Goal: Task Accomplishment & Management: Manage account settings

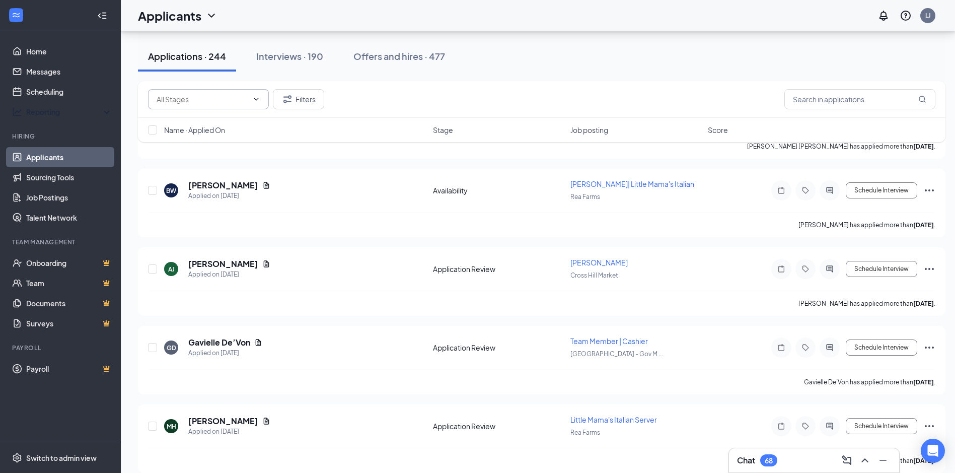
scroll to position [7746, 0]
click at [63, 92] on link "Scheduling" at bounding box center [69, 92] width 86 height 20
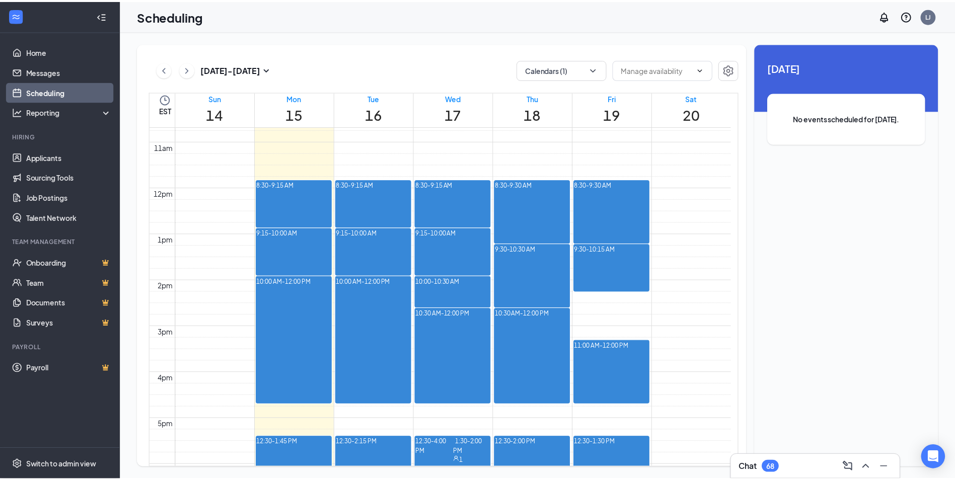
scroll to position [747, 0]
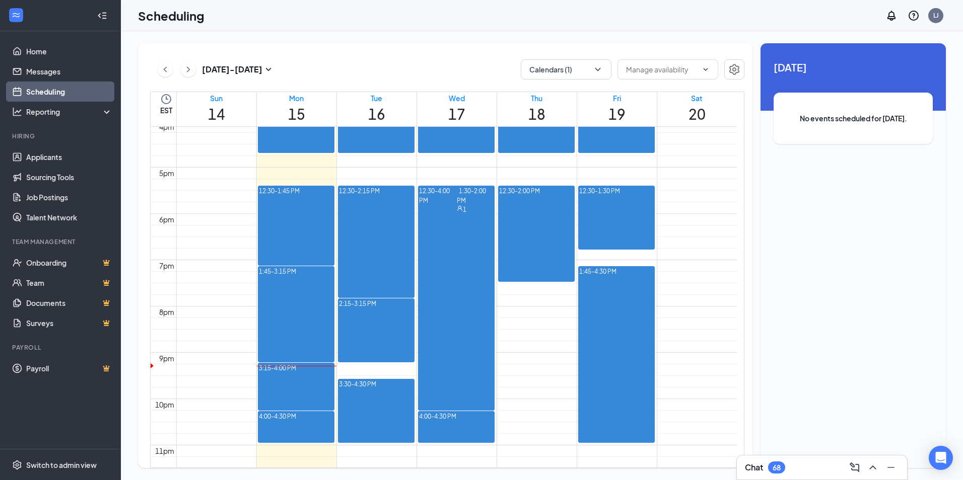
click at [457, 205] on span "1:30-2:00 PM" at bounding box center [471, 195] width 29 height 20
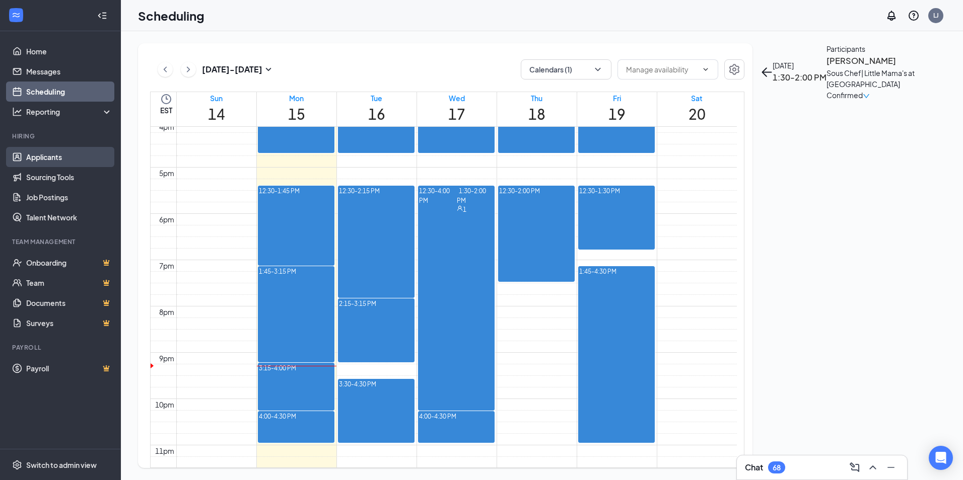
click at [49, 158] on link "Applicants" at bounding box center [69, 157] width 86 height 20
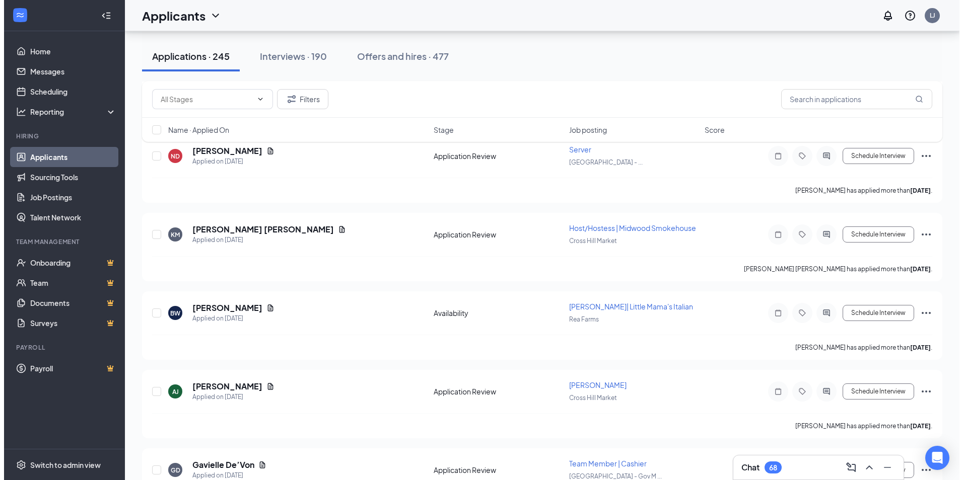
scroll to position [7806, 0]
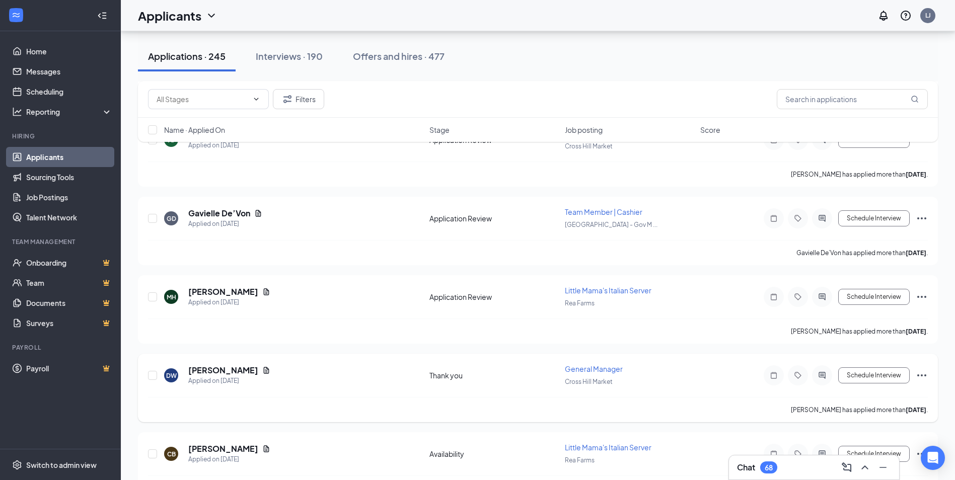
click at [262, 367] on icon "Document" at bounding box center [266, 371] width 8 height 8
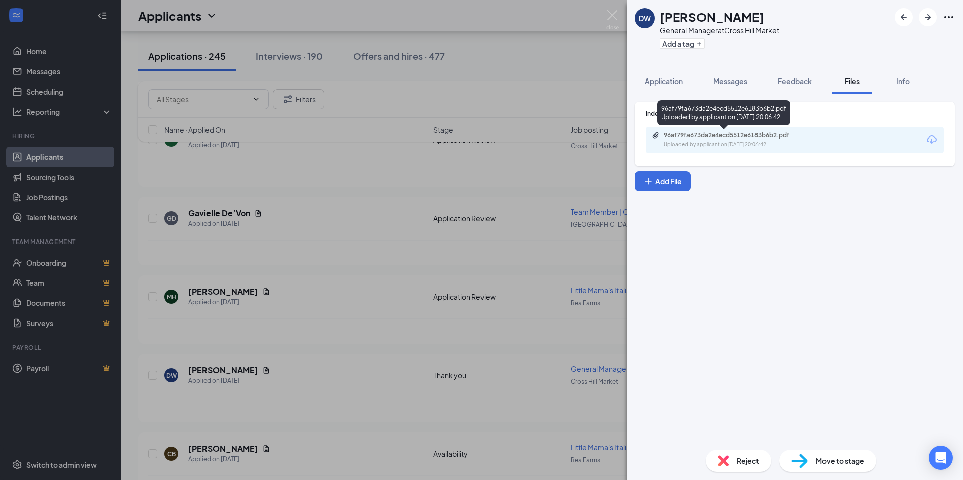
click at [735, 137] on div "96af79fa673da2e4ecd5512e6183b6b2.pdf" at bounding box center [734, 135] width 141 height 8
click at [733, 456] on div "Reject" at bounding box center [738, 461] width 65 height 22
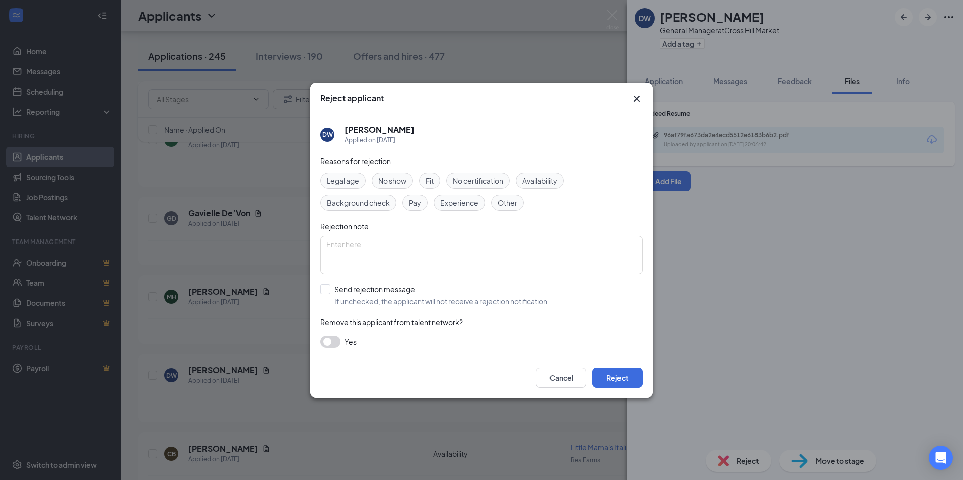
click at [461, 202] on span "Experience" at bounding box center [459, 202] width 38 height 11
click at [624, 381] on button "Reject" at bounding box center [617, 378] width 50 height 20
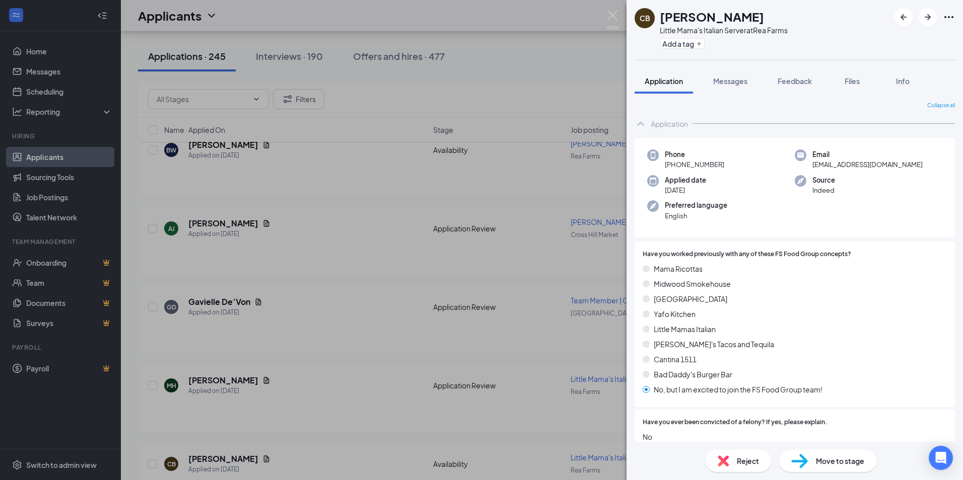
scroll to position [7816, 0]
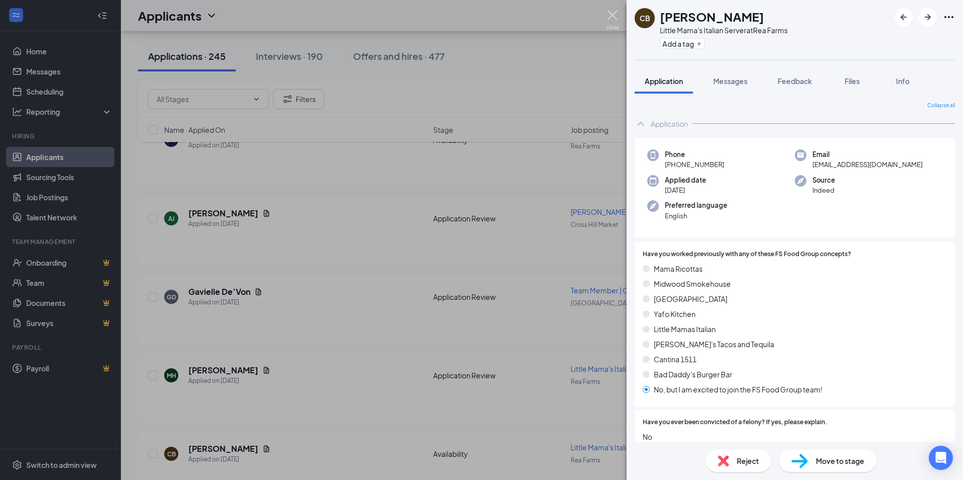
click at [615, 13] on img at bounding box center [612, 20] width 13 height 20
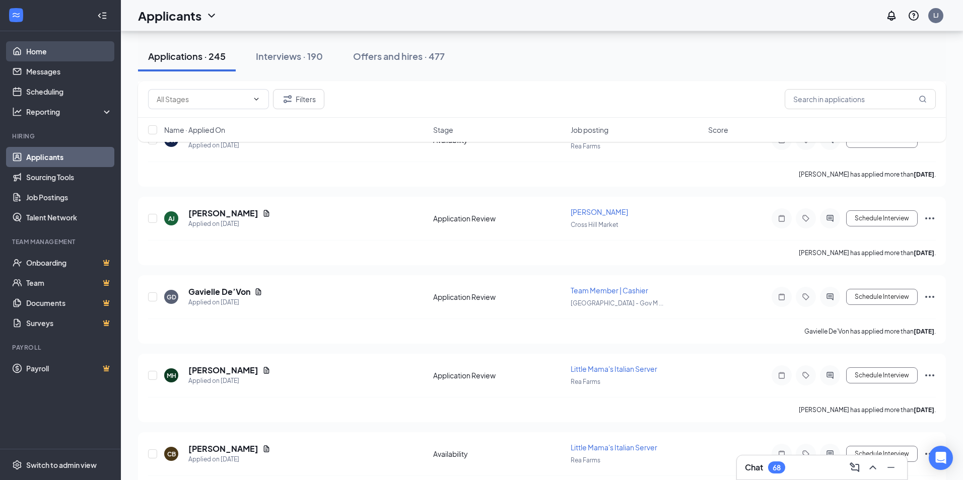
click at [46, 48] on link "Home" at bounding box center [69, 51] width 86 height 20
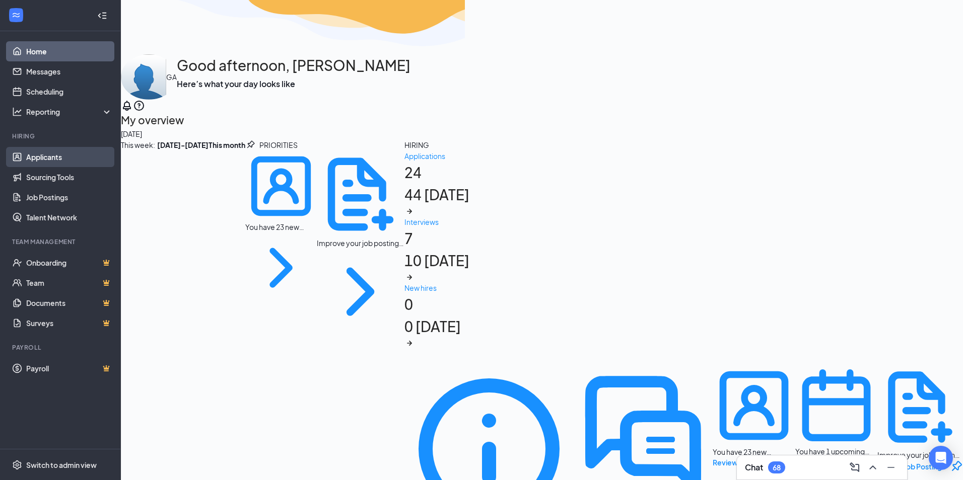
click at [46, 161] on link "Applicants" at bounding box center [69, 157] width 86 height 20
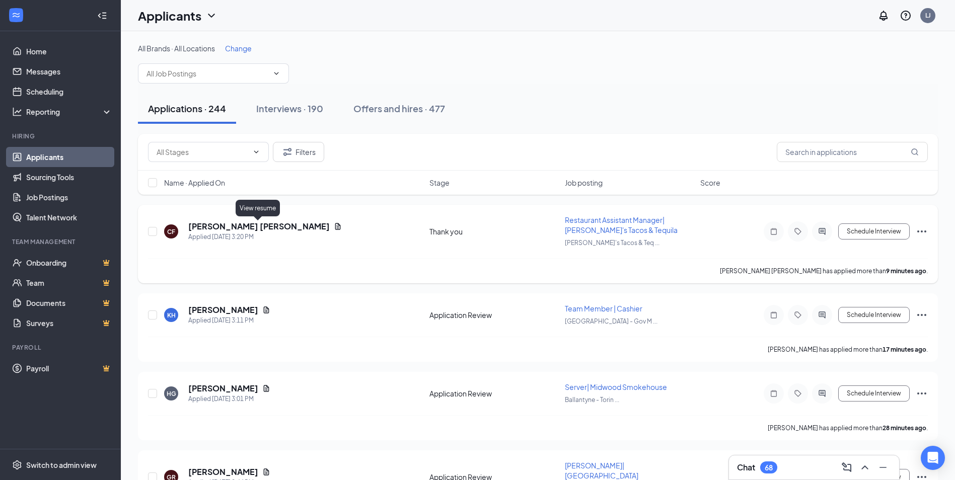
click at [335, 229] on icon "Document" at bounding box center [338, 226] width 6 height 7
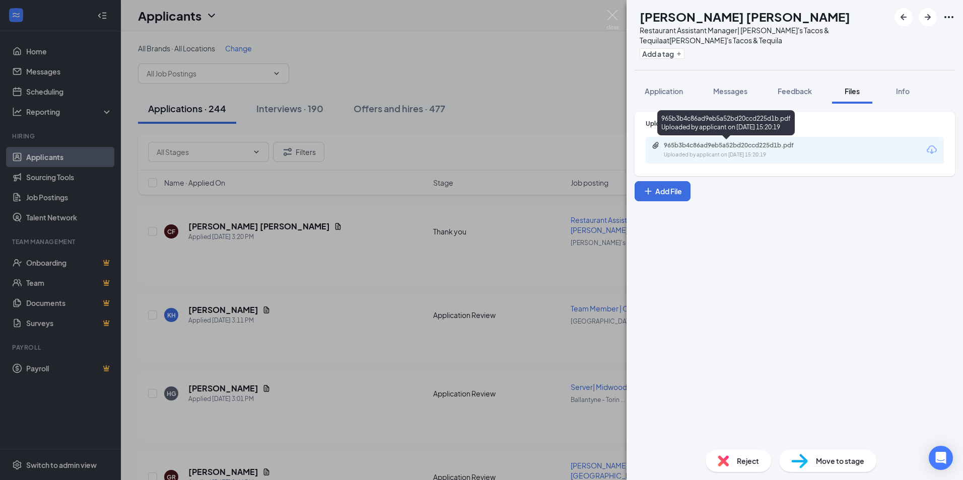
click at [721, 148] on div "965b3b4c86ad9eb5a52bd20ccd225d1b.pdf" at bounding box center [734, 146] width 141 height 8
click at [731, 462] on div "Reject" at bounding box center [738, 461] width 65 height 22
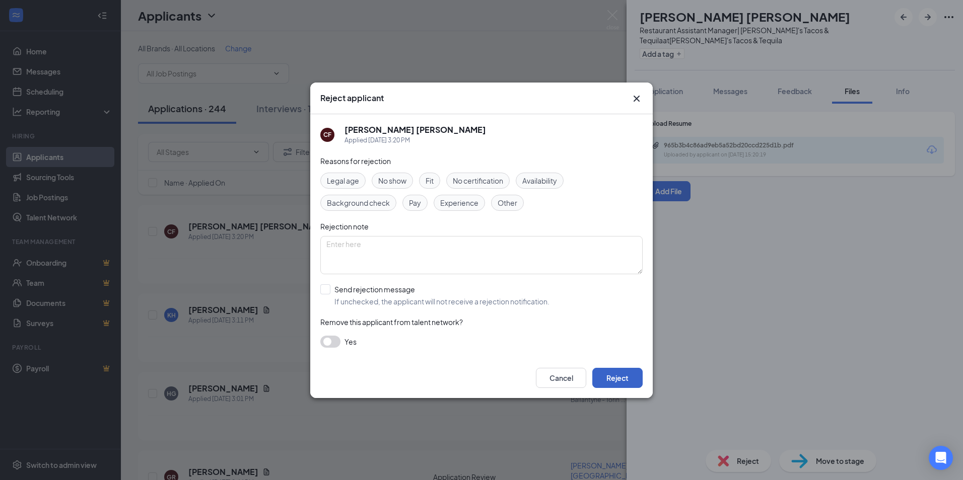
click at [613, 378] on button "Reject" at bounding box center [617, 378] width 50 height 20
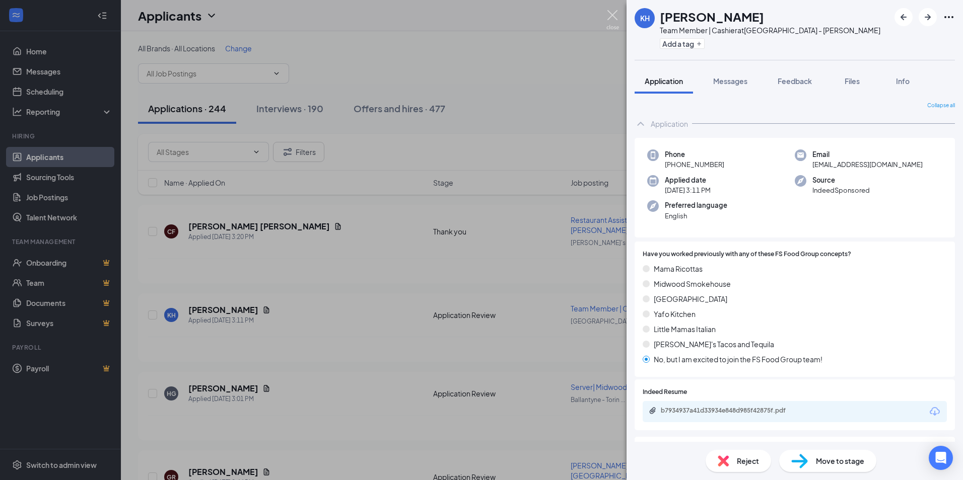
click at [612, 12] on img at bounding box center [612, 20] width 13 height 20
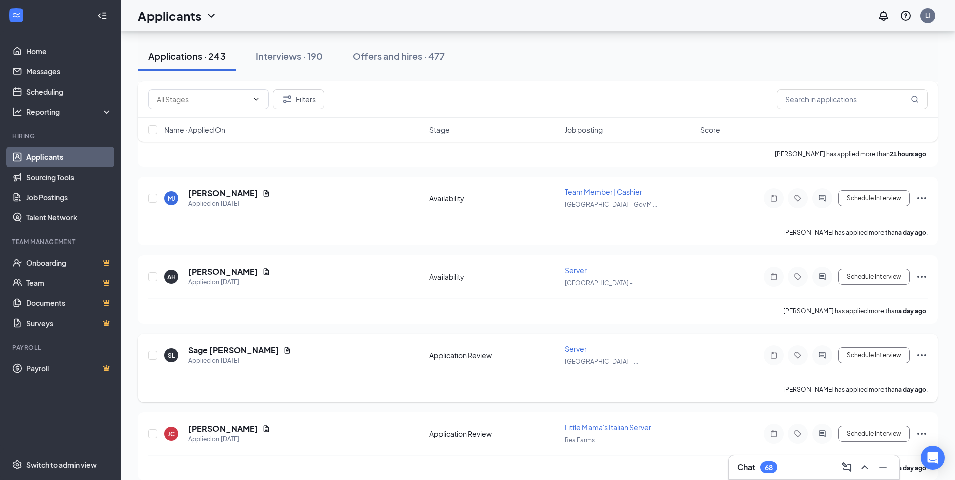
scroll to position [2710, 0]
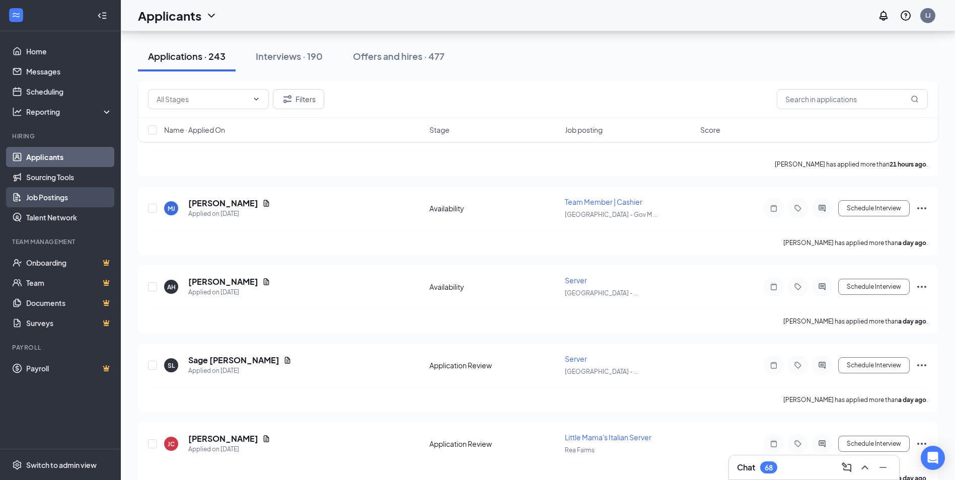
click at [58, 195] on link "Job Postings" at bounding box center [69, 197] width 86 height 20
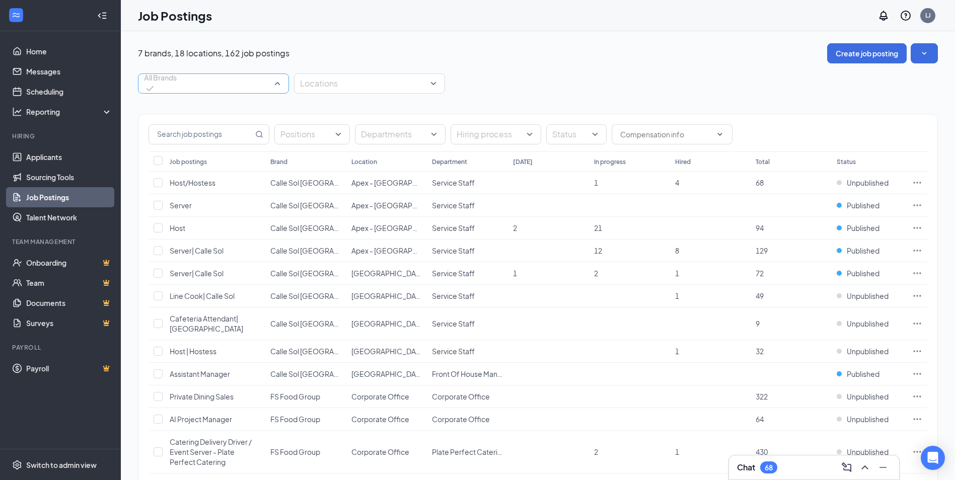
click at [177, 83] on span "All Brands" at bounding box center [160, 84] width 33 height 22
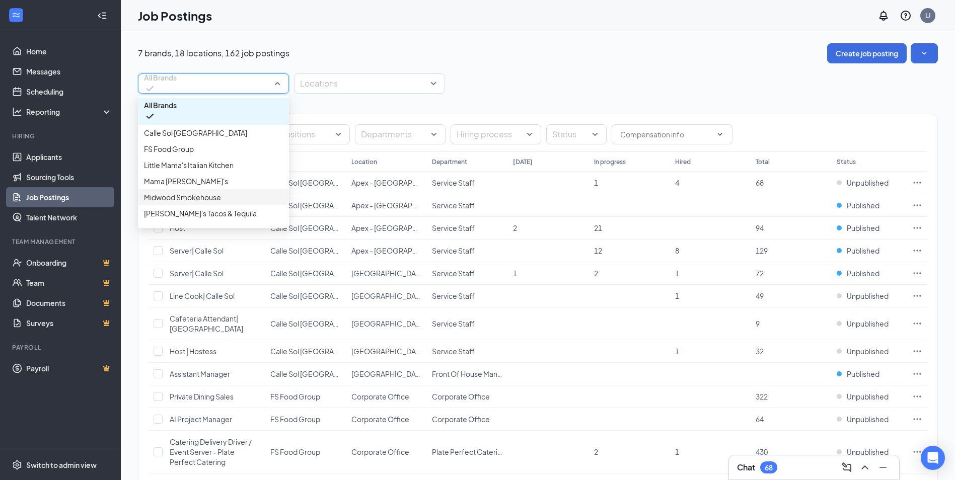
click at [182, 203] on p "Midwood Smokehouse" at bounding box center [182, 197] width 77 height 11
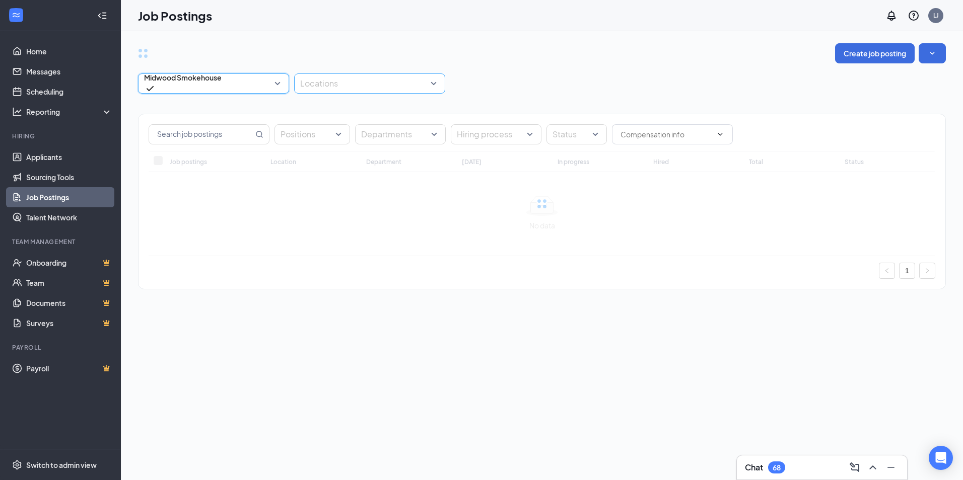
click at [362, 82] on div at bounding box center [365, 84] width 136 height 16
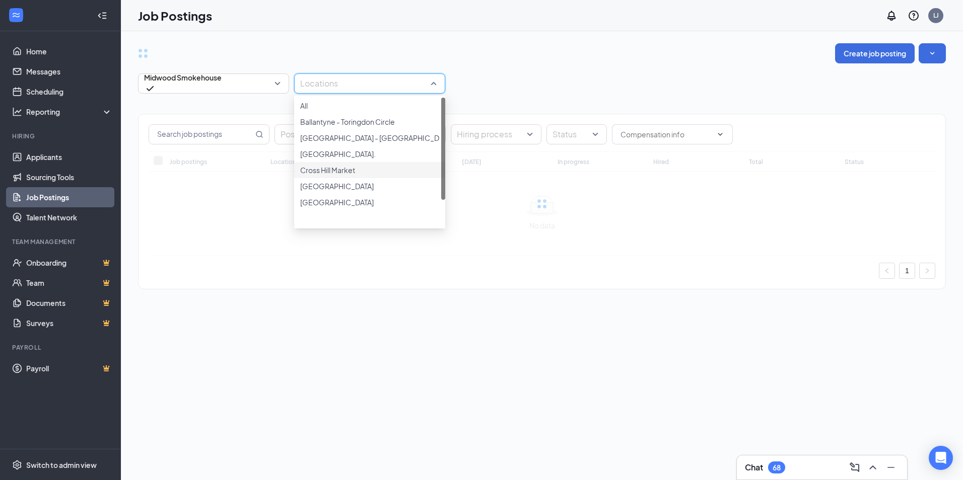
click at [332, 162] on div "[GEOGRAPHIC_DATA]." at bounding box center [369, 154] width 151 height 16
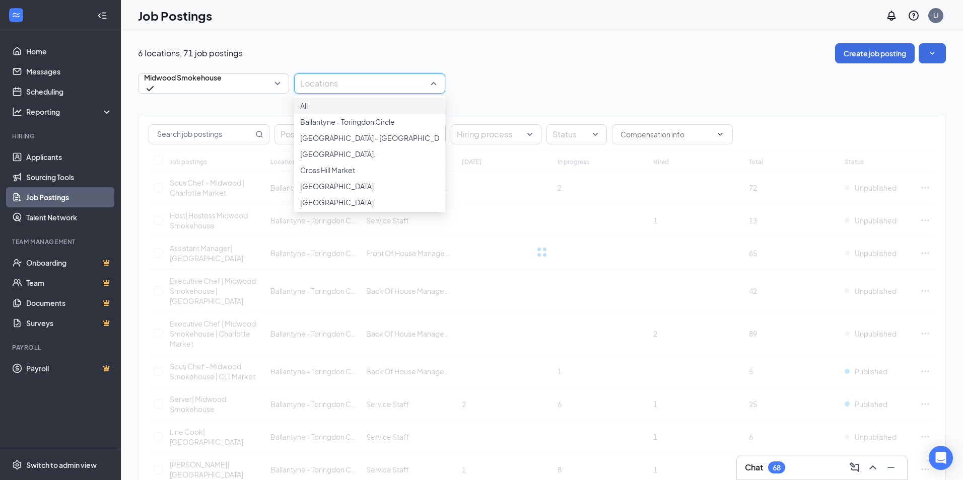
click at [612, 83] on div "Midwood Smokehouse 10205 10209 10207 All Brands Calle Sol Latin Café FS Food Gr…" at bounding box center [542, 84] width 808 height 20
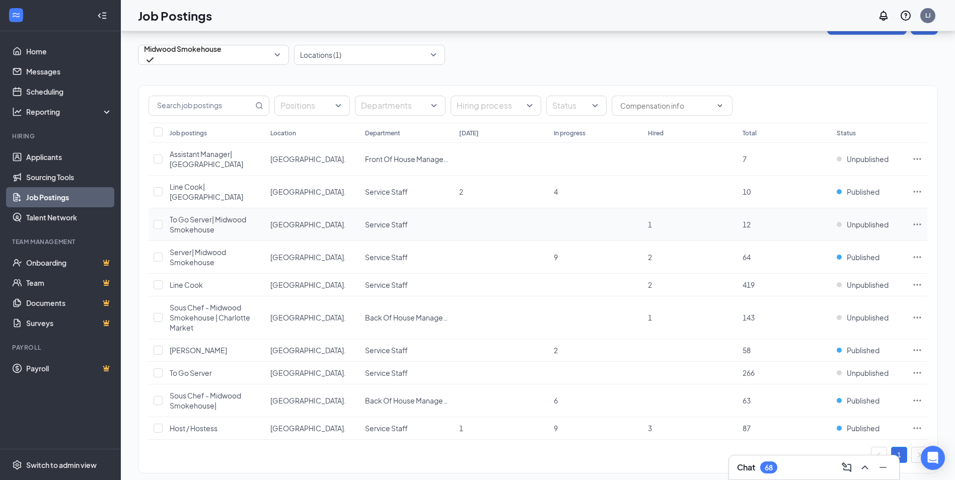
scroll to position [44, 0]
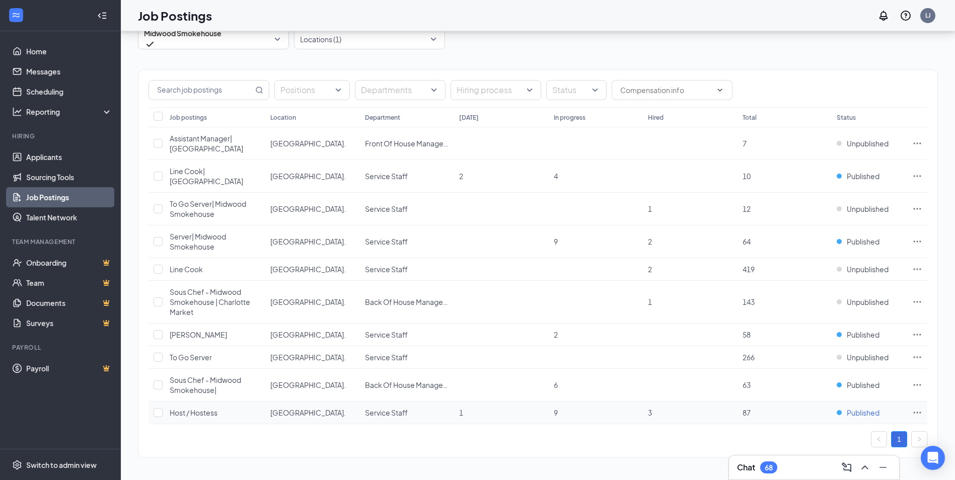
click at [866, 413] on span "Published" at bounding box center [863, 413] width 33 height 10
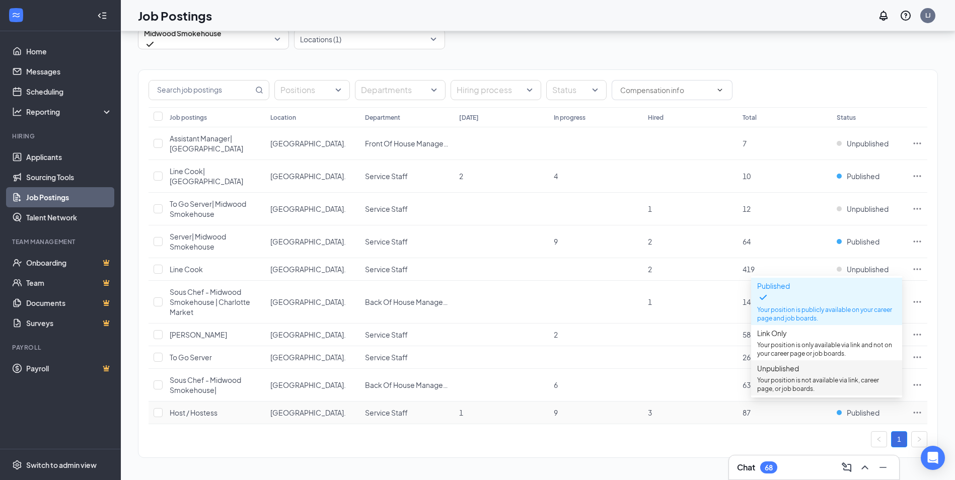
click at [802, 384] on p "Your position is not available via link, career page, or job boards." at bounding box center [826, 384] width 139 height 17
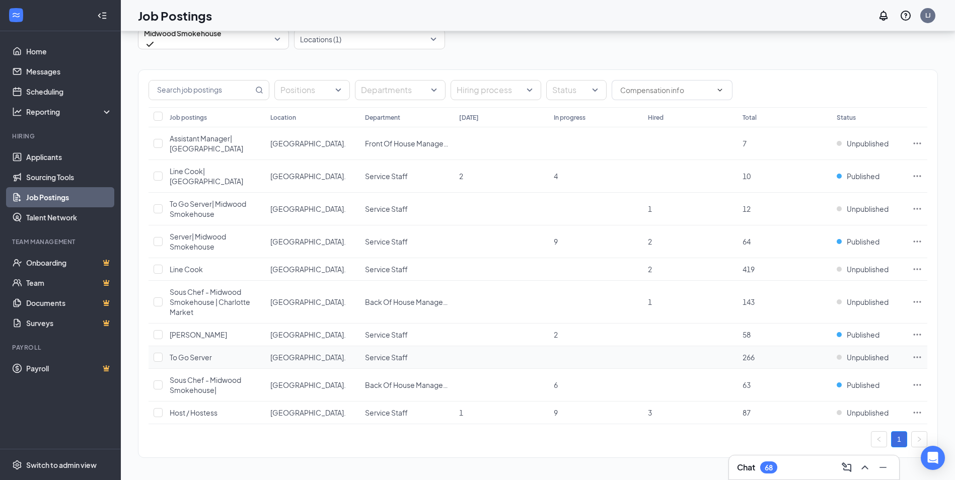
click at [917, 357] on icon "Ellipses" at bounding box center [918, 358] width 10 height 10
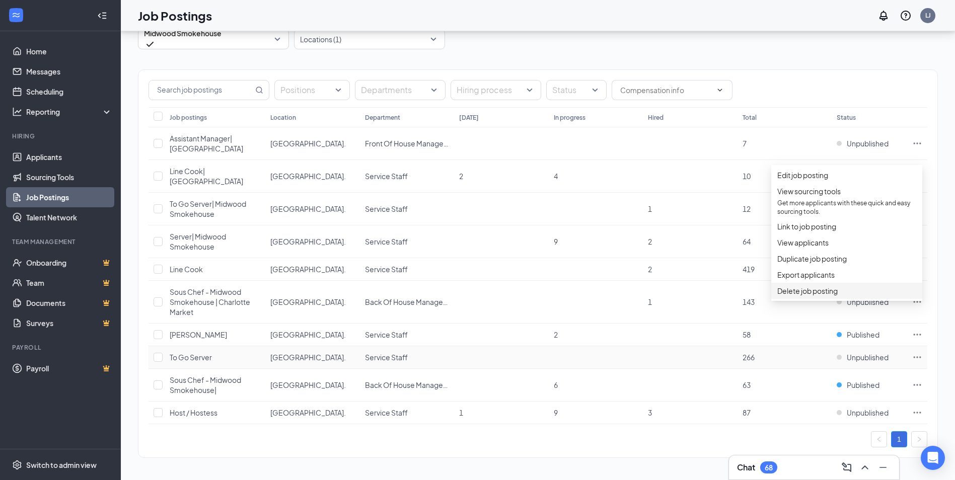
click at [838, 296] on span "Delete job posting" at bounding box center [808, 291] width 60 height 9
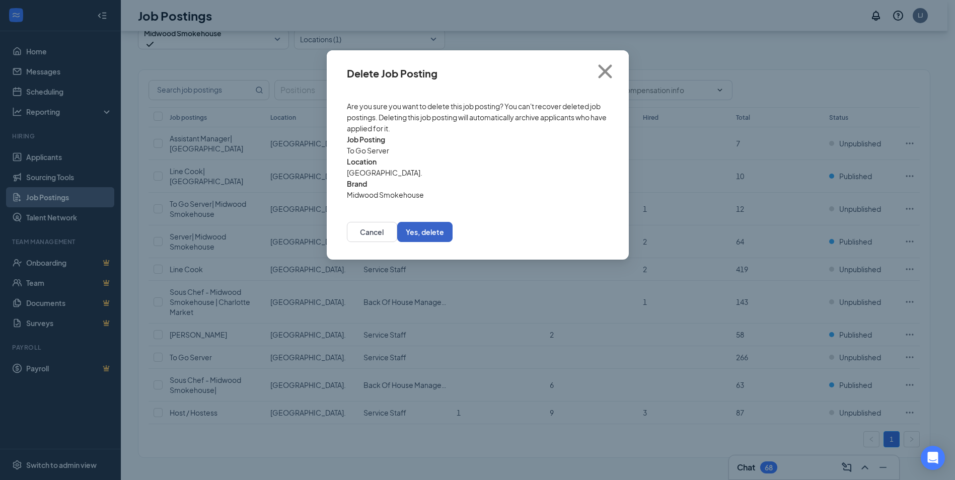
click at [453, 222] on button "Yes, delete" at bounding box center [424, 232] width 55 height 20
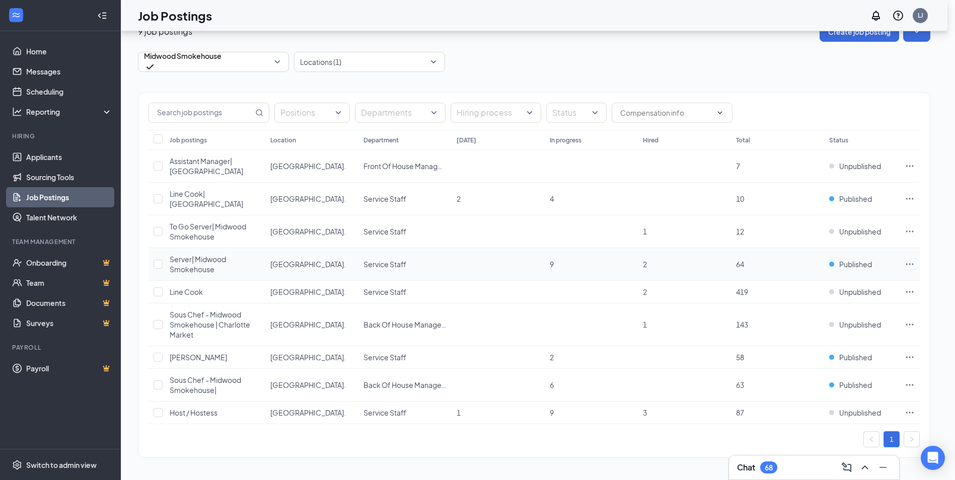
scroll to position [22, 0]
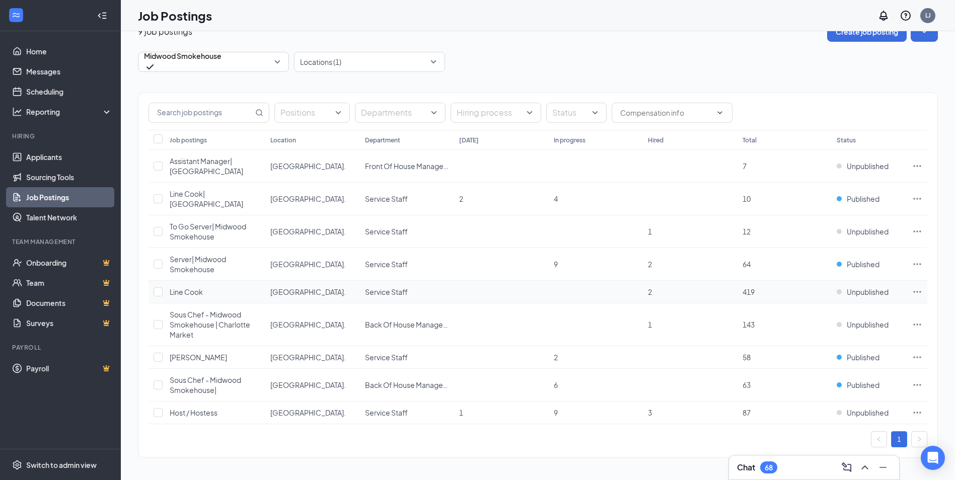
click at [918, 290] on icon "Ellipses" at bounding box center [918, 292] width 10 height 10
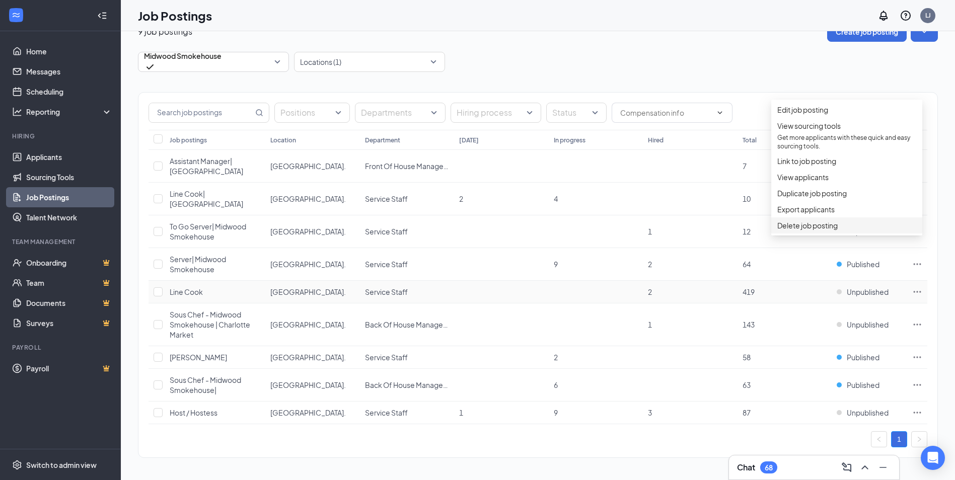
click at [795, 230] on span "Delete job posting" at bounding box center [808, 225] width 60 height 9
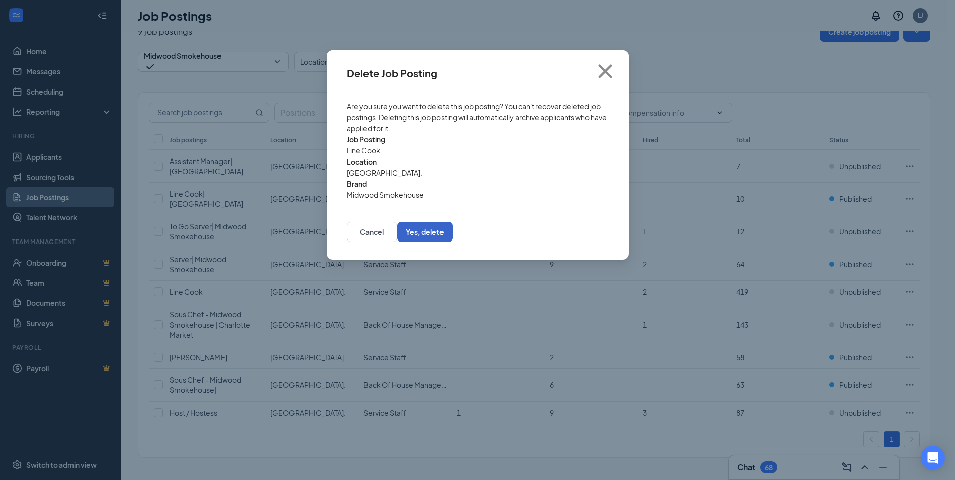
click at [453, 222] on button "Yes, delete" at bounding box center [424, 232] width 55 height 20
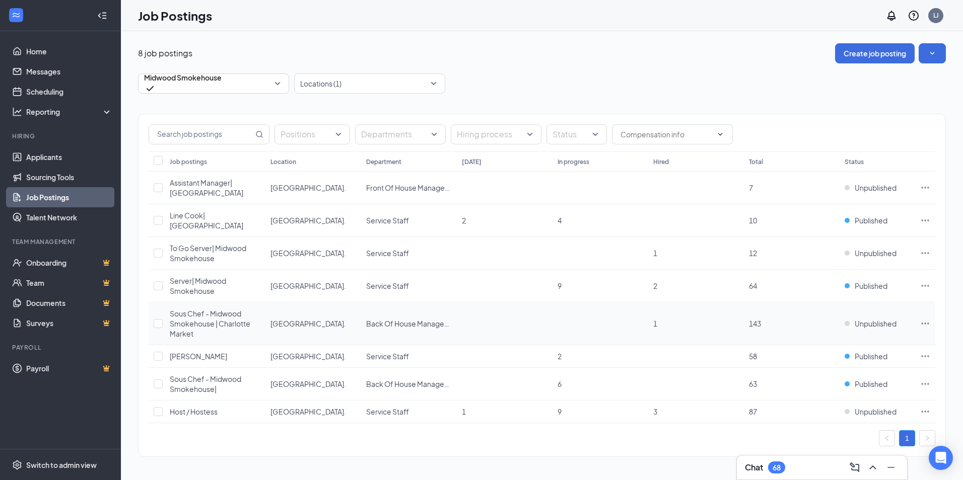
click at [922, 321] on icon "Ellipses" at bounding box center [925, 324] width 10 height 10
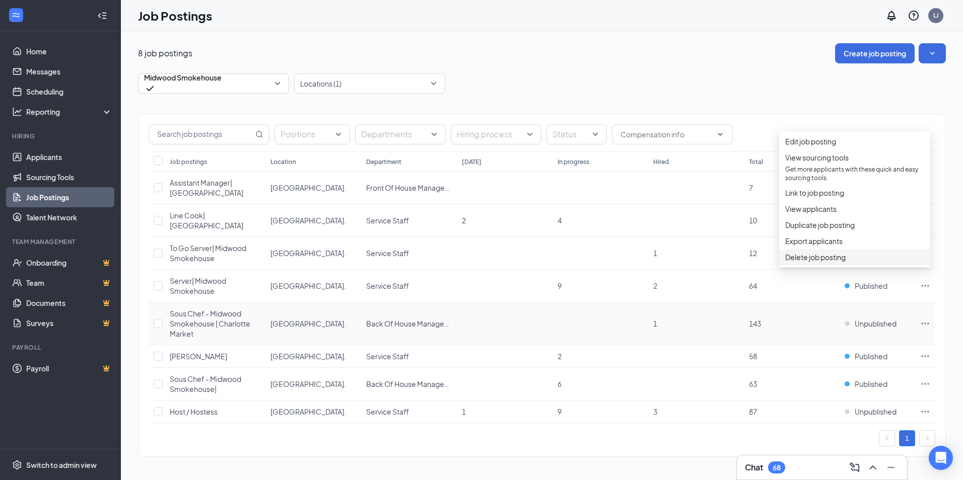
click at [814, 262] on span "Delete job posting" at bounding box center [815, 257] width 60 height 9
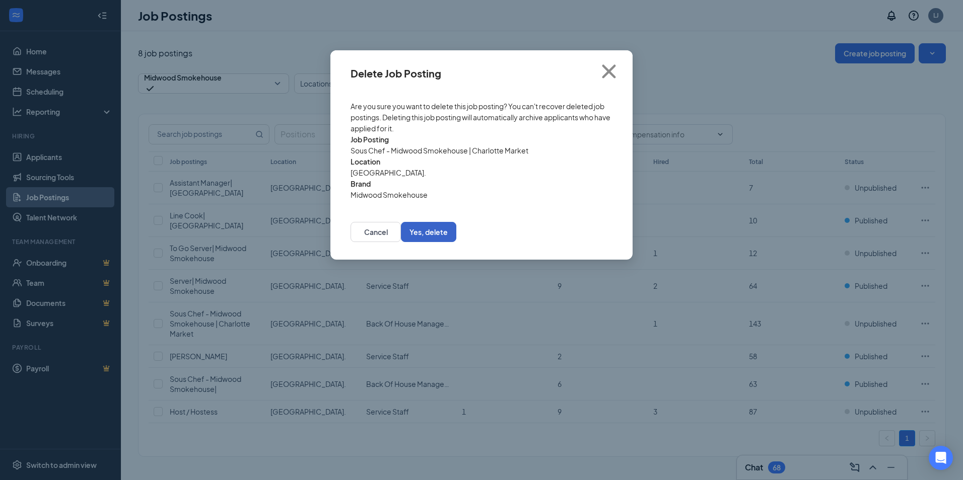
click at [456, 225] on button "Yes, delete" at bounding box center [428, 232] width 55 height 20
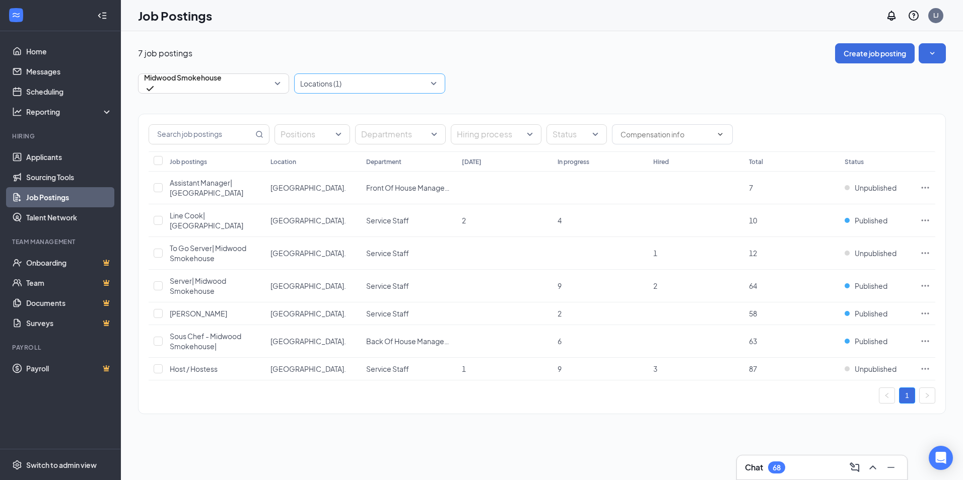
click at [318, 85] on div at bounding box center [365, 84] width 136 height 16
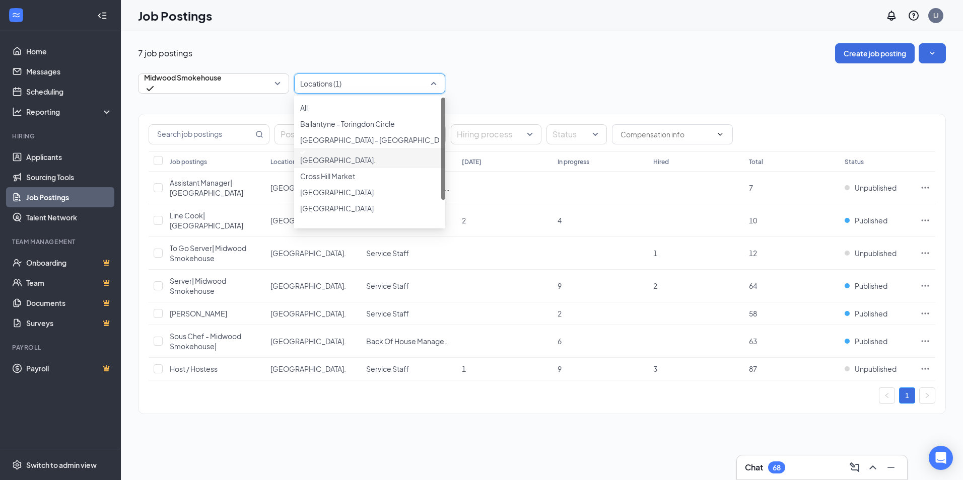
click at [307, 155] on div at bounding box center [369, 153] width 139 height 4
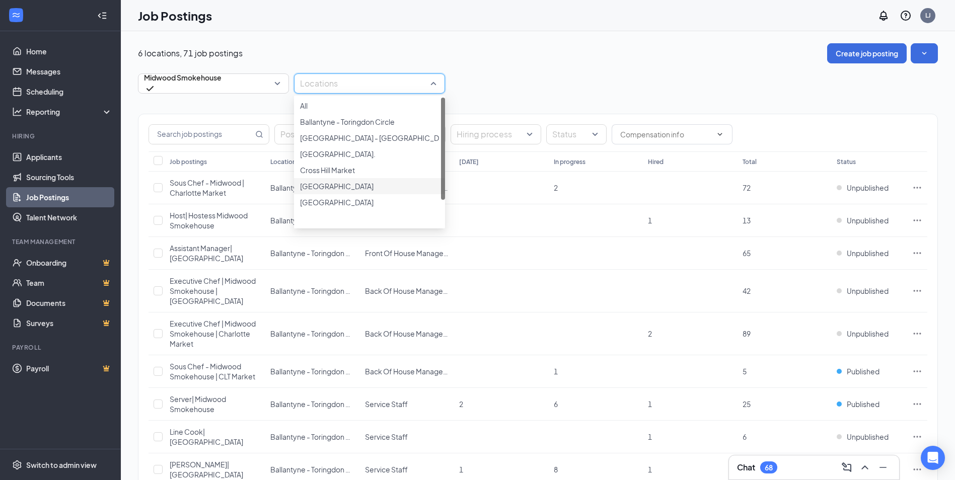
click at [304, 181] on div at bounding box center [369, 181] width 139 height 0
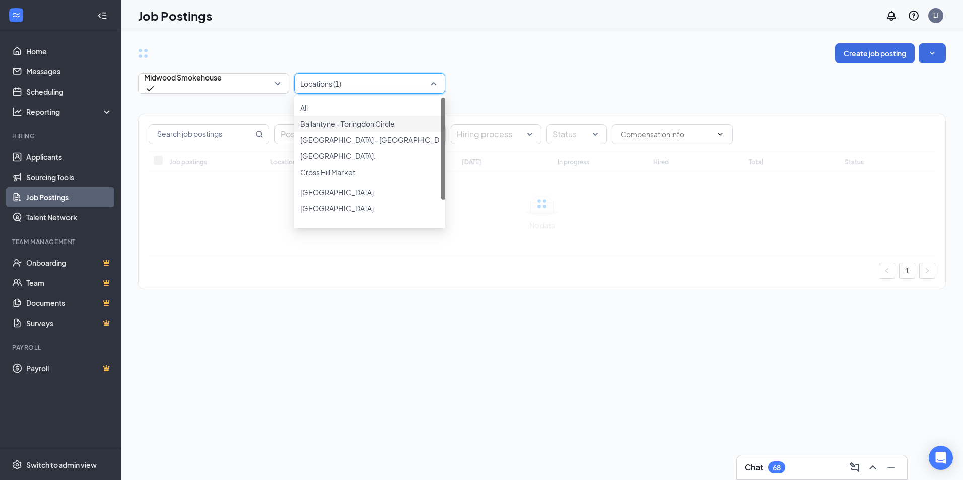
click at [538, 54] on div "Create job posting" at bounding box center [542, 53] width 808 height 20
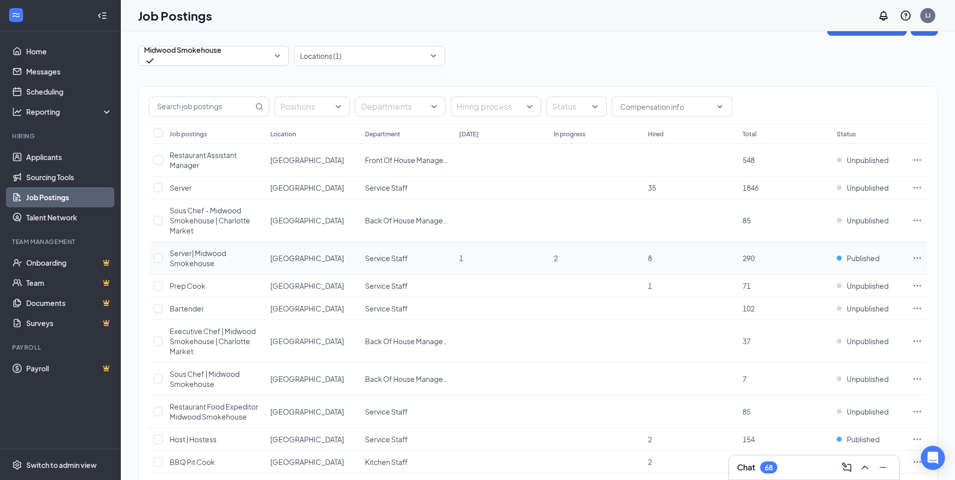
scroll to position [50, 0]
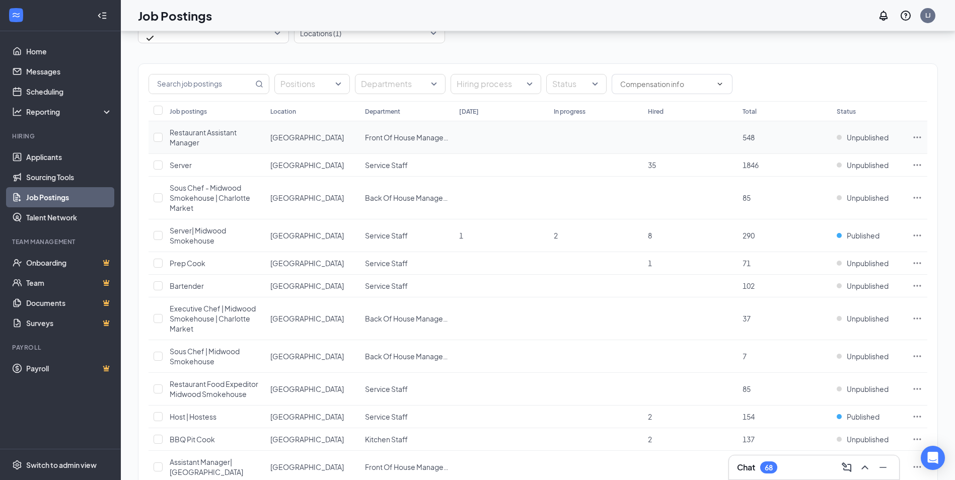
click at [914, 139] on icon "Ellipses" at bounding box center [918, 137] width 10 height 10
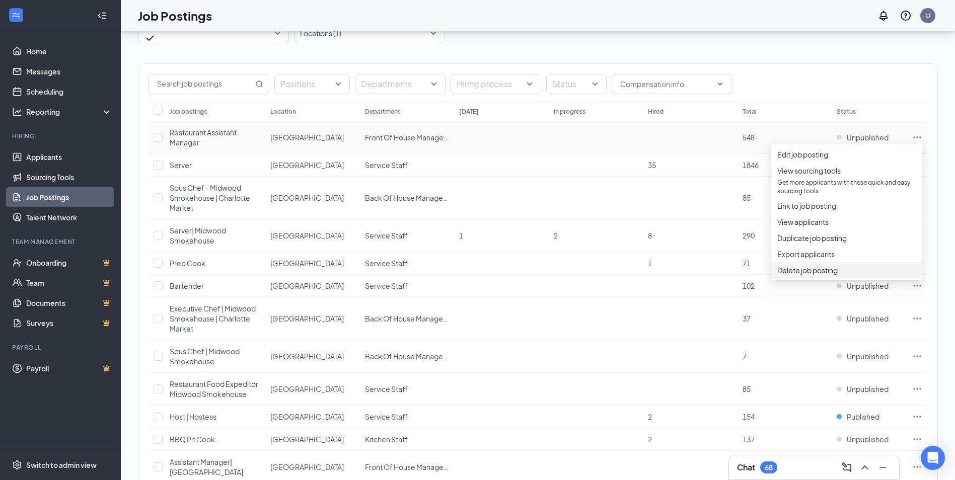
click at [817, 275] on span "Delete job posting" at bounding box center [808, 270] width 60 height 9
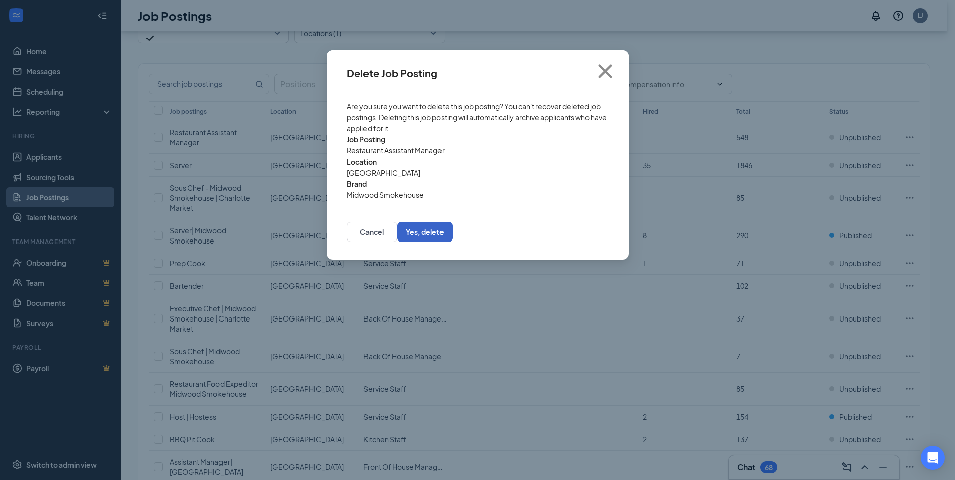
click at [453, 222] on button "Yes, delete" at bounding box center [424, 232] width 55 height 20
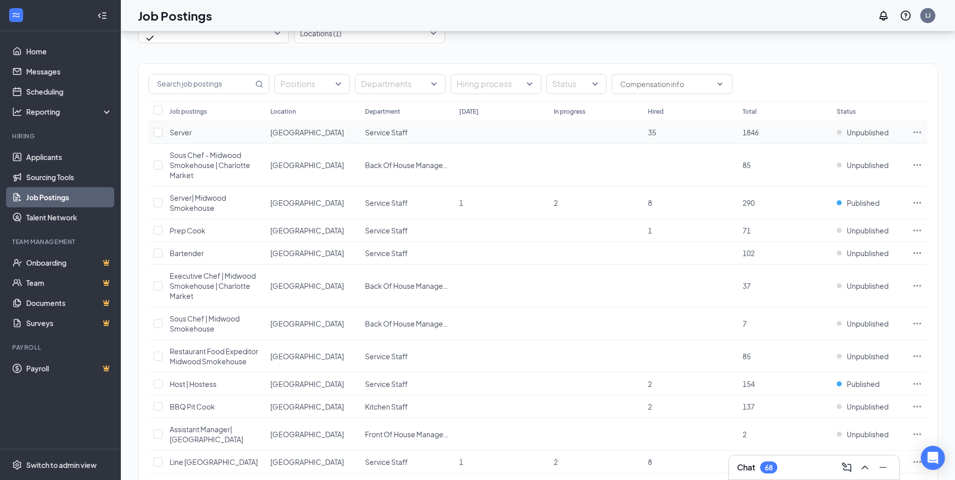
click at [914, 130] on icon "Ellipses" at bounding box center [918, 132] width 10 height 10
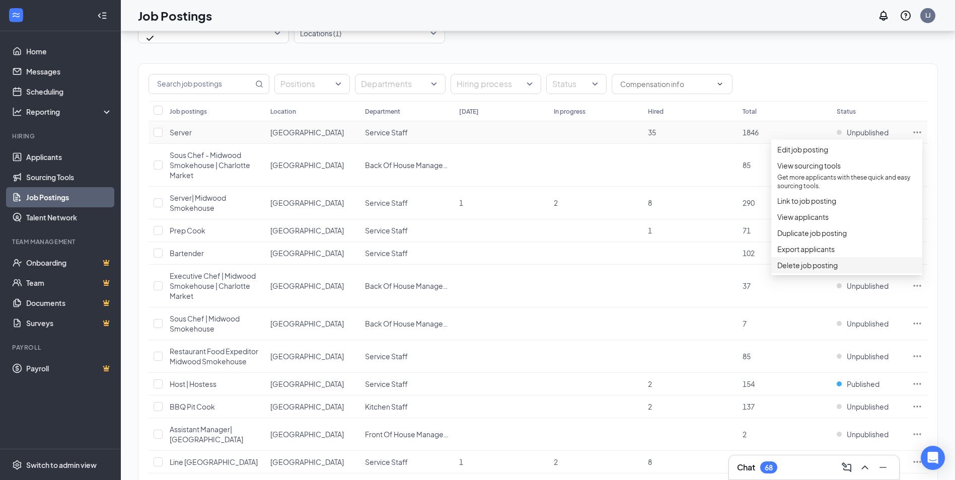
click at [829, 270] on span "Delete job posting" at bounding box center [808, 265] width 60 height 9
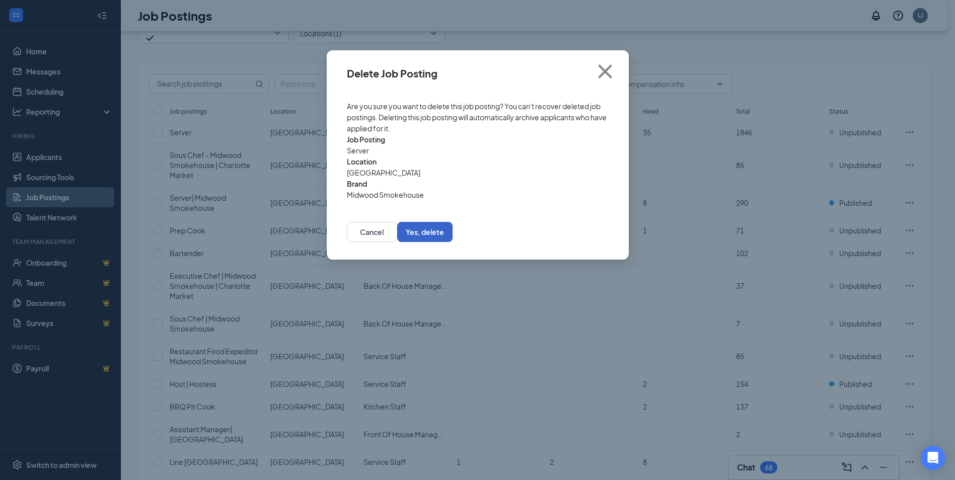
click at [453, 222] on button "Yes, delete" at bounding box center [424, 232] width 55 height 20
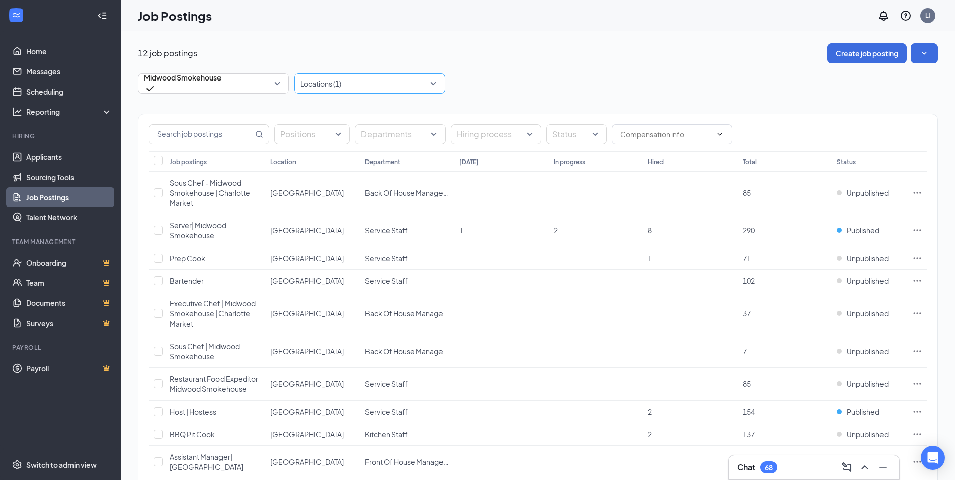
click at [342, 82] on div at bounding box center [365, 84] width 136 height 16
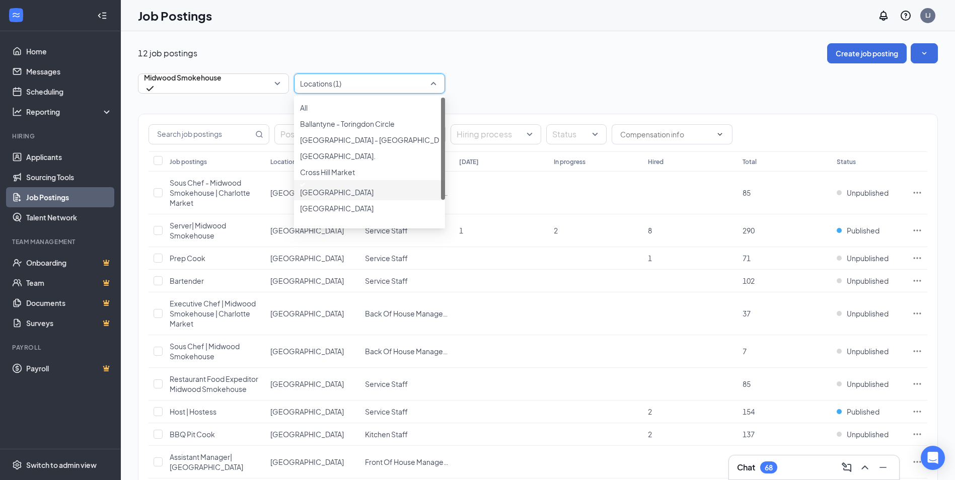
click at [303, 187] on div at bounding box center [369, 185] width 139 height 4
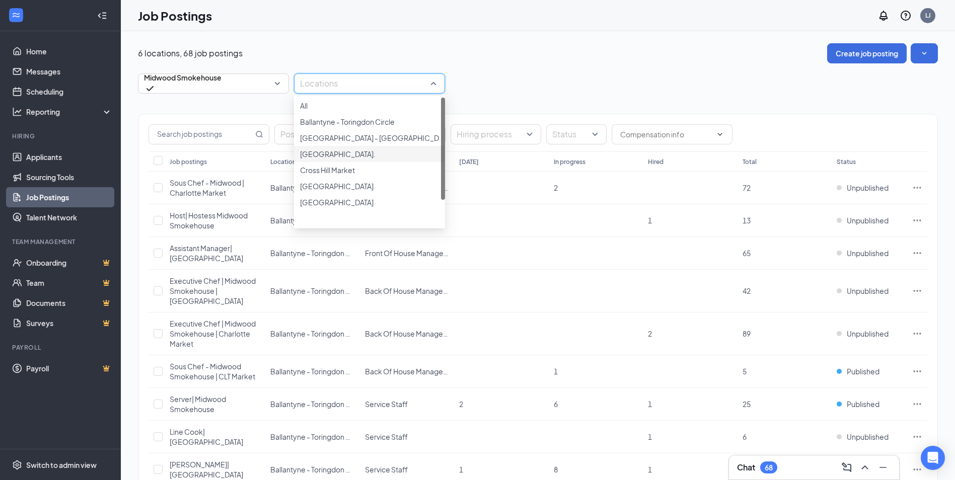
click at [308, 149] on div at bounding box center [369, 149] width 139 height 0
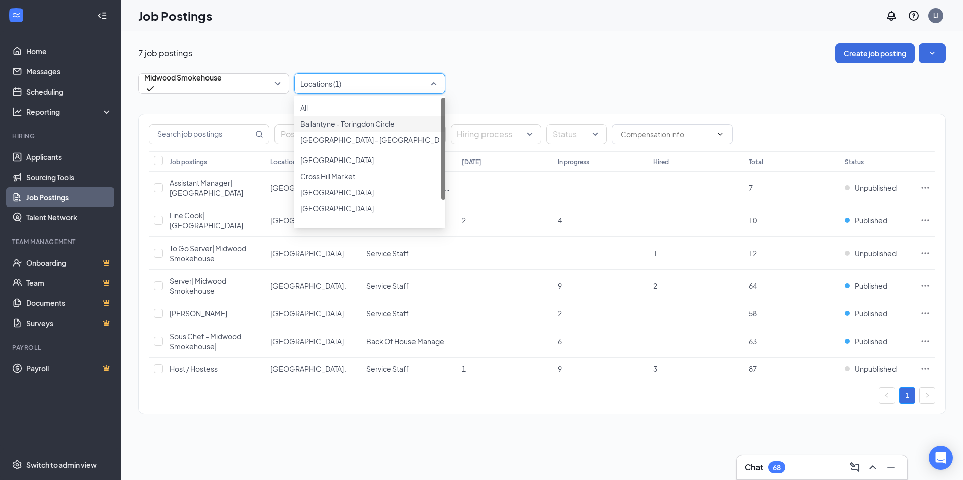
click at [598, 25] on div "Job Postings LJ" at bounding box center [542, 15] width 842 height 31
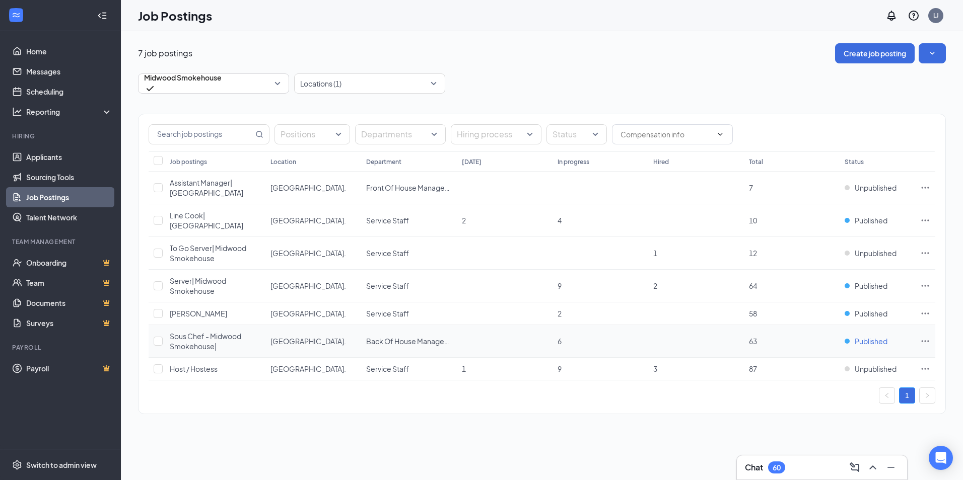
click at [875, 341] on span "Published" at bounding box center [871, 341] width 33 height 10
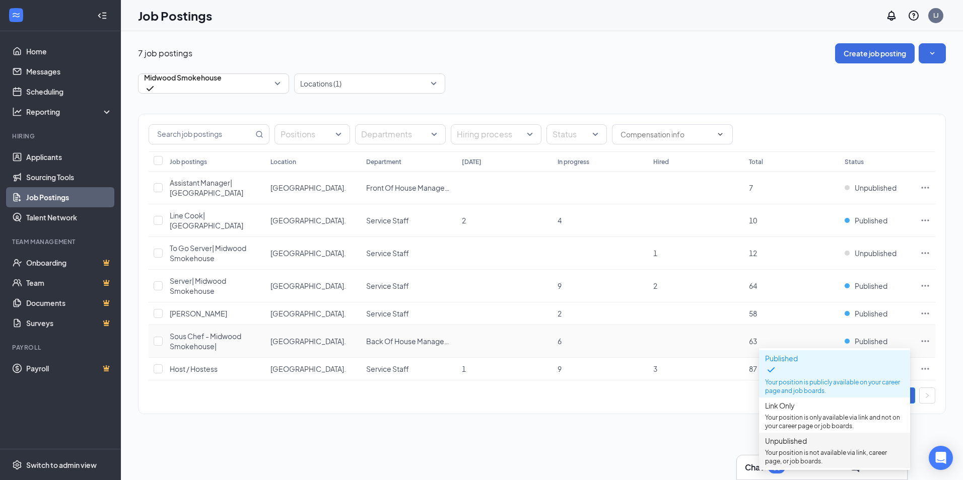
click at [807, 446] on span "Unpublished" at bounding box center [786, 441] width 42 height 9
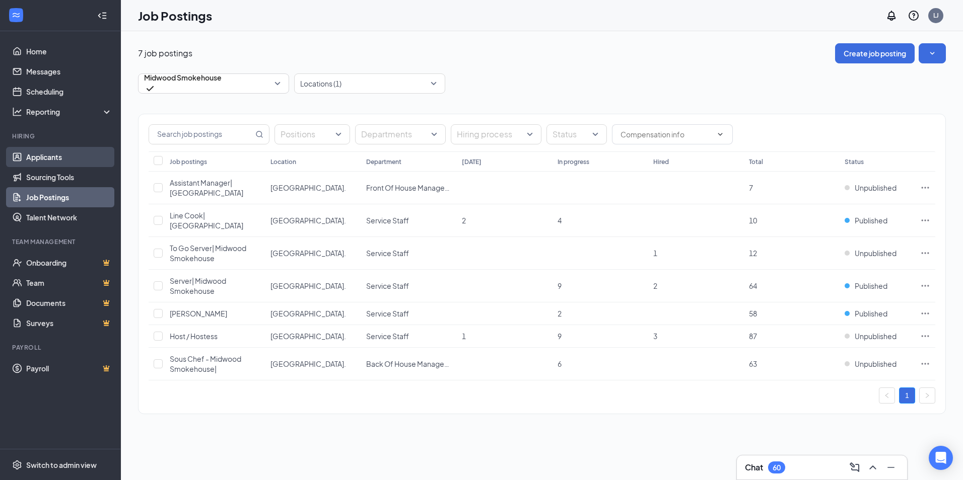
click at [53, 156] on link "Applicants" at bounding box center [69, 157] width 86 height 20
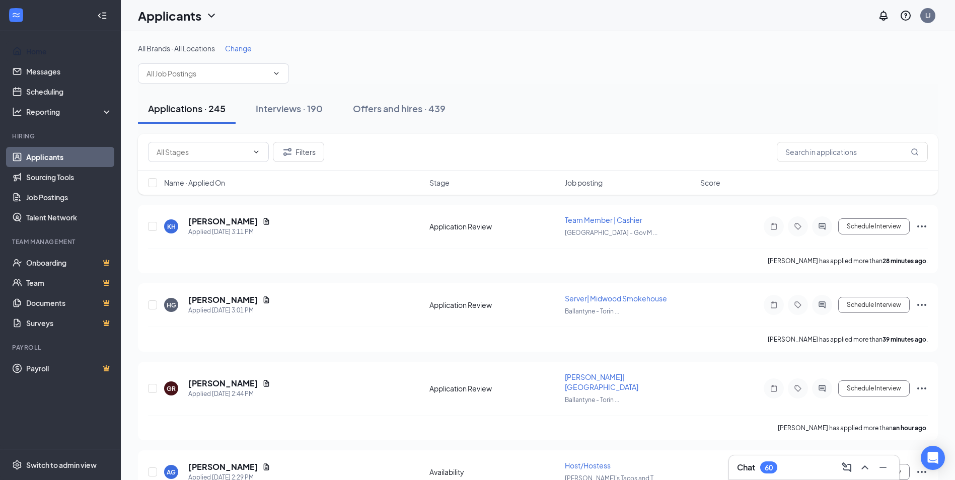
drag, startPoint x: 36, startPoint y: 55, endPoint x: 331, endPoint y: 154, distance: 310.6
click at [36, 55] on link "Home" at bounding box center [69, 51] width 86 height 20
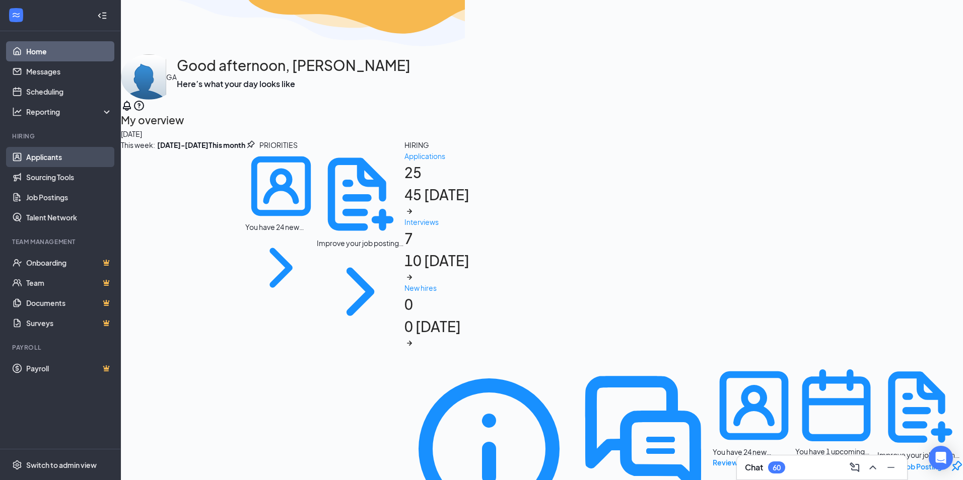
click at [57, 160] on link "Applicants" at bounding box center [69, 157] width 86 height 20
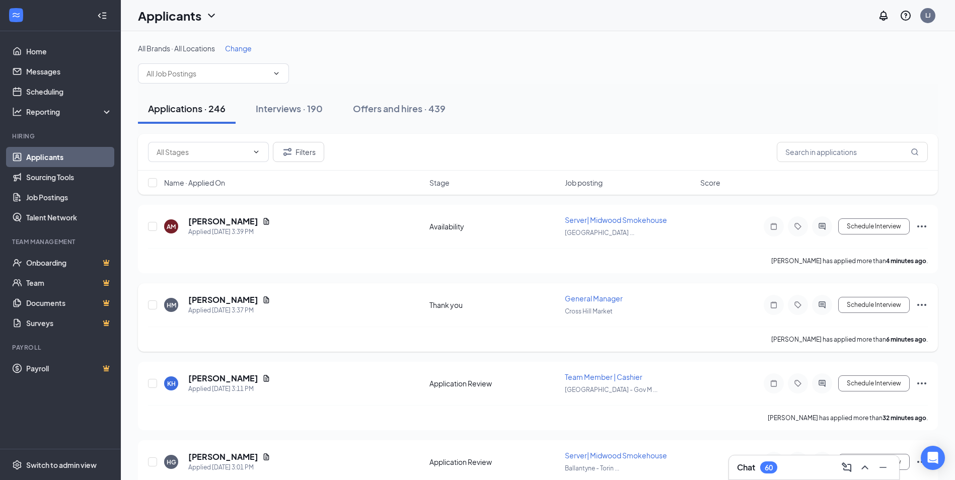
click at [263, 299] on icon "Document" at bounding box center [266, 300] width 8 height 8
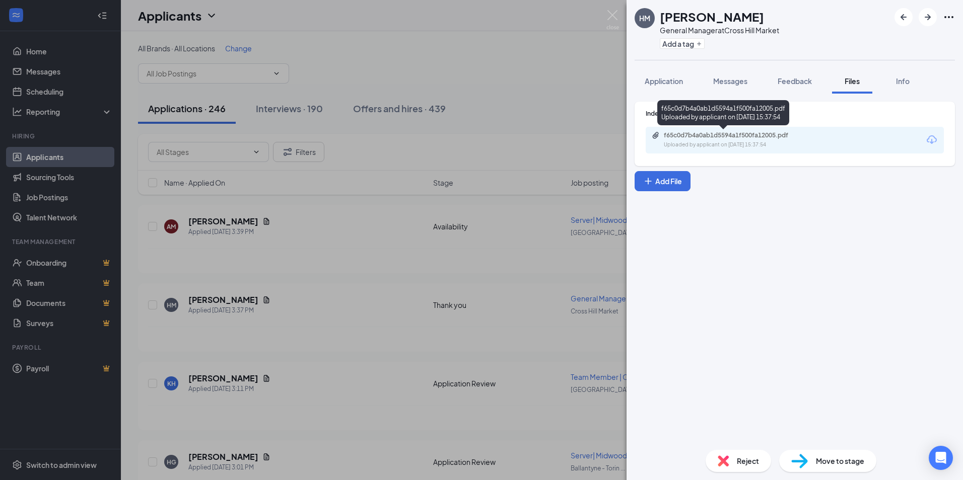
click at [778, 135] on div "f65c0d7b4a0ab1d5594a1f500fa12005.pdf" at bounding box center [734, 135] width 141 height 8
click at [737, 464] on span "Reject" at bounding box center [748, 461] width 22 height 11
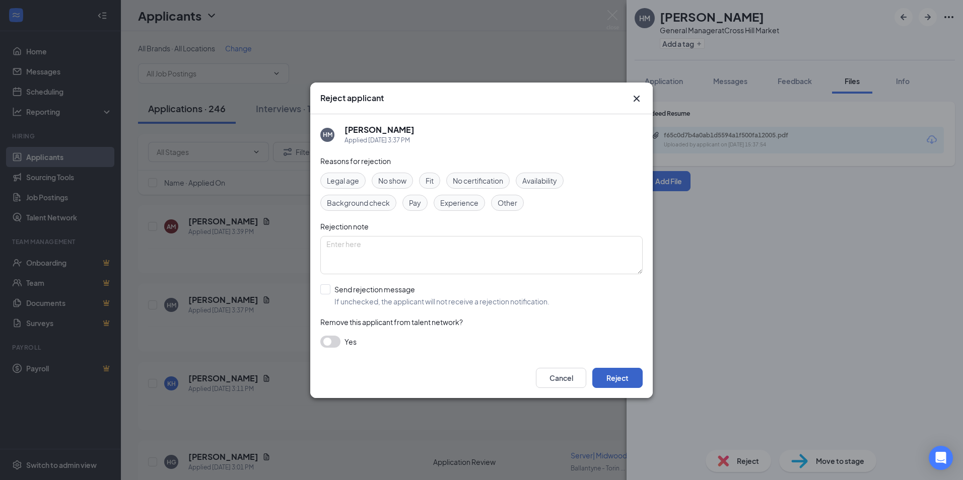
click at [629, 380] on button "Reject" at bounding box center [617, 378] width 50 height 20
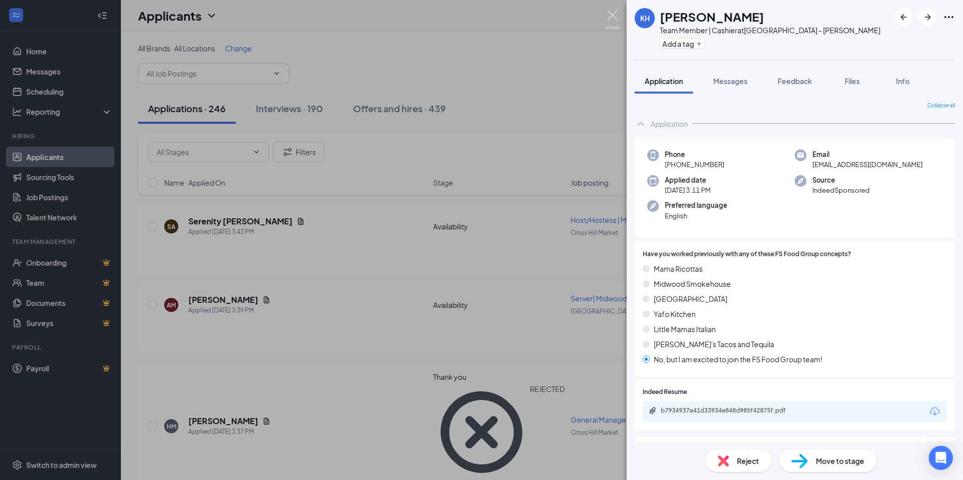
click at [613, 19] on img at bounding box center [612, 20] width 13 height 20
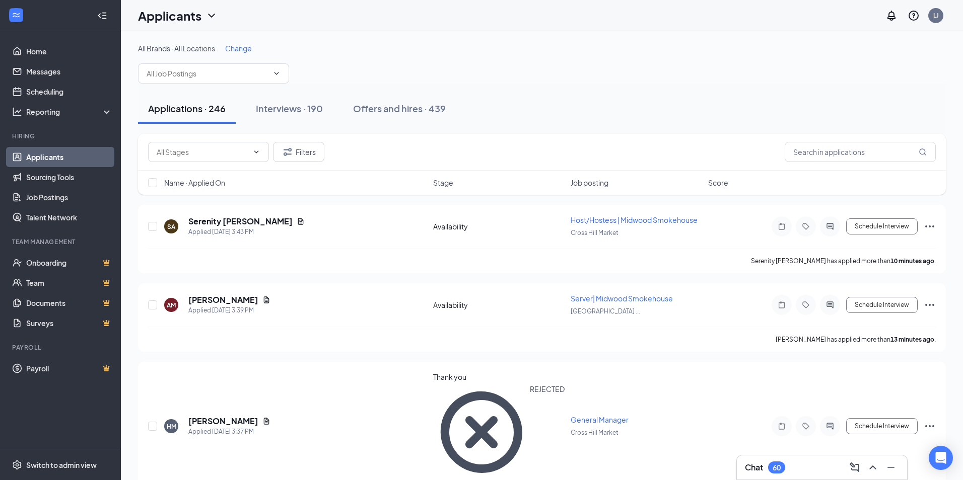
click at [608, 18] on div "Applicants LJ" at bounding box center [542, 15] width 842 height 31
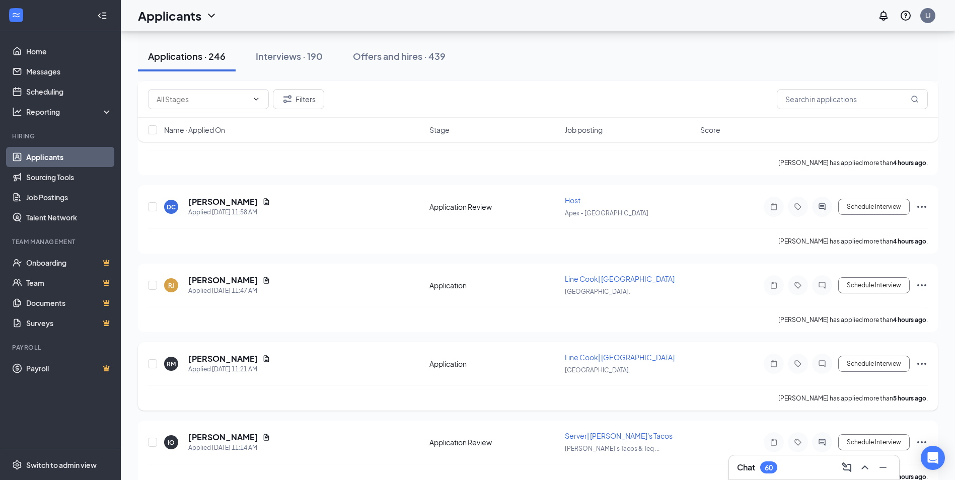
scroll to position [1058, 0]
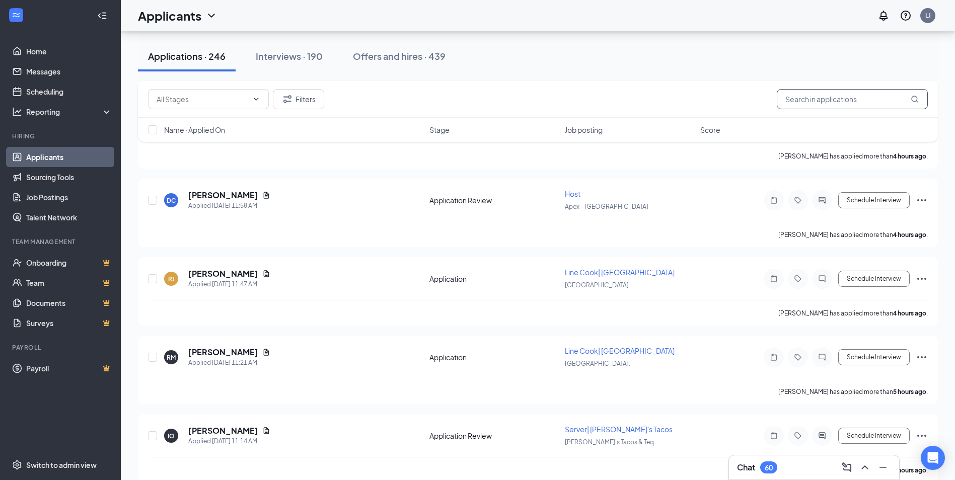
click at [858, 99] on input "text" at bounding box center [852, 99] width 151 height 20
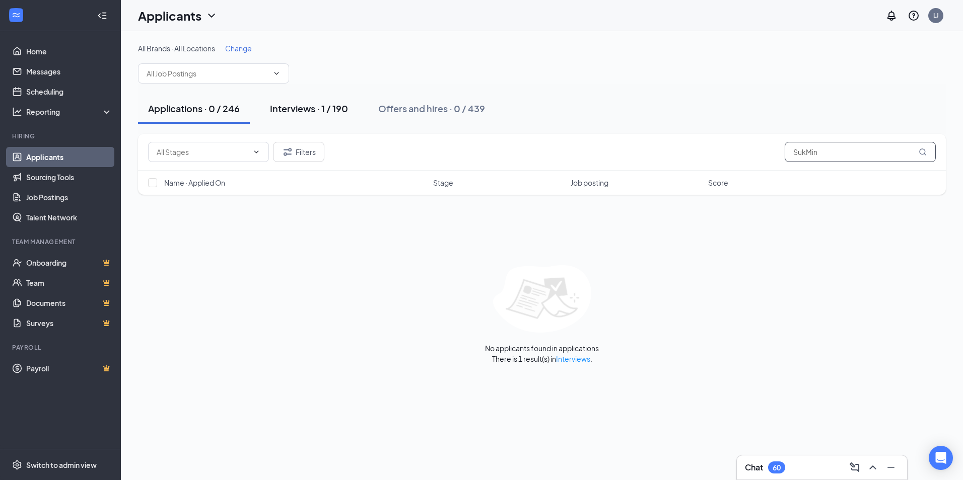
type input "SukMin"
click at [328, 103] on div "Interviews · 1 / 190" at bounding box center [309, 108] width 78 height 13
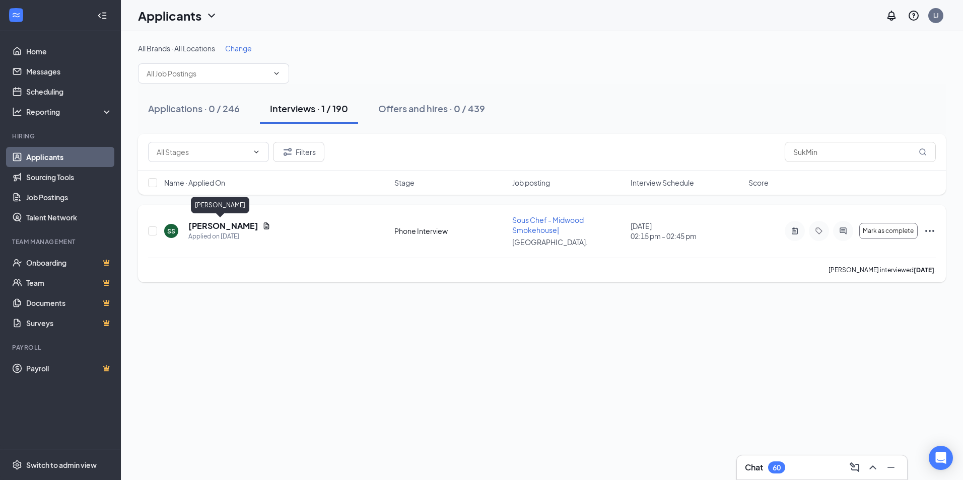
click at [219, 225] on h5 "[PERSON_NAME]" at bounding box center [223, 226] width 70 height 11
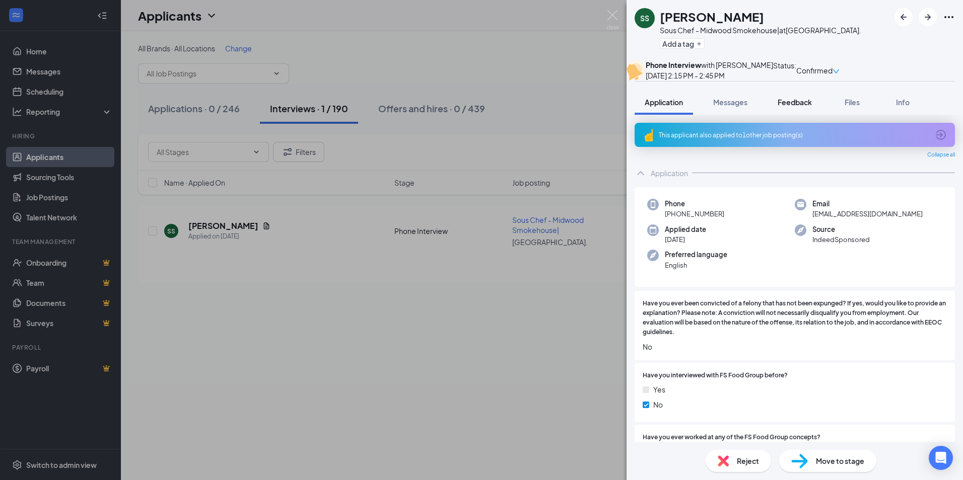
click at [803, 107] on span "Feedback" at bounding box center [795, 102] width 34 height 9
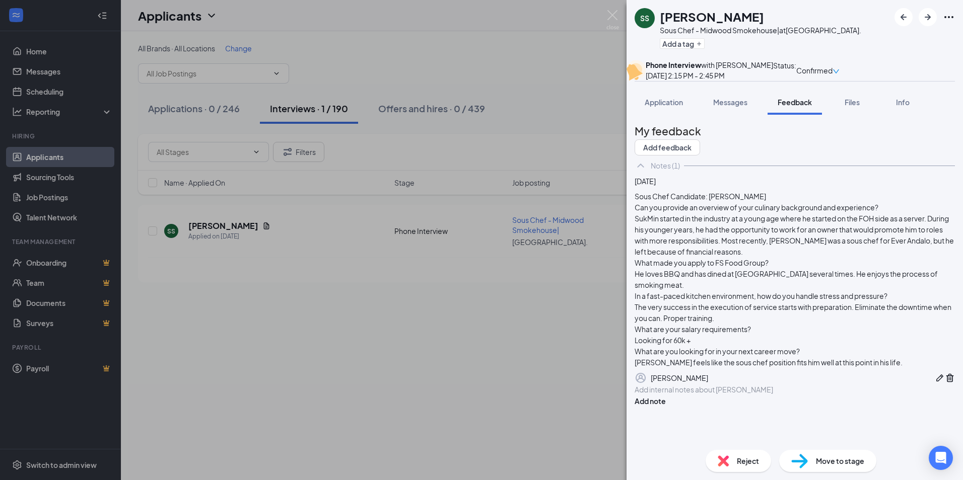
scroll to position [58, 0]
click at [768, 395] on div at bounding box center [794, 390] width 319 height 11
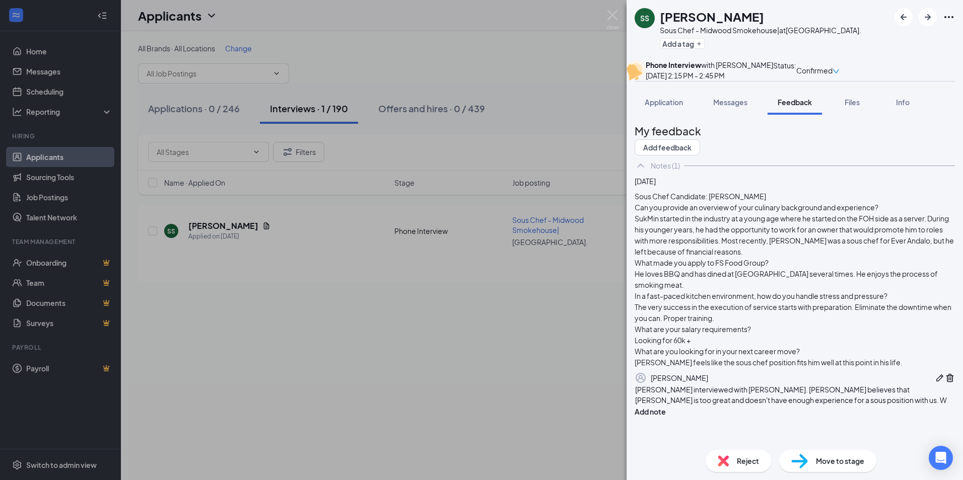
scroll to position [61, 0]
click at [666, 418] on button "Add note" at bounding box center [650, 422] width 31 height 11
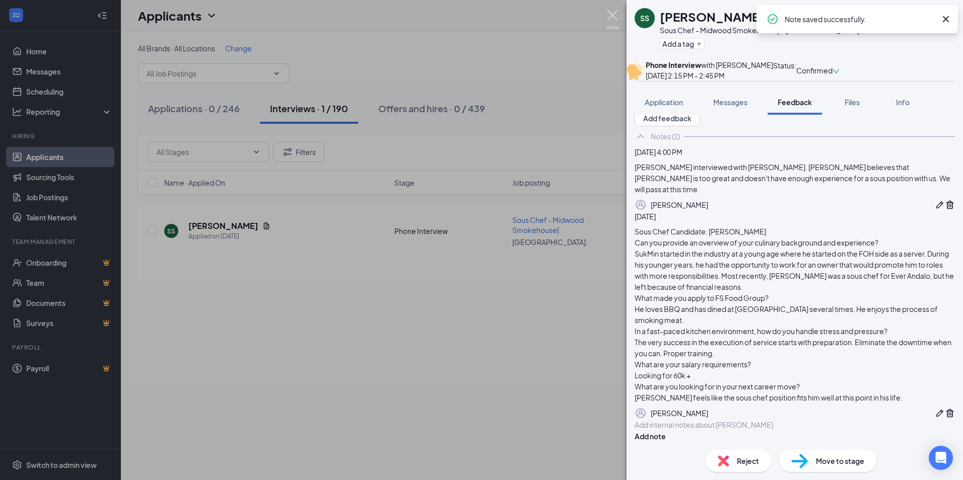
click at [618, 20] on img at bounding box center [612, 20] width 13 height 20
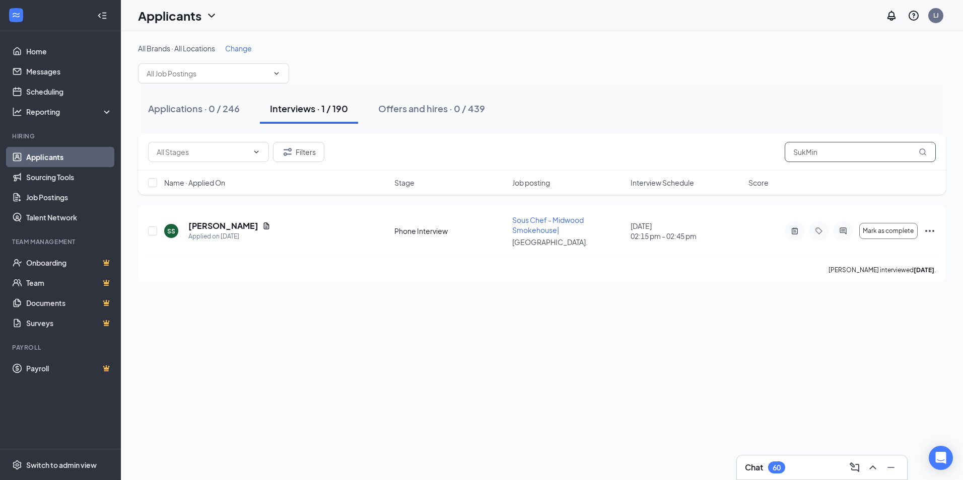
drag, startPoint x: 840, startPoint y: 157, endPoint x: 676, endPoint y: 146, distance: 164.6
click at [676, 146] on div "Filters SukMin" at bounding box center [542, 152] width 788 height 20
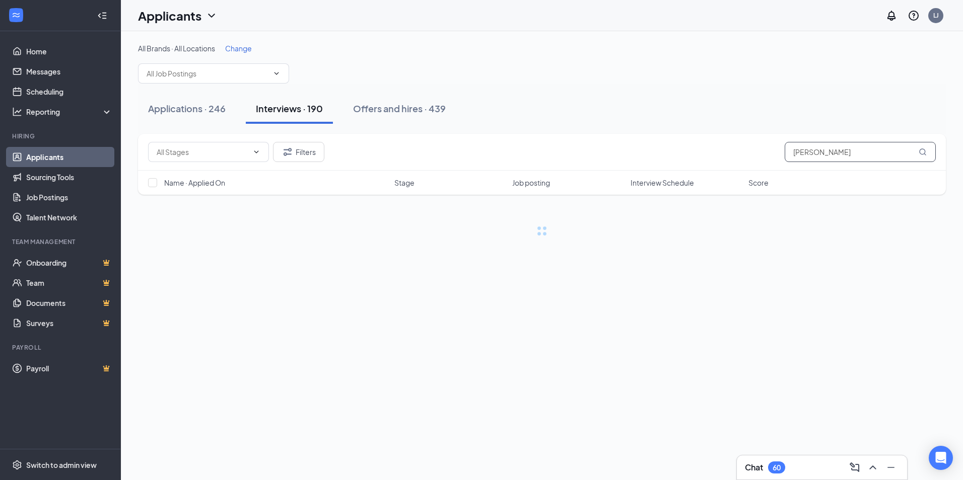
type input "[PERSON_NAME]"
click at [816, 460] on div "Chat 60" at bounding box center [822, 468] width 154 height 16
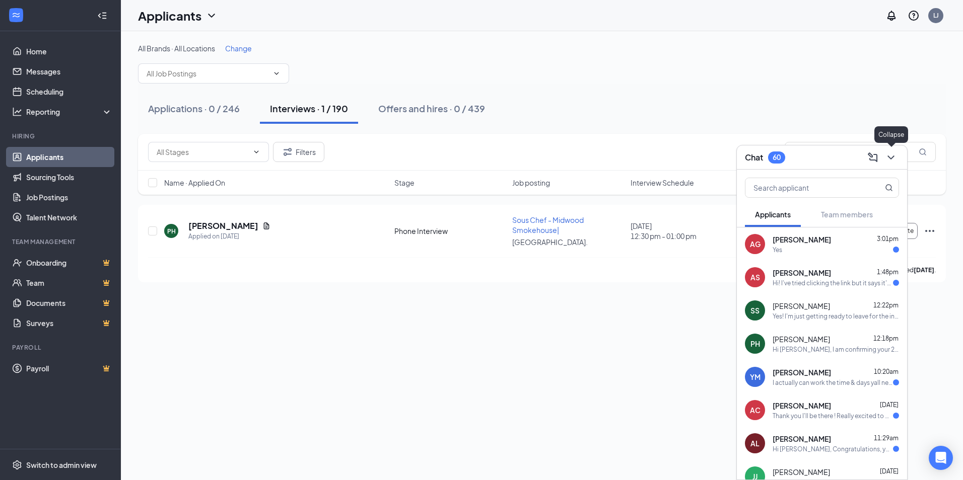
click at [892, 154] on icon "ChevronDown" at bounding box center [891, 158] width 12 height 12
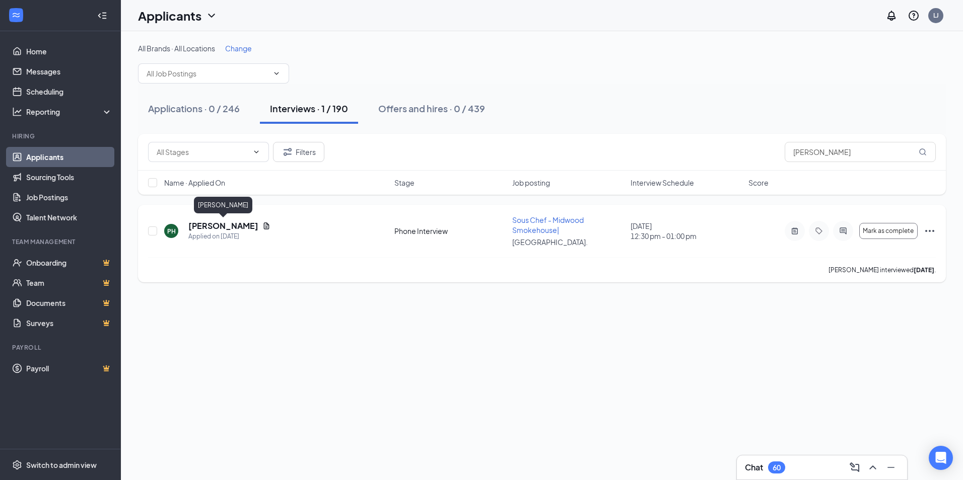
click at [242, 224] on h5 "[PERSON_NAME]" at bounding box center [223, 226] width 70 height 11
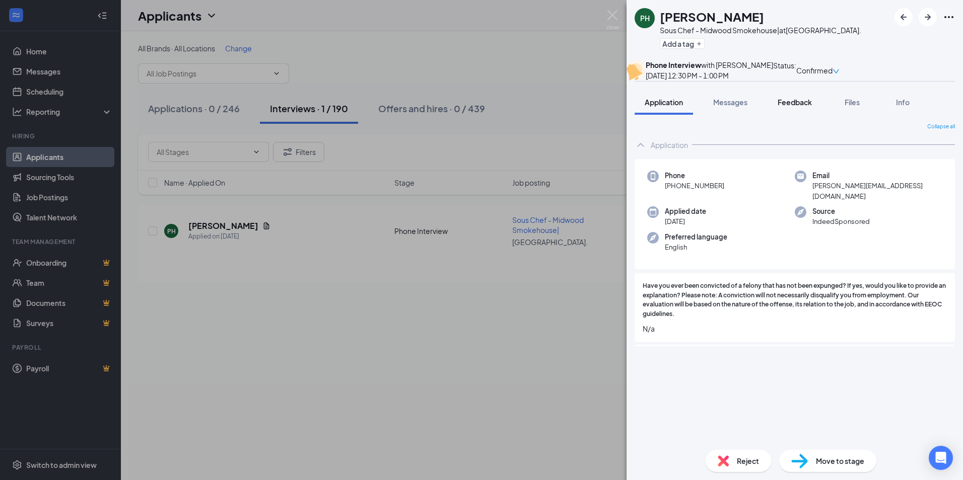
click at [796, 107] on span "Feedback" at bounding box center [795, 102] width 34 height 9
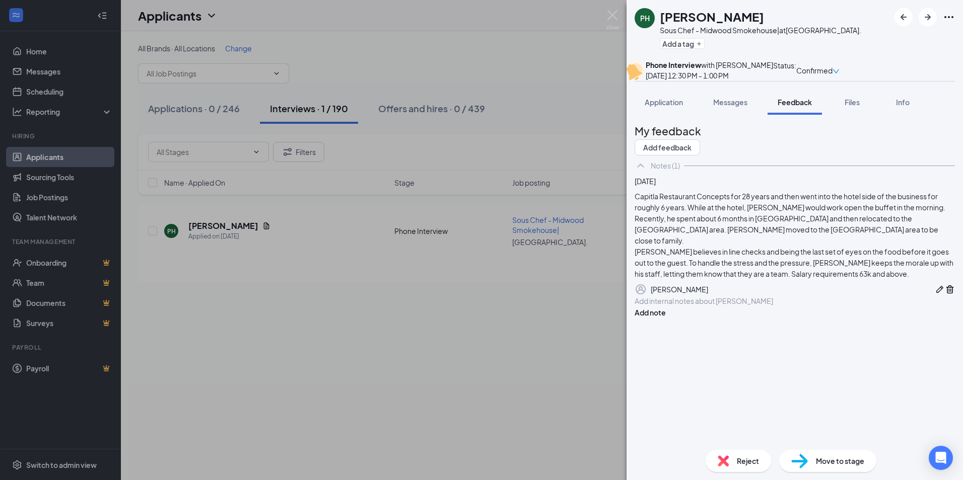
drag, startPoint x: 791, startPoint y: 391, endPoint x: 796, endPoint y: 381, distance: 10.8
click at [791, 307] on div at bounding box center [794, 301] width 319 height 11
click at [729, 306] on span "[PERSON_NAME] didn't attend his interview with [PERSON_NAME]. We will pass." at bounding box center [764, 301] width 258 height 9
click at [666, 318] on button "Add note" at bounding box center [650, 312] width 31 height 11
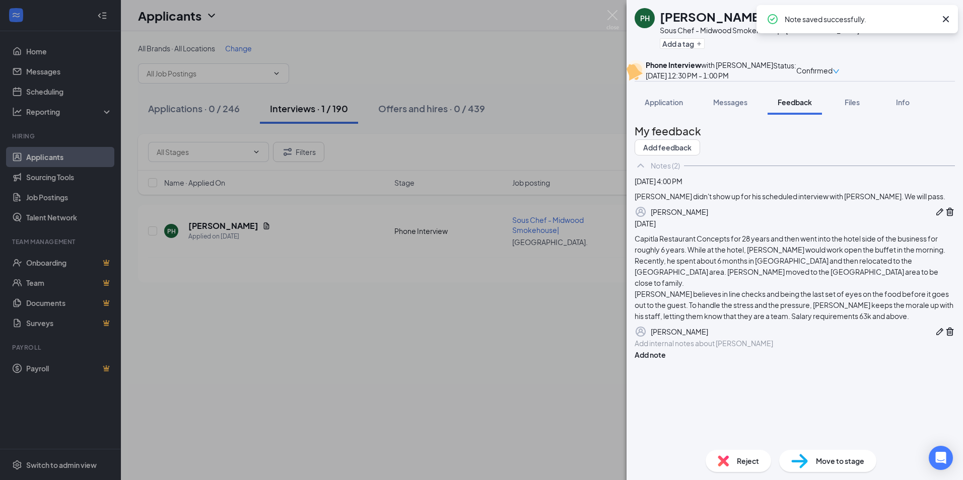
click at [748, 463] on span "Reject" at bounding box center [748, 461] width 22 height 11
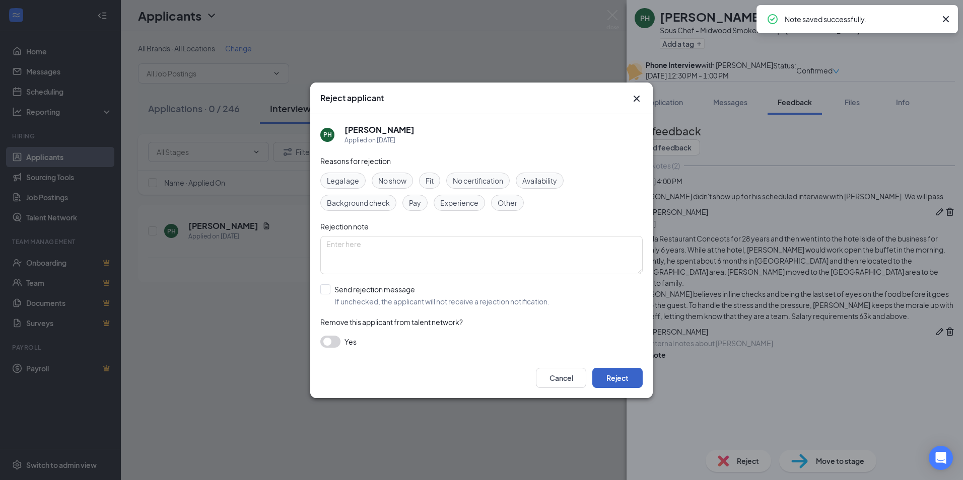
click at [625, 380] on button "Reject" at bounding box center [617, 378] width 50 height 20
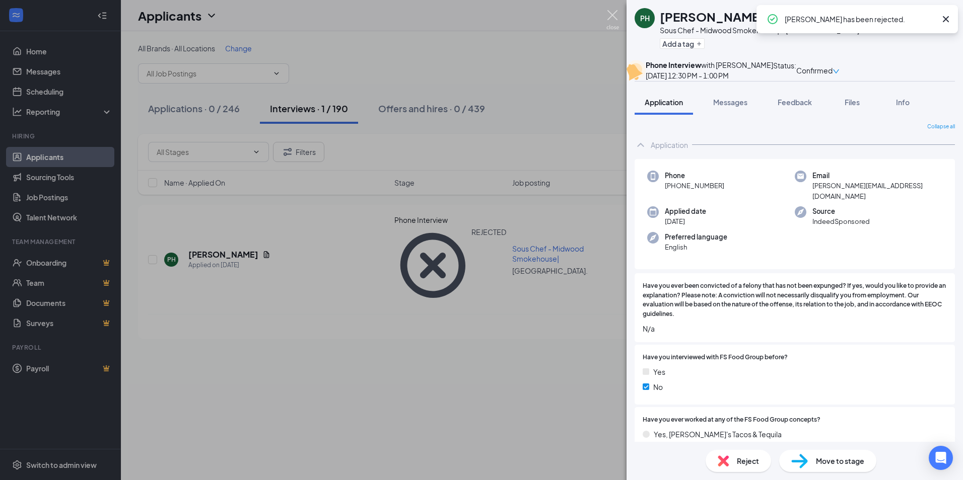
click at [617, 16] on img at bounding box center [612, 20] width 13 height 20
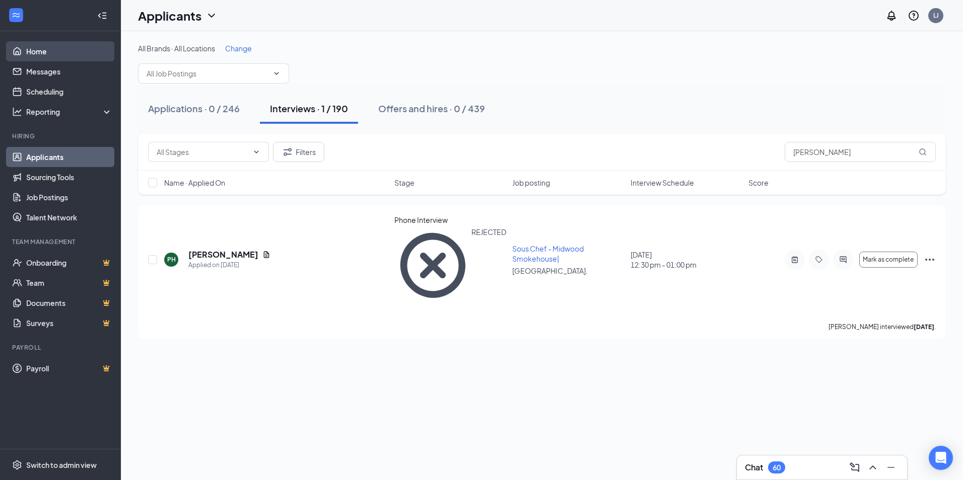
click at [43, 49] on link "Home" at bounding box center [69, 51] width 86 height 20
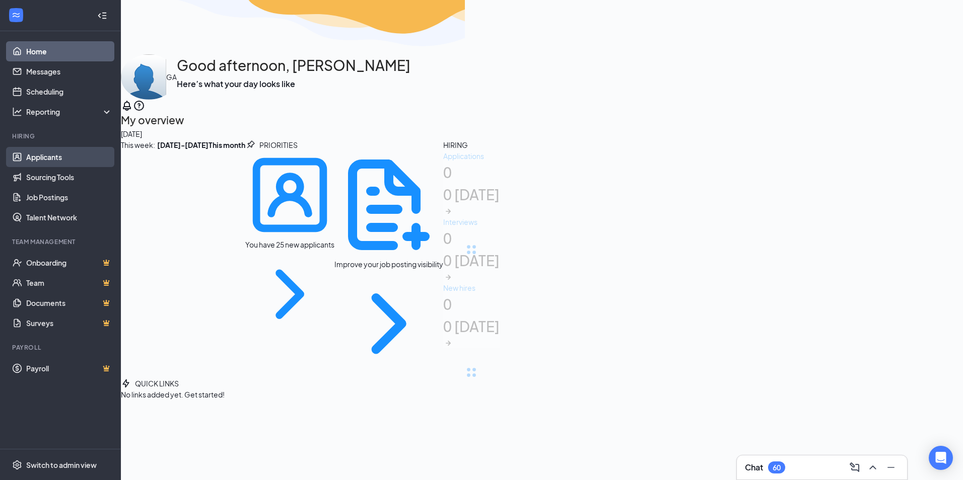
click at [54, 162] on link "Applicants" at bounding box center [69, 157] width 86 height 20
click at [49, 156] on link "Applicants" at bounding box center [69, 157] width 86 height 20
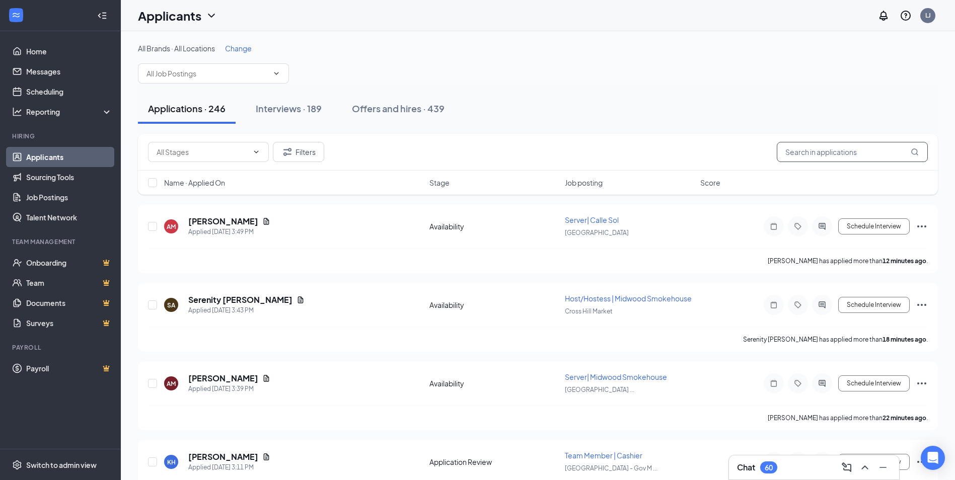
click at [853, 158] on input "text" at bounding box center [852, 152] width 151 height 20
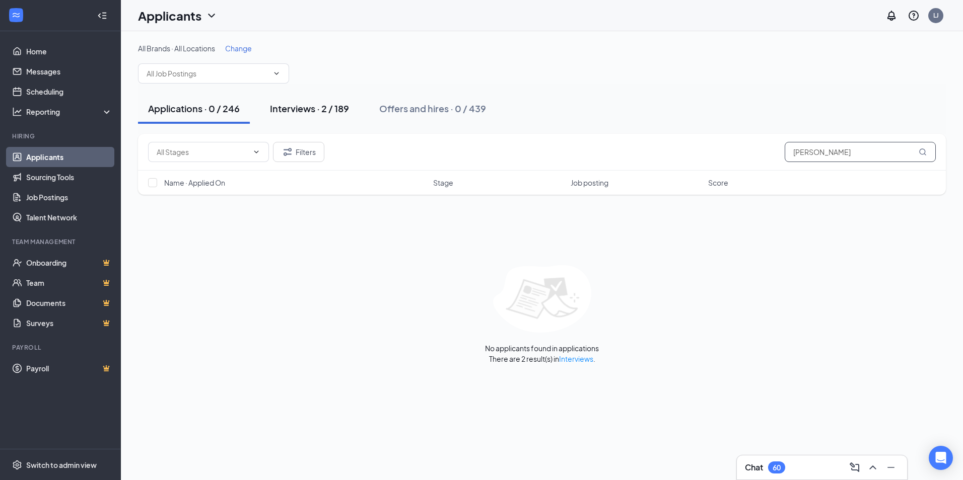
type input "[PERSON_NAME]"
click at [299, 103] on div "Interviews · 2 / 189" at bounding box center [309, 108] width 79 height 13
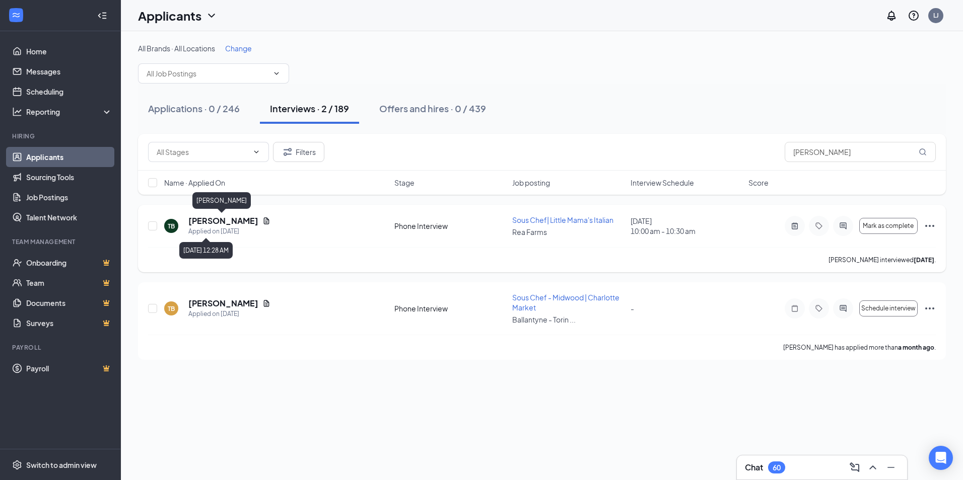
click at [216, 221] on h5 "[PERSON_NAME]" at bounding box center [223, 221] width 70 height 11
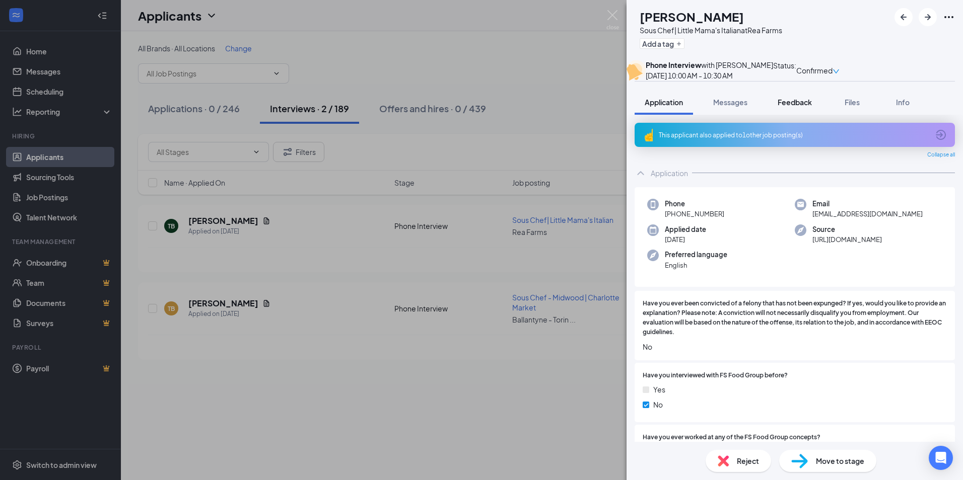
click at [804, 107] on span "Feedback" at bounding box center [795, 102] width 34 height 9
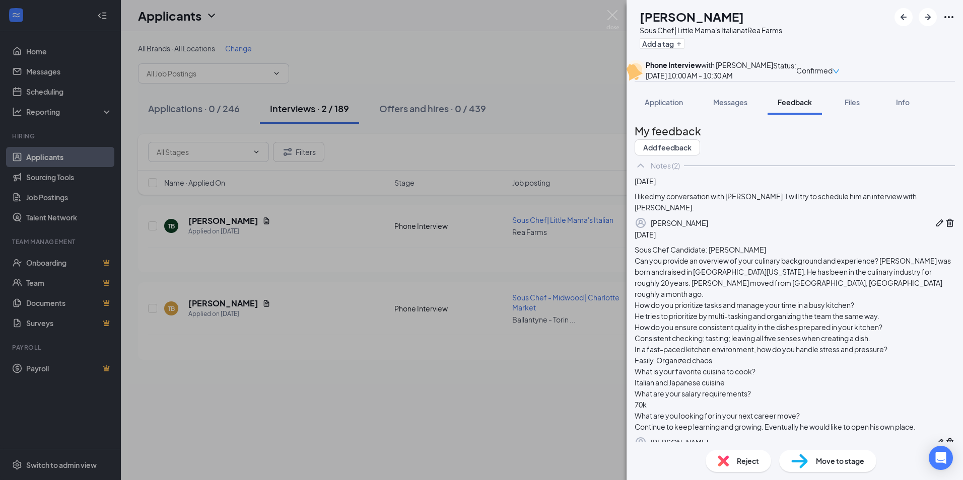
scroll to position [132, 0]
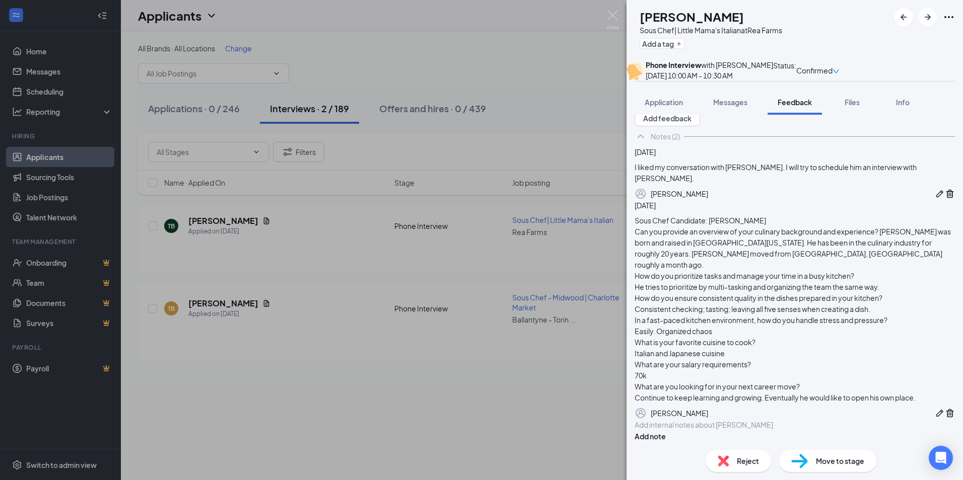
click at [719, 420] on div at bounding box center [794, 425] width 319 height 11
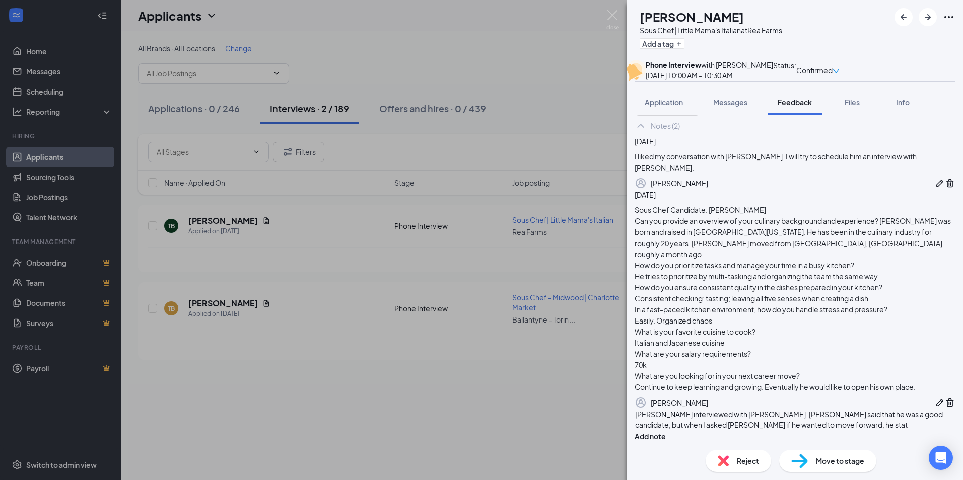
scroll to position [136, 0]
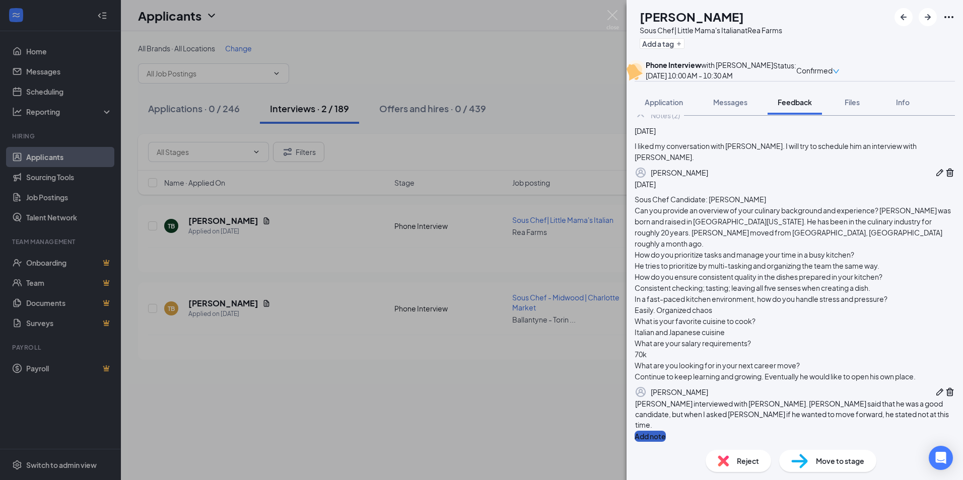
click at [666, 431] on button "Add note" at bounding box center [650, 436] width 31 height 11
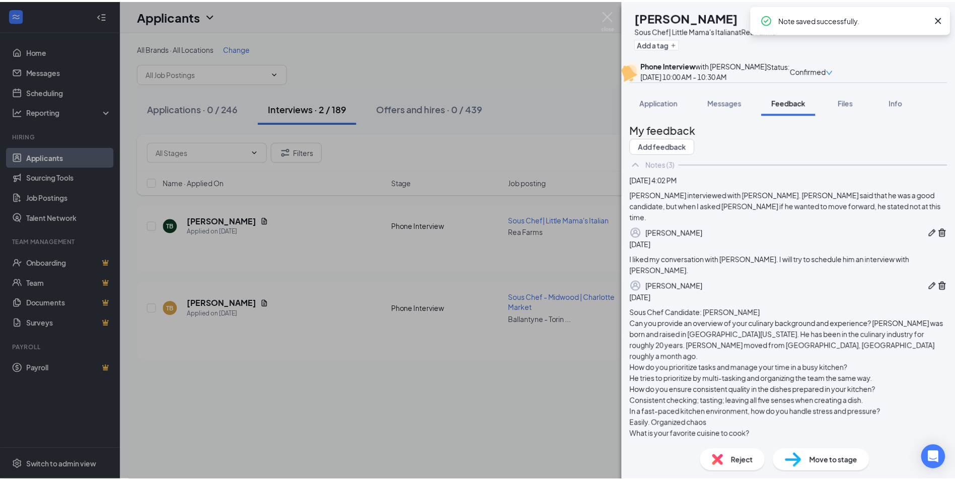
scroll to position [0, 0]
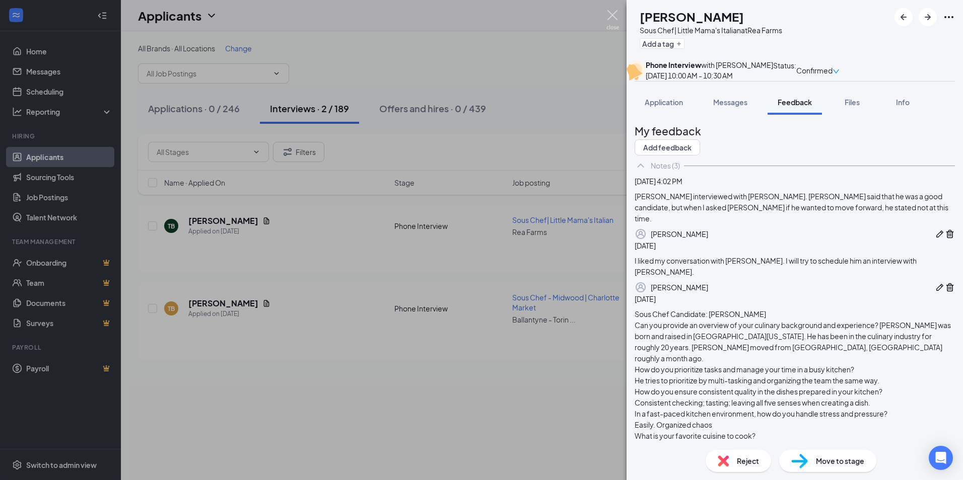
click at [609, 21] on img at bounding box center [612, 20] width 13 height 20
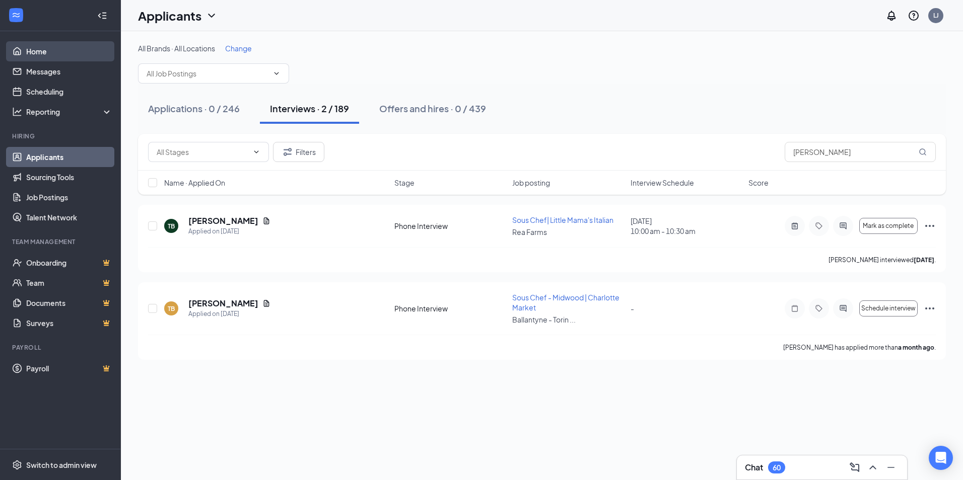
click at [47, 55] on link "Home" at bounding box center [69, 51] width 86 height 20
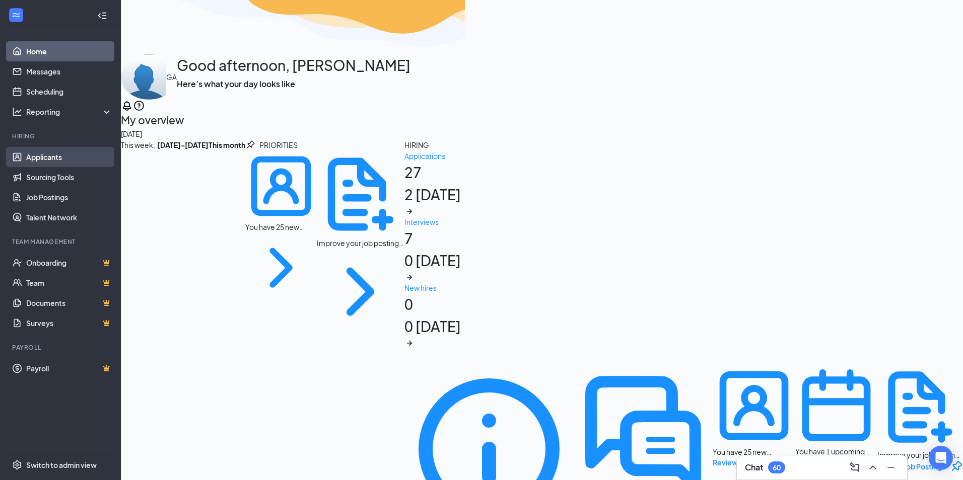
click at [49, 154] on link "Applicants" at bounding box center [69, 157] width 86 height 20
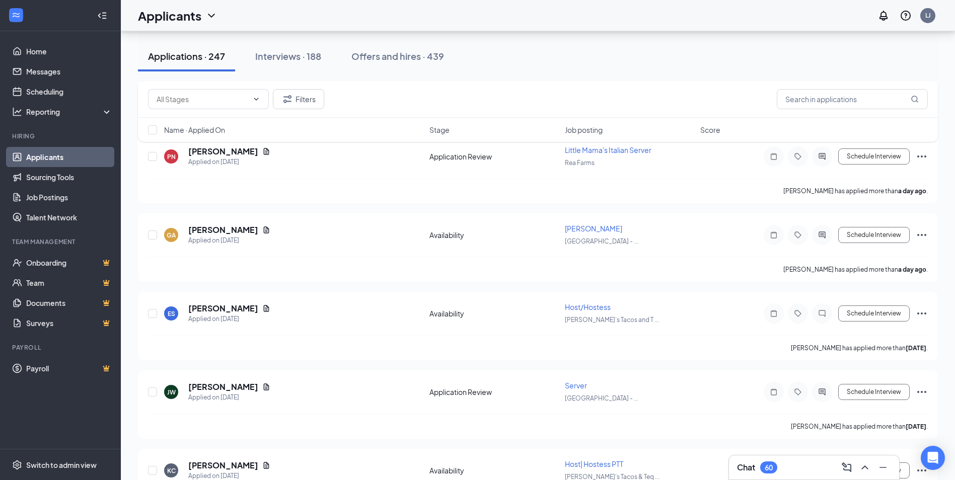
scroll to position [4785, 0]
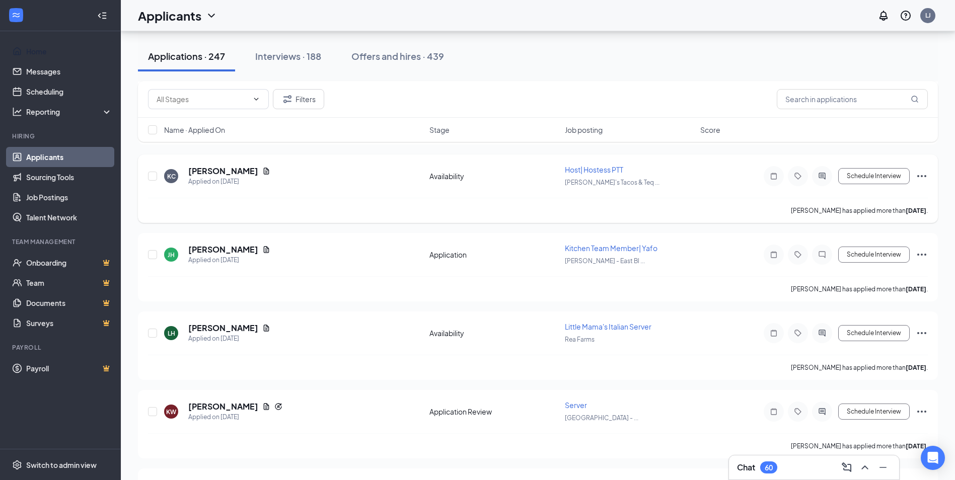
click at [30, 53] on link "Home" at bounding box center [69, 51] width 86 height 20
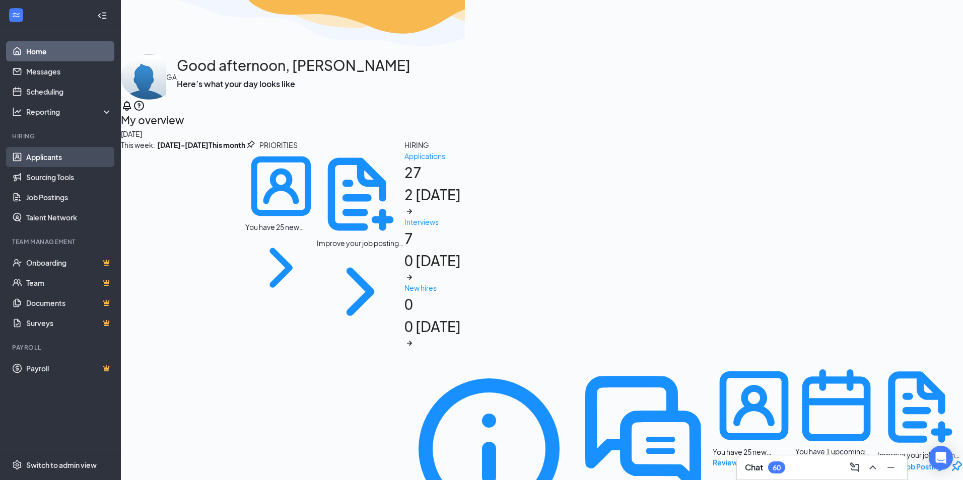
click at [63, 153] on link "Applicants" at bounding box center [69, 157] width 86 height 20
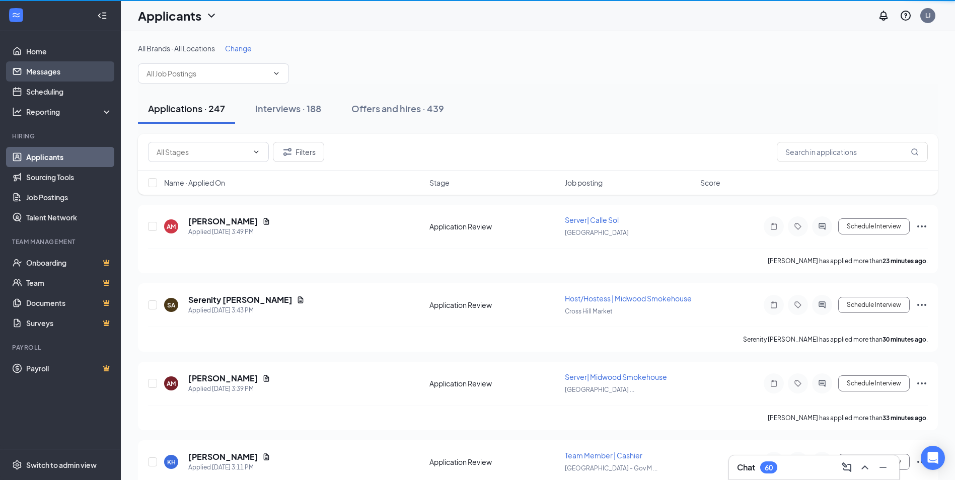
click at [40, 45] on link "Home" at bounding box center [69, 51] width 86 height 20
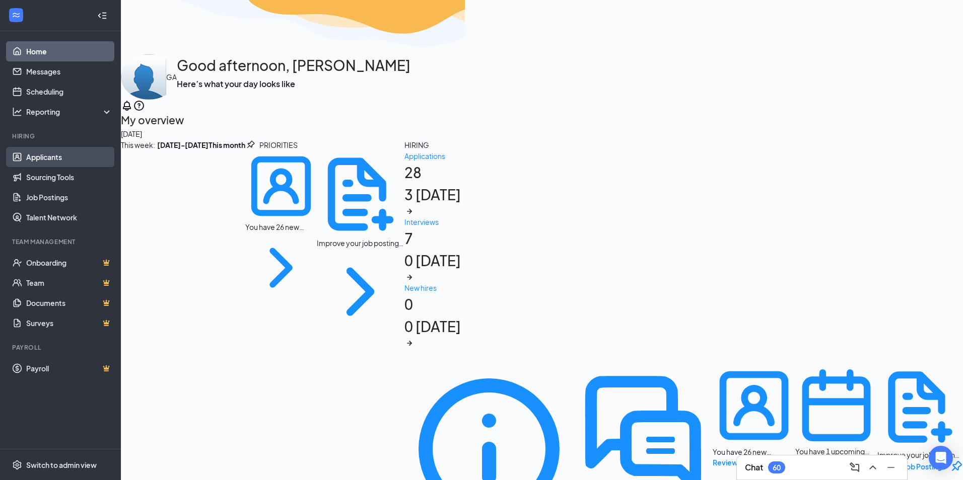
click at [53, 153] on link "Applicants" at bounding box center [69, 157] width 86 height 20
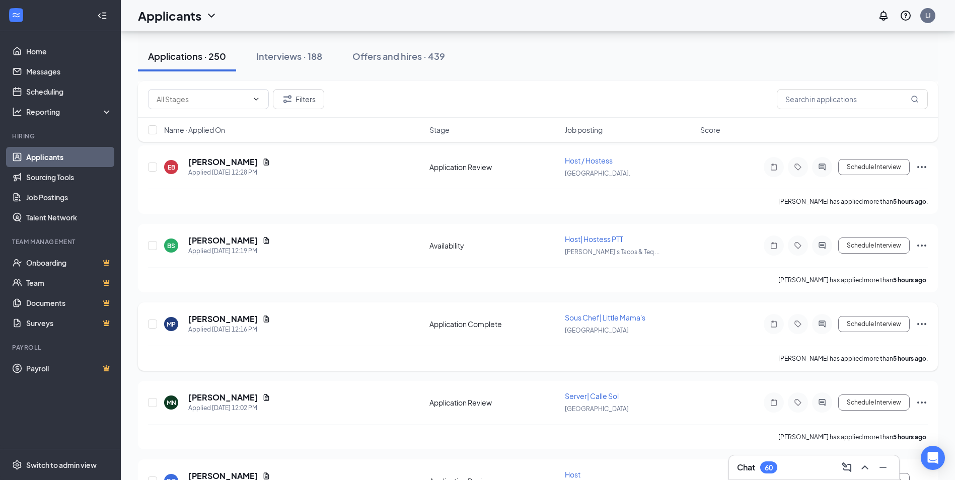
scroll to position [856, 0]
drag, startPoint x: 48, startPoint y: 50, endPoint x: 9, endPoint y: 47, distance: 38.9
click at [48, 50] on link "Home" at bounding box center [69, 51] width 86 height 20
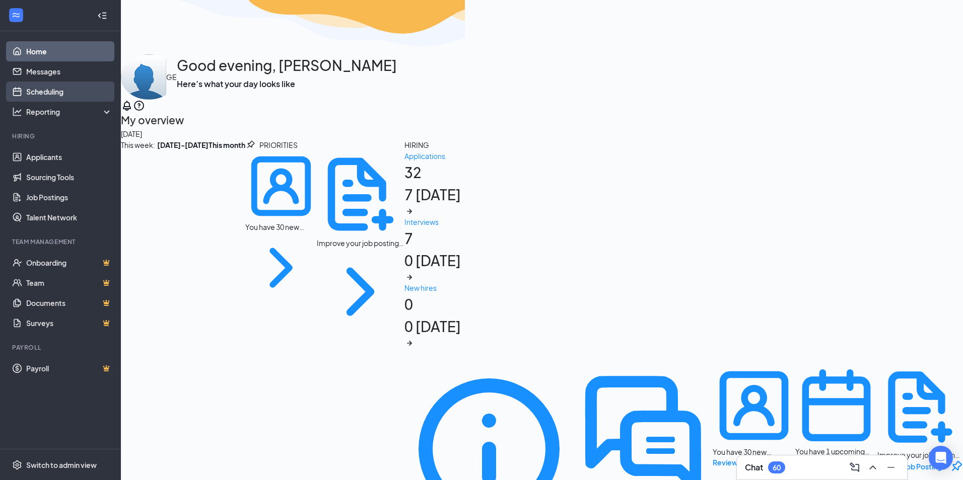
click at [49, 95] on link "Scheduling" at bounding box center [69, 92] width 86 height 20
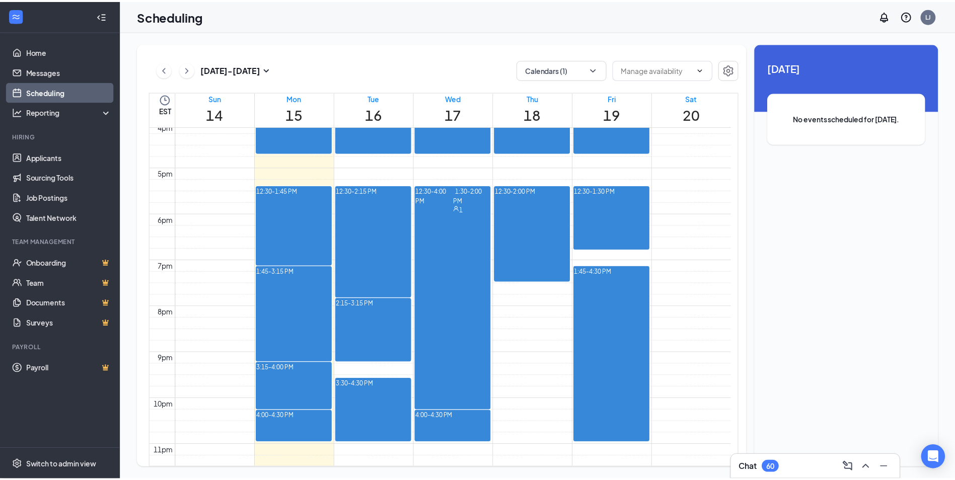
scroll to position [545, 0]
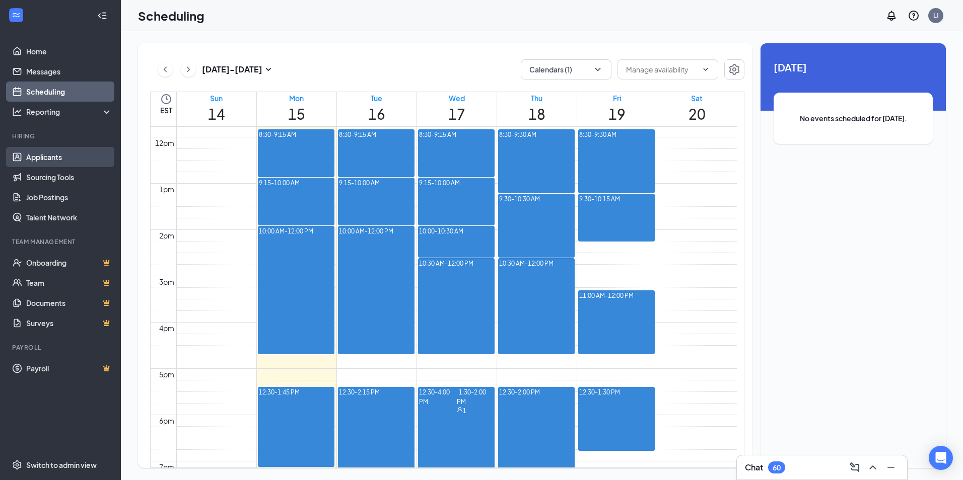
click at [53, 156] on link "Applicants" at bounding box center [69, 157] width 86 height 20
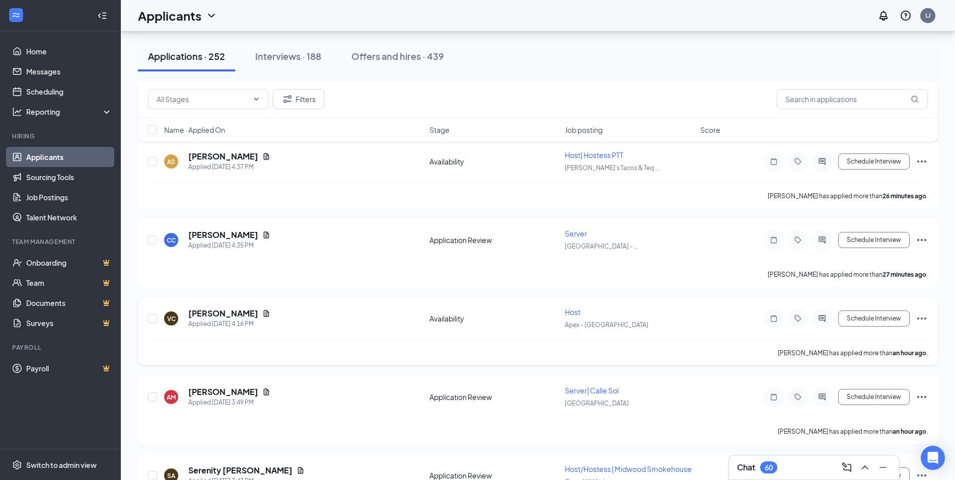
scroll to position [252, 0]
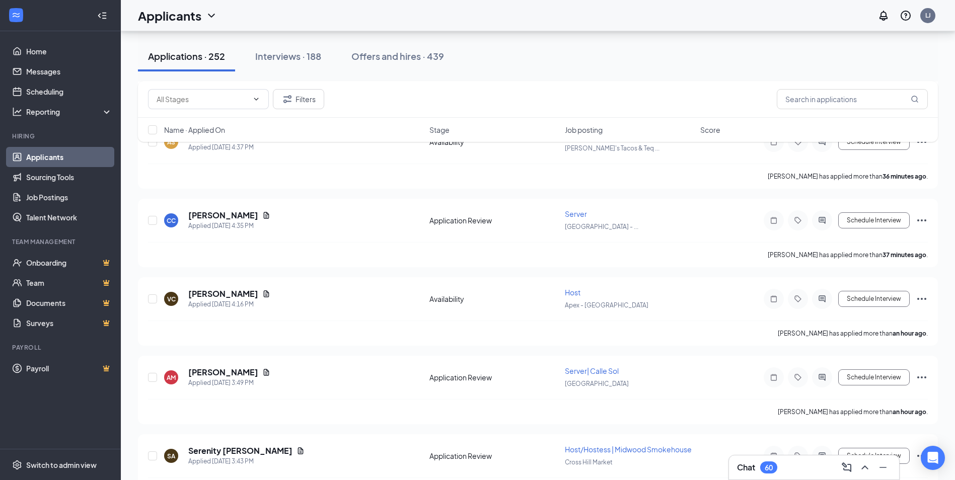
click at [814, 472] on div "Chat 60" at bounding box center [814, 468] width 154 height 16
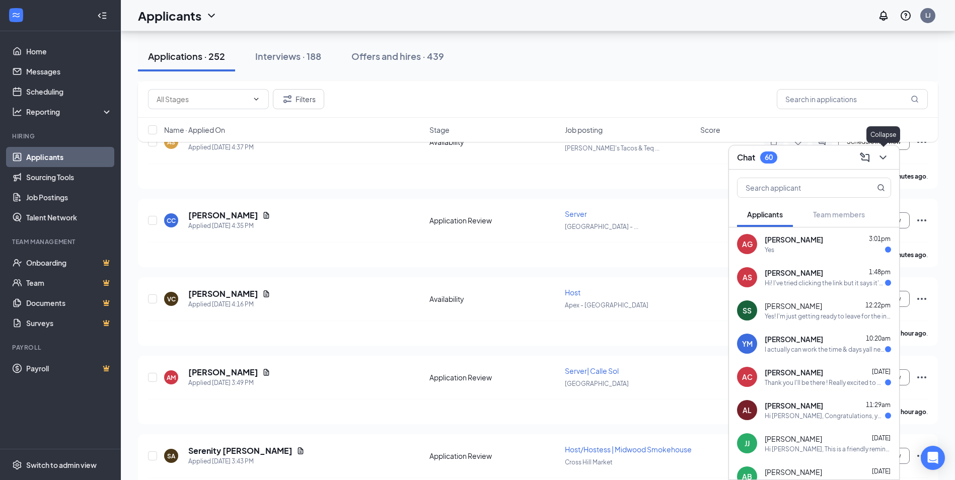
click at [885, 156] on icon "ChevronDown" at bounding box center [883, 158] width 12 height 12
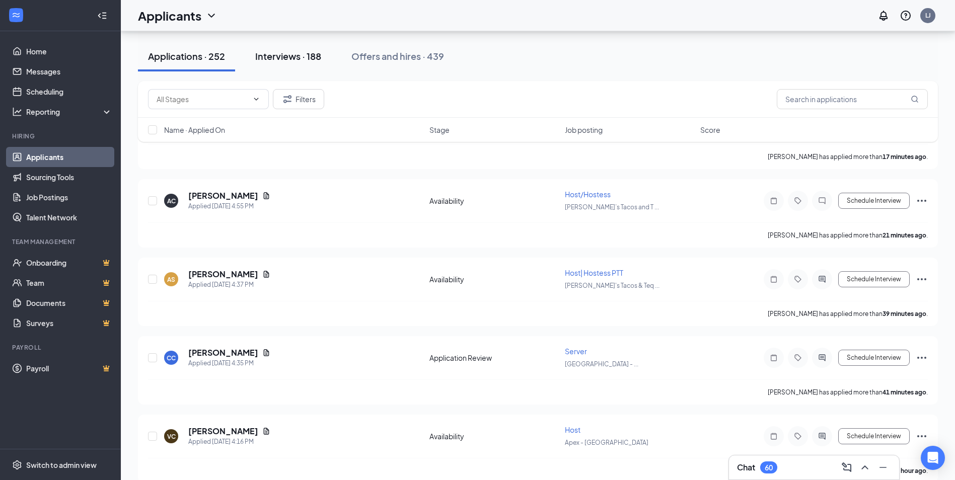
scroll to position [0, 0]
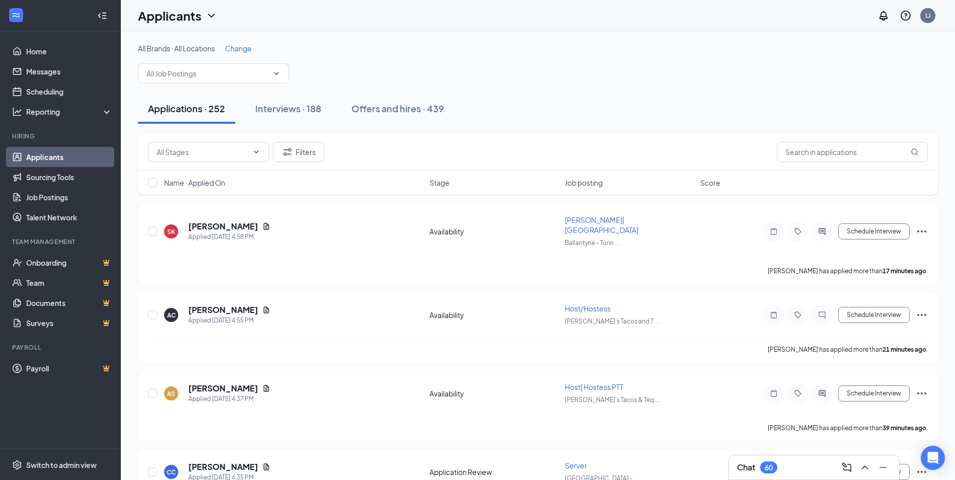
click at [244, 49] on span "Change" at bounding box center [238, 48] width 27 height 9
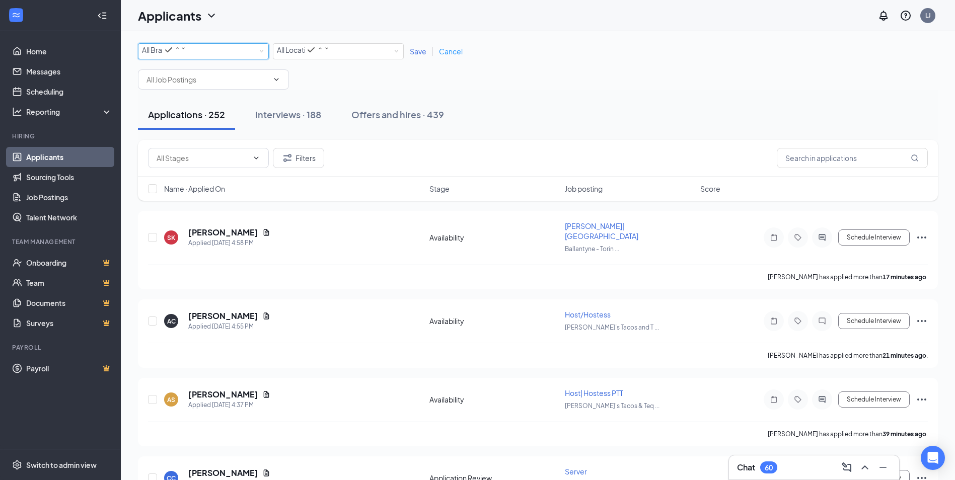
click at [160, 52] on span "All Brands" at bounding box center [158, 49] width 32 height 9
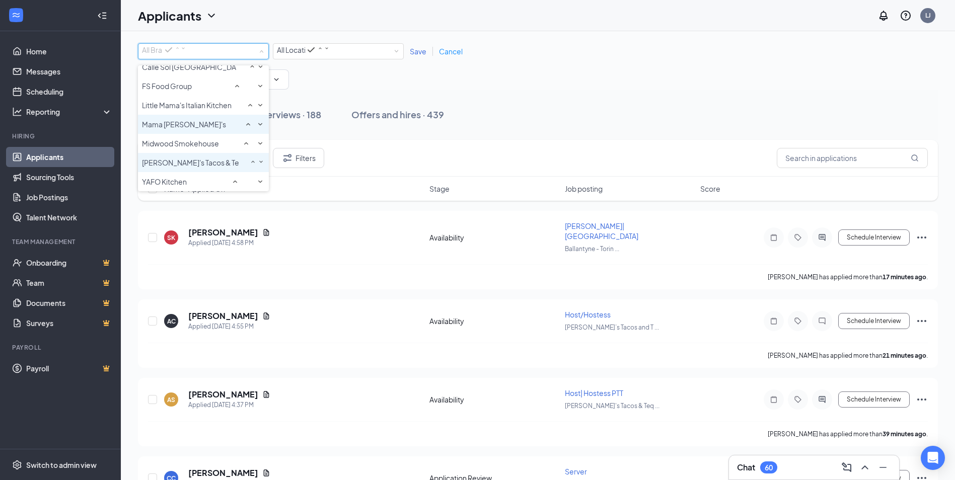
scroll to position [50, 0]
click at [199, 148] on span "Midwood Smokehouse" at bounding box center [180, 143] width 77 height 9
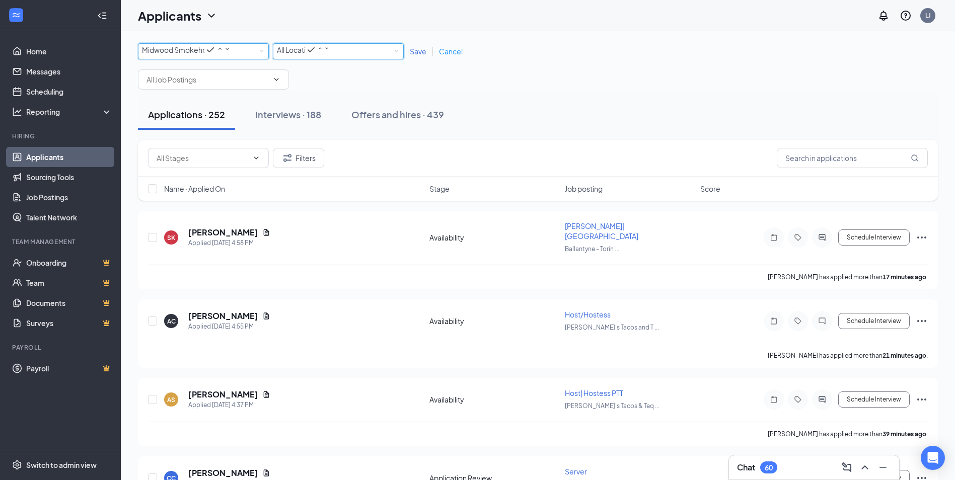
click at [330, 52] on div "All Locations" at bounding box center [303, 50] width 53 height 12
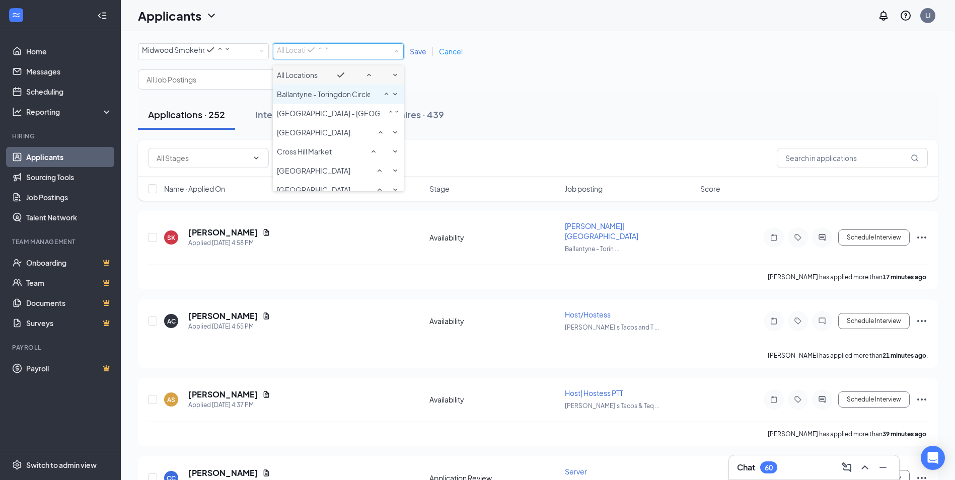
click at [345, 99] on span "Ballantyne - Toringdon Circle" at bounding box center [324, 94] width 95 height 9
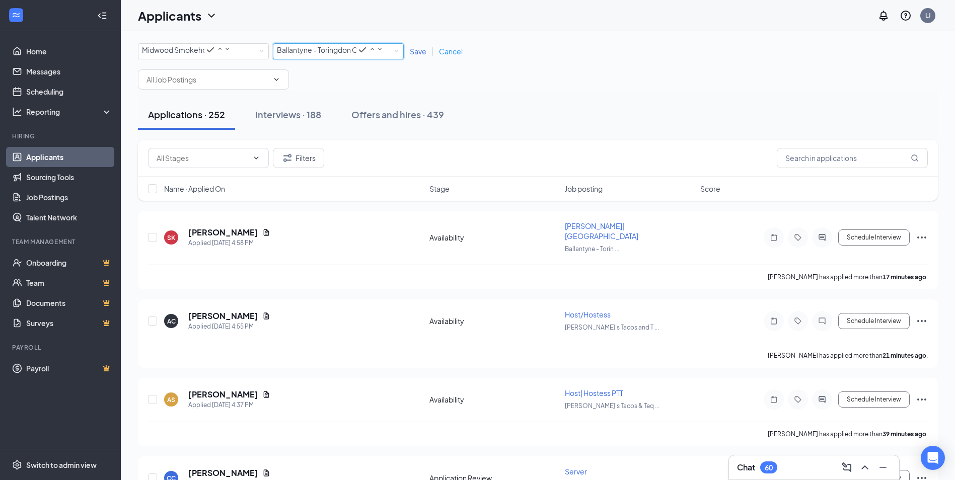
click at [416, 49] on span "Save" at bounding box center [418, 51] width 17 height 9
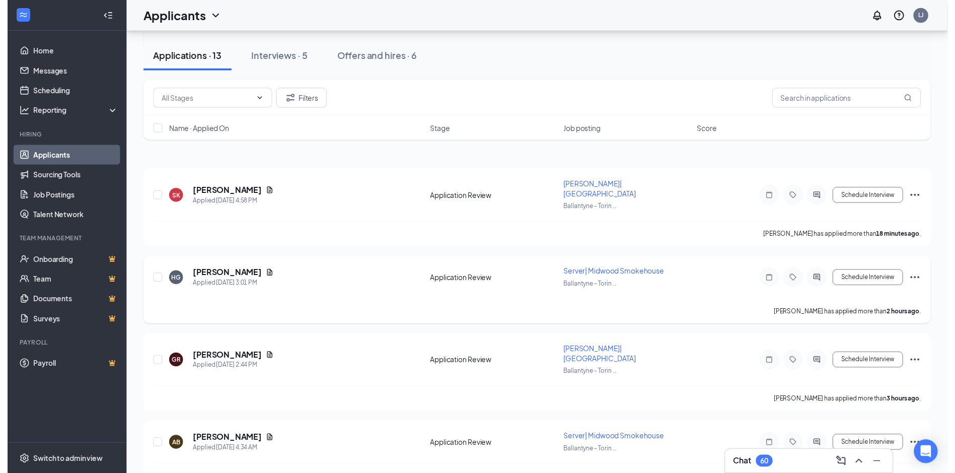
scroll to position [252, 0]
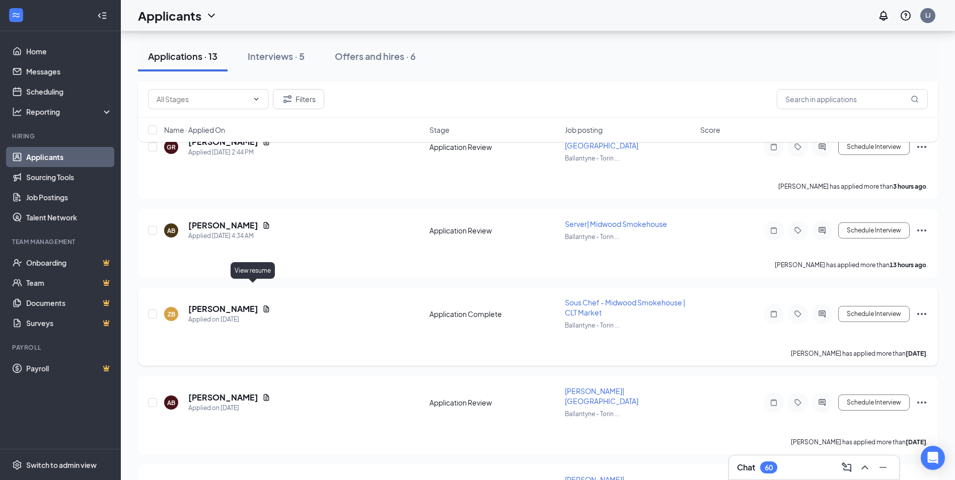
click at [262, 305] on icon "Document" at bounding box center [266, 309] width 8 height 8
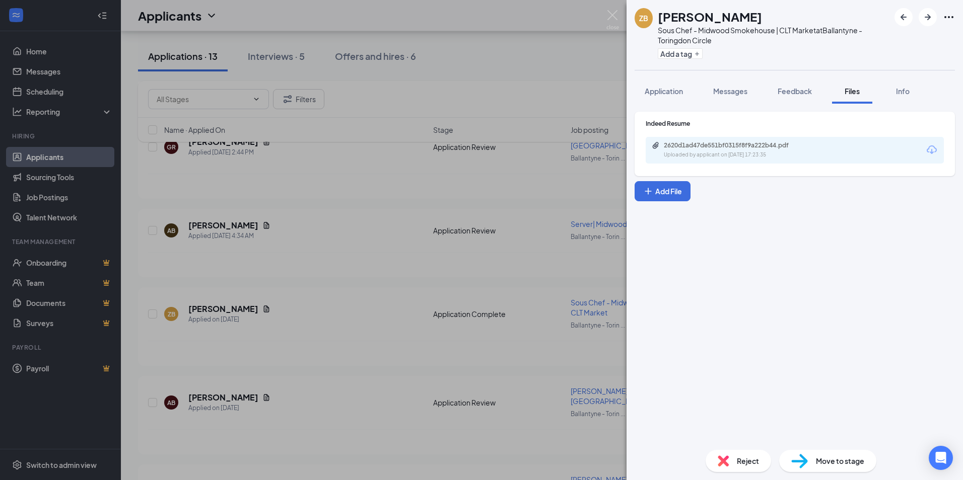
click at [707, 160] on div "2620d1ad47de551bf0315f8f9a222b44.pdf Uploaded by applicant on [DATE] 17:23:35" at bounding box center [795, 150] width 298 height 27
click at [701, 147] on div "2620d1ad47de551bf0315f8f9a222b44.pdf" at bounding box center [734, 146] width 141 height 8
click at [745, 464] on span "Reject" at bounding box center [748, 461] width 22 height 11
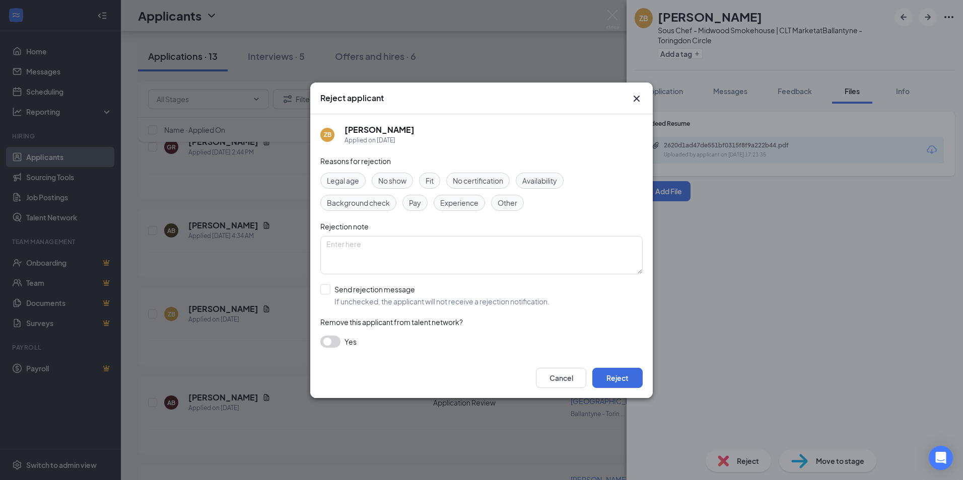
click at [455, 201] on span "Experience" at bounding box center [459, 202] width 38 height 11
click at [625, 377] on button "Reject" at bounding box center [617, 378] width 50 height 20
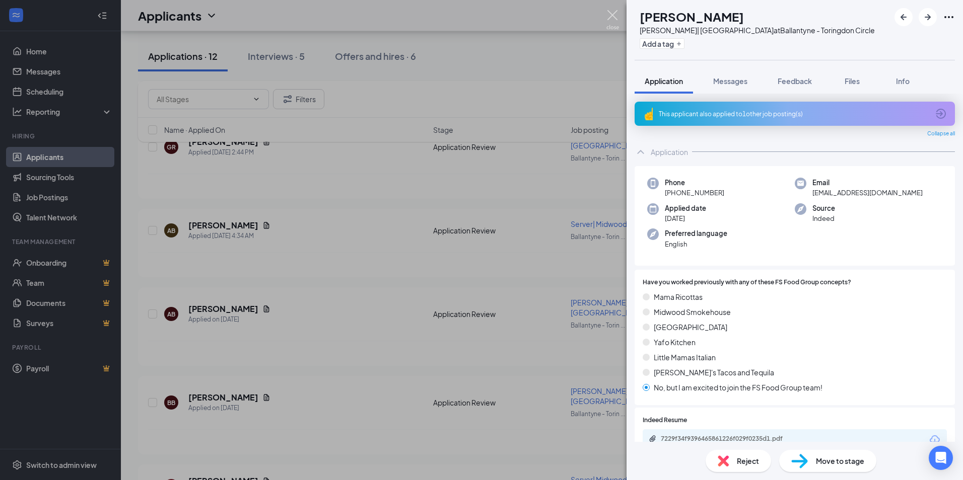
click at [610, 17] on img at bounding box center [612, 20] width 13 height 20
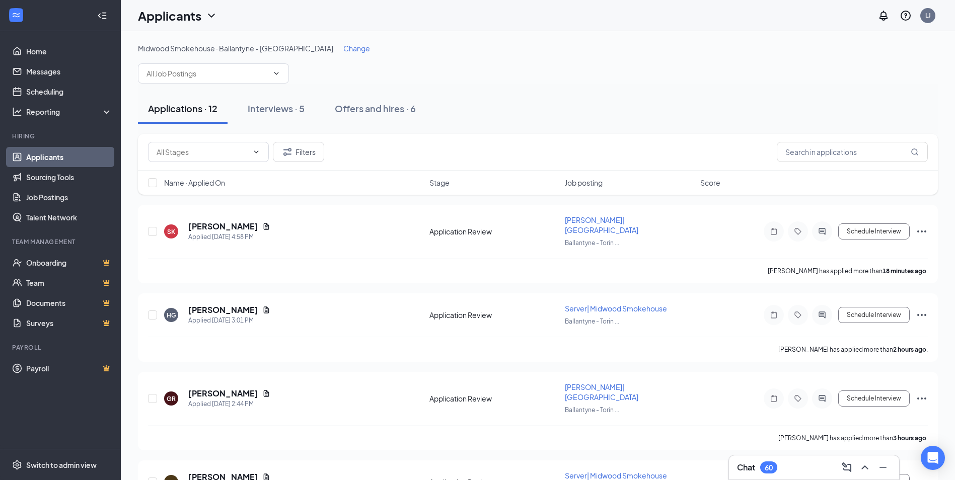
click at [343, 48] on span "Change" at bounding box center [356, 48] width 27 height 9
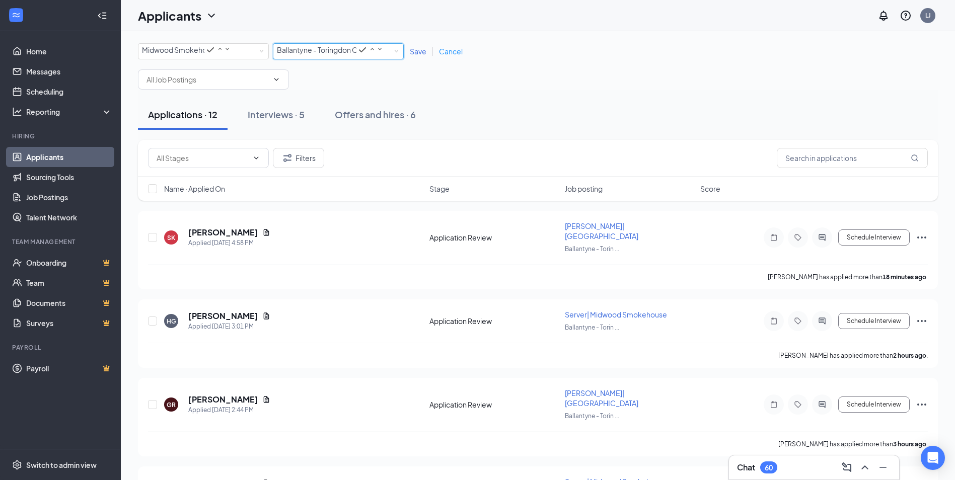
click at [300, 55] on span "Ballantyne - Toringdon Circle" at bounding box center [317, 50] width 80 height 10
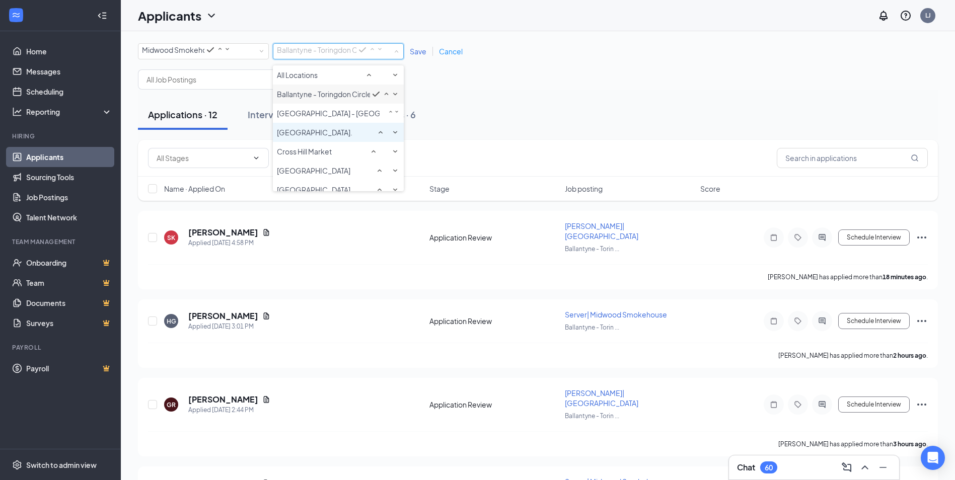
click at [305, 137] on span "[GEOGRAPHIC_DATA]." at bounding box center [315, 132] width 76 height 9
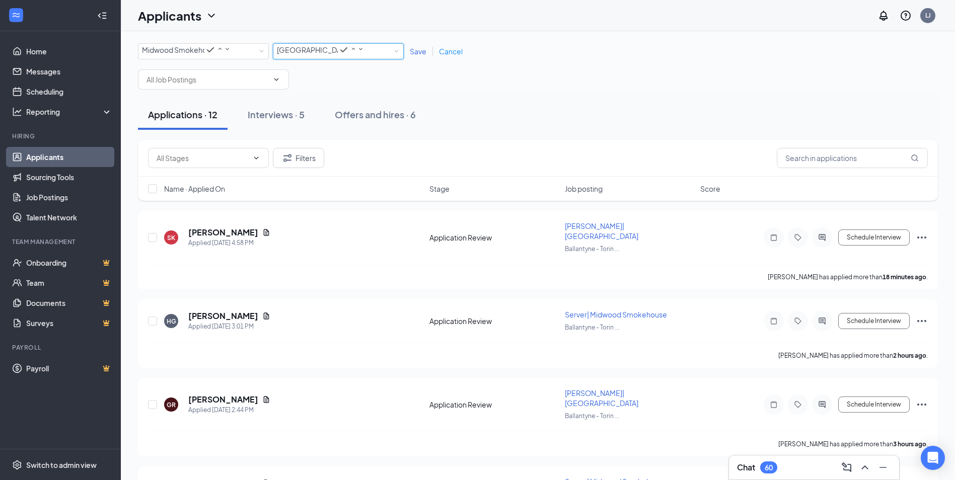
click at [416, 54] on span "Save" at bounding box center [418, 51] width 17 height 9
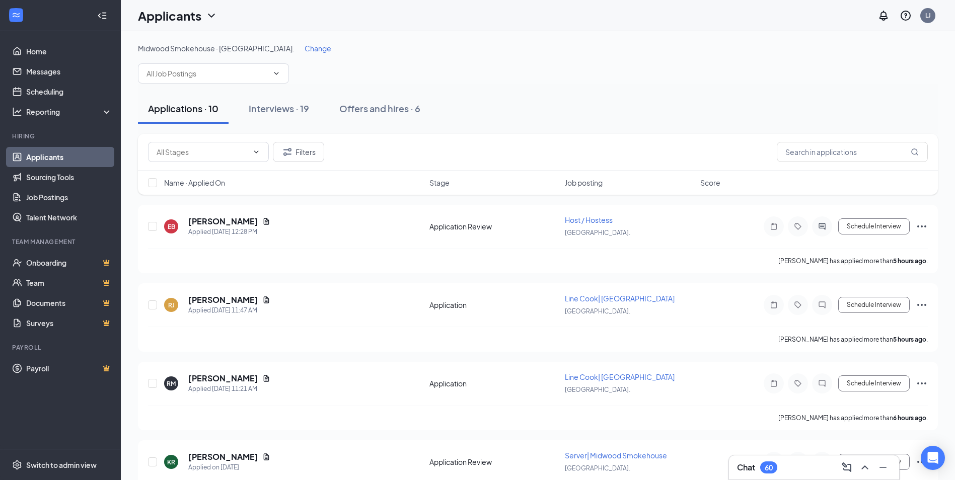
click at [305, 45] on span "Change" at bounding box center [318, 48] width 27 height 9
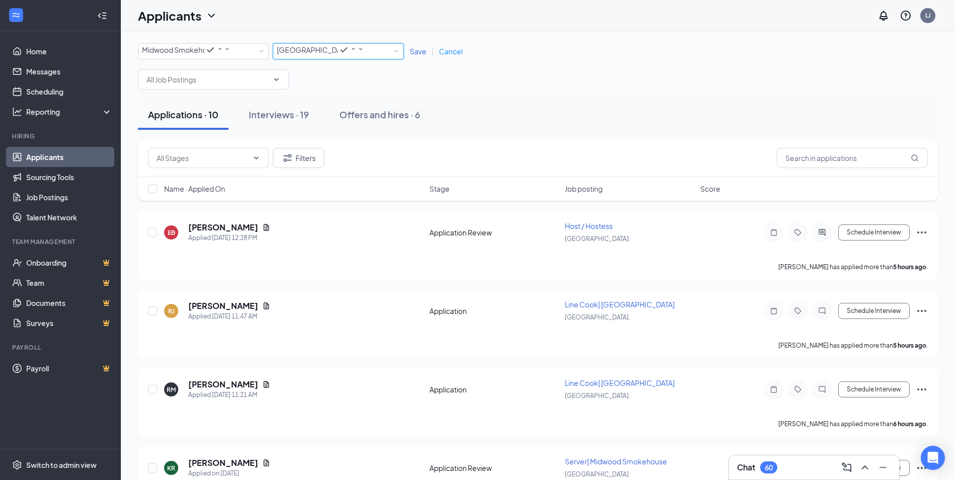
click at [311, 55] on span "[GEOGRAPHIC_DATA]." at bounding box center [307, 50] width 61 height 10
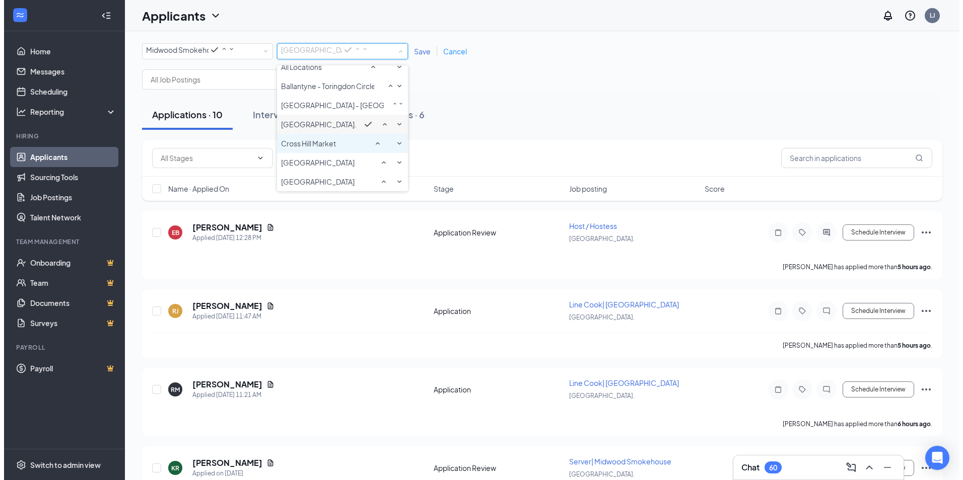
scroll to position [43, 0]
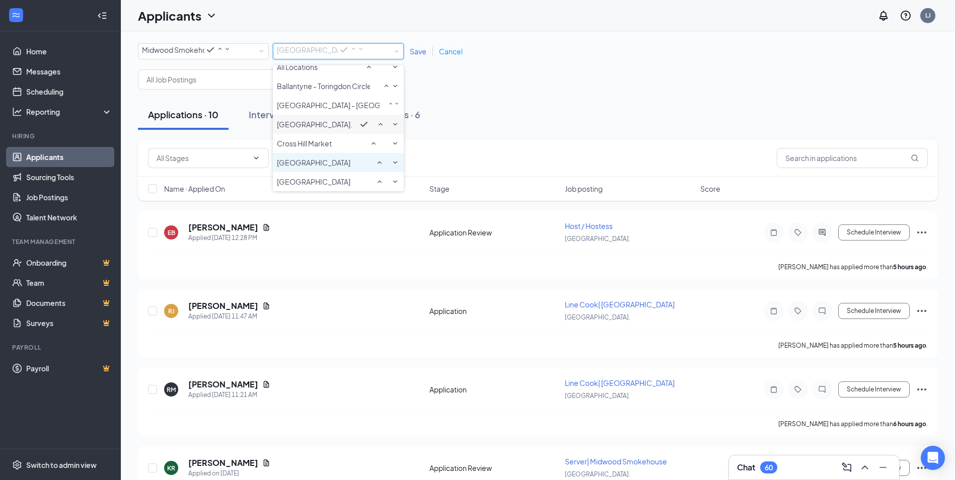
click at [332, 163] on span "[GEOGRAPHIC_DATA]" at bounding box center [314, 162] width 74 height 9
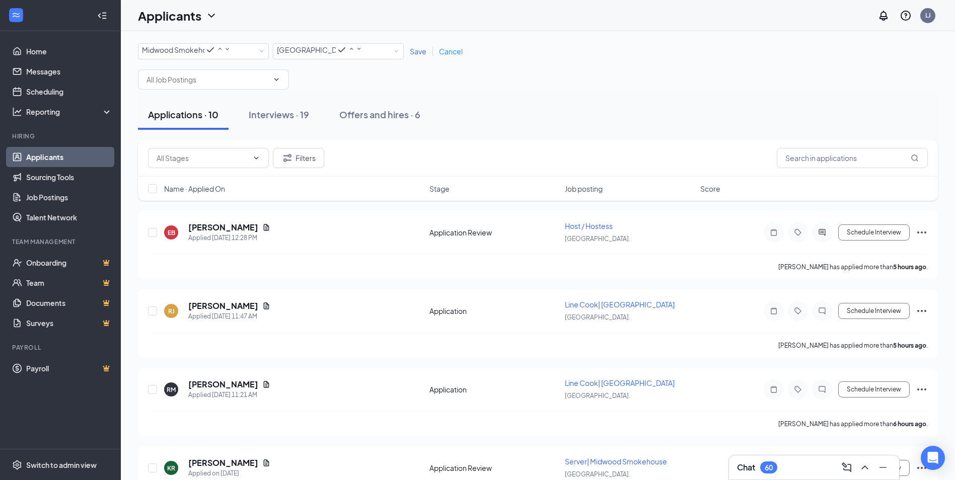
click at [414, 52] on span "Save" at bounding box center [418, 51] width 17 height 9
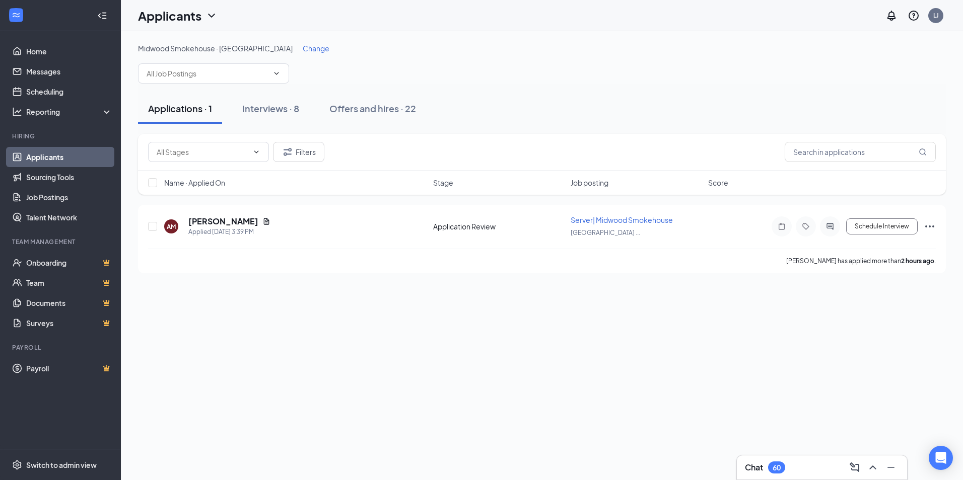
click at [329, 49] on span "Change" at bounding box center [316, 48] width 27 height 9
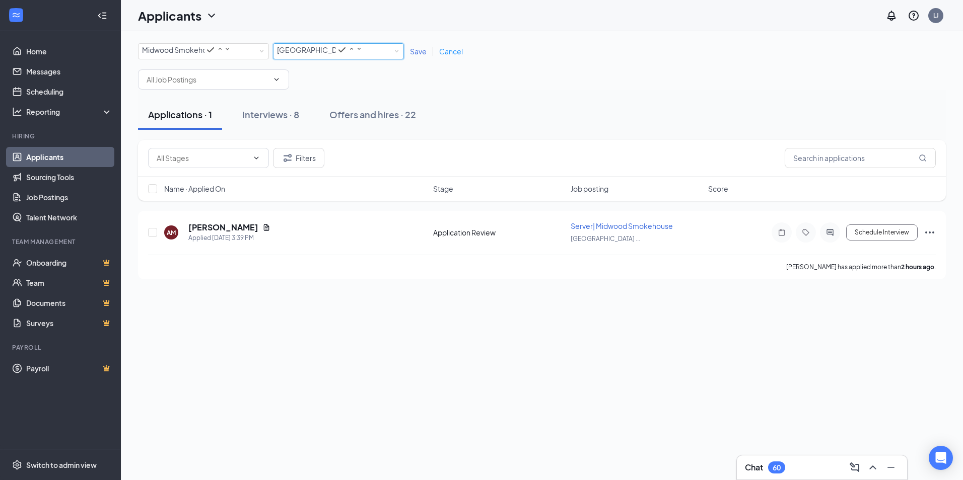
click at [306, 54] on span "[GEOGRAPHIC_DATA]" at bounding box center [314, 49] width 74 height 9
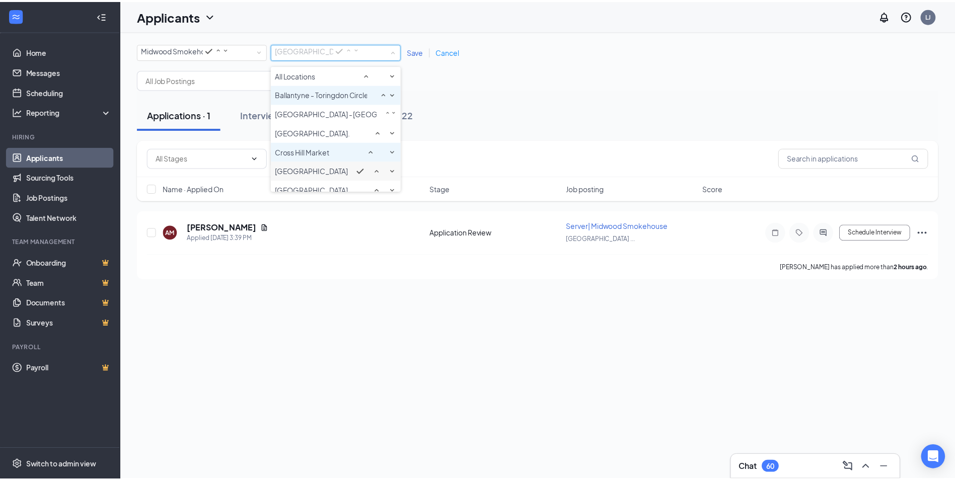
scroll to position [19, 0]
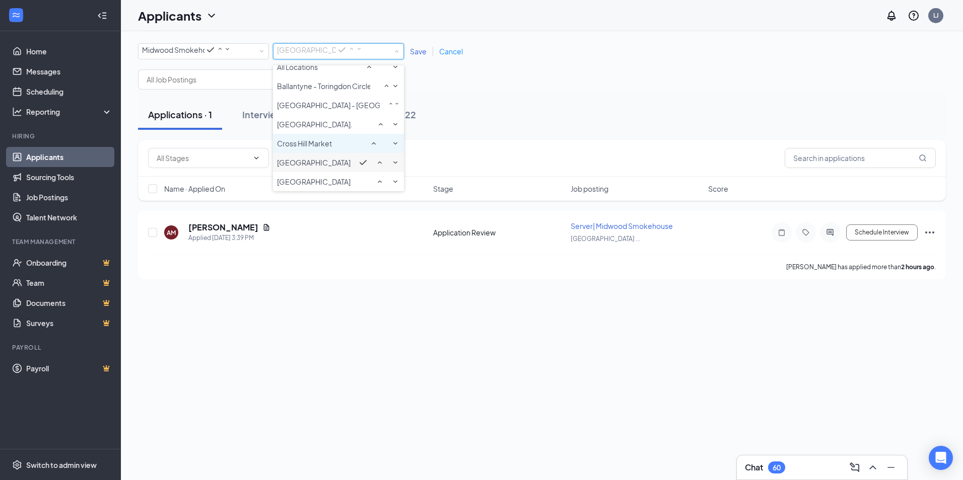
click at [301, 148] on span "Cross Hill Market" at bounding box center [304, 143] width 55 height 9
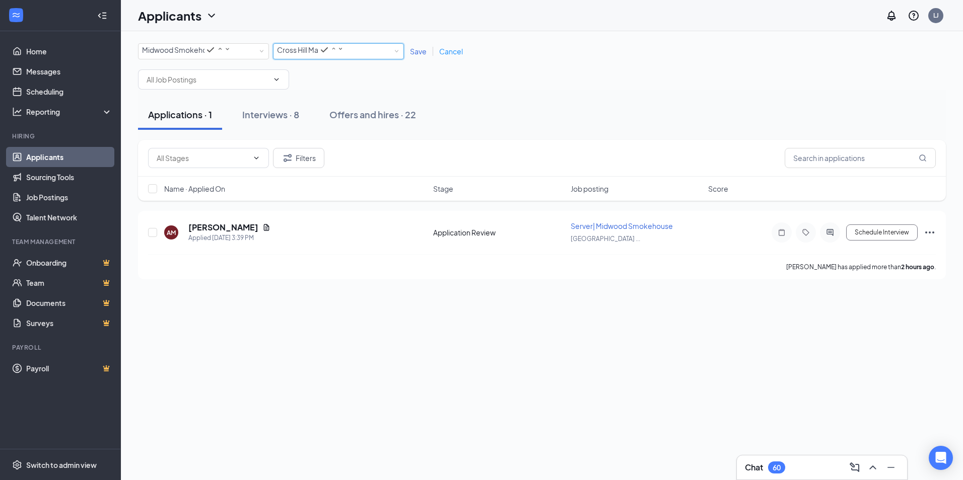
click at [420, 56] on div "Save Cancel" at bounding box center [436, 51] width 65 height 10
click at [419, 52] on span "Save" at bounding box center [418, 51] width 17 height 9
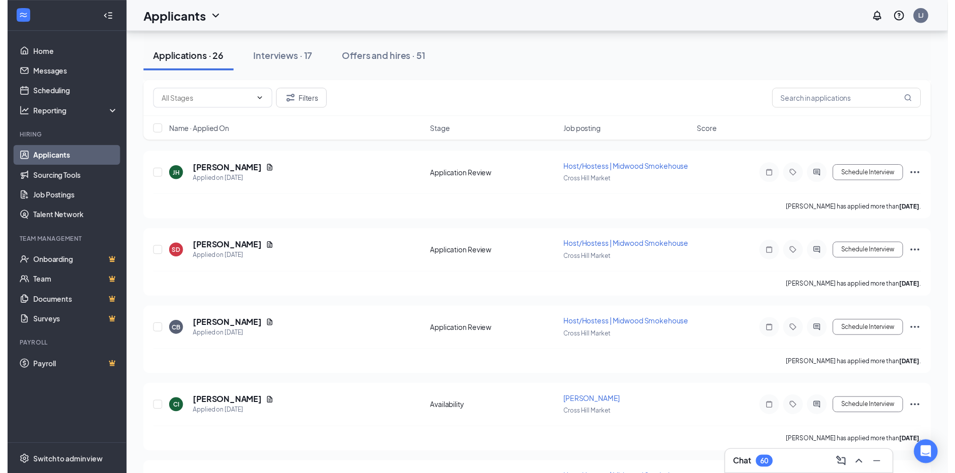
scroll to position [856, 0]
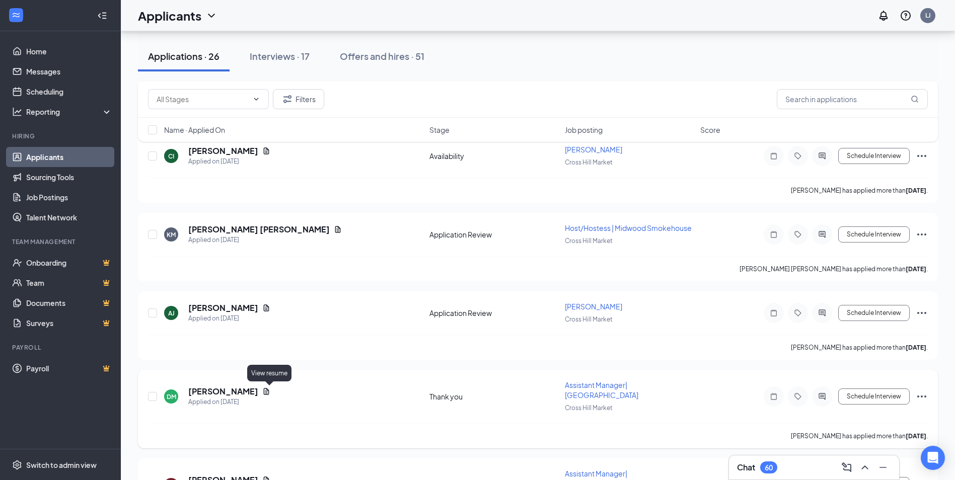
click at [269, 393] on icon "Document" at bounding box center [267, 391] width 6 height 7
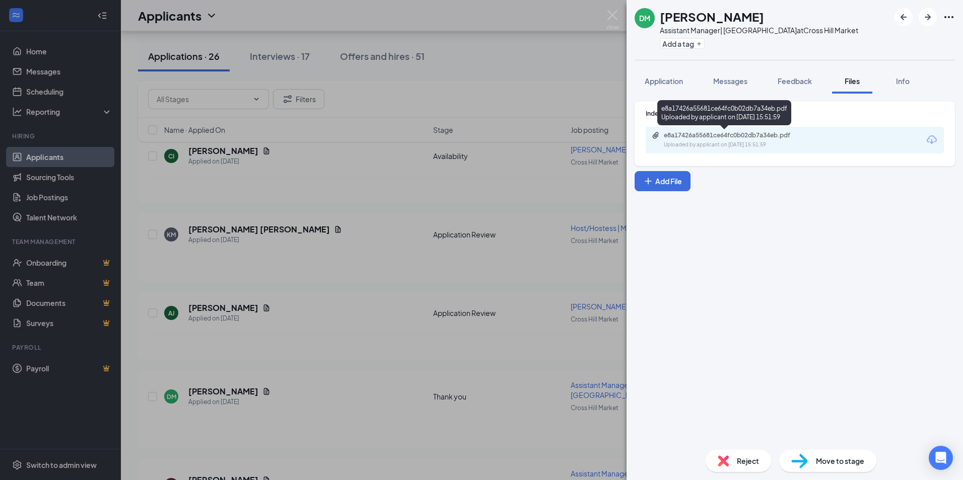
click at [690, 144] on div "Uploaded by applicant on [DATE] 15:51:59" at bounding box center [739, 145] width 151 height 8
click at [735, 460] on div "Reject" at bounding box center [738, 461] width 65 height 22
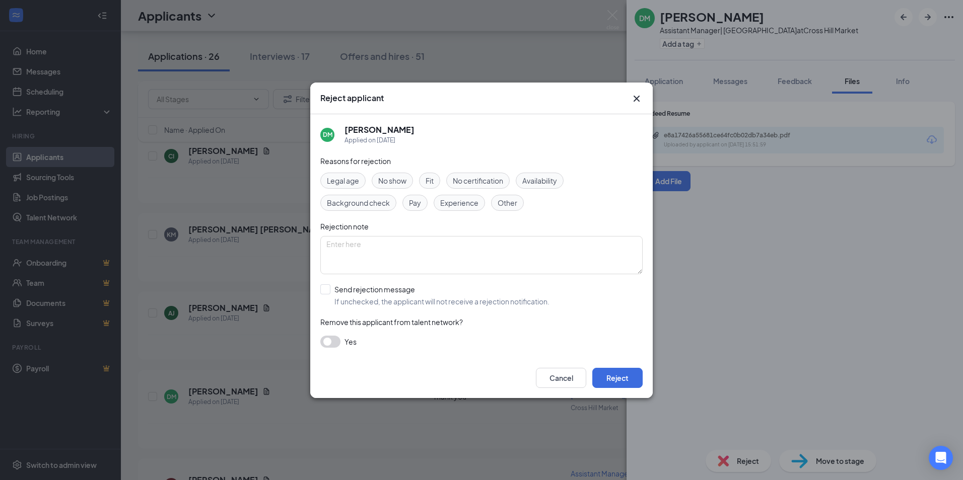
click at [455, 207] on span "Experience" at bounding box center [459, 202] width 38 height 11
click at [615, 382] on button "Reject" at bounding box center [617, 378] width 50 height 20
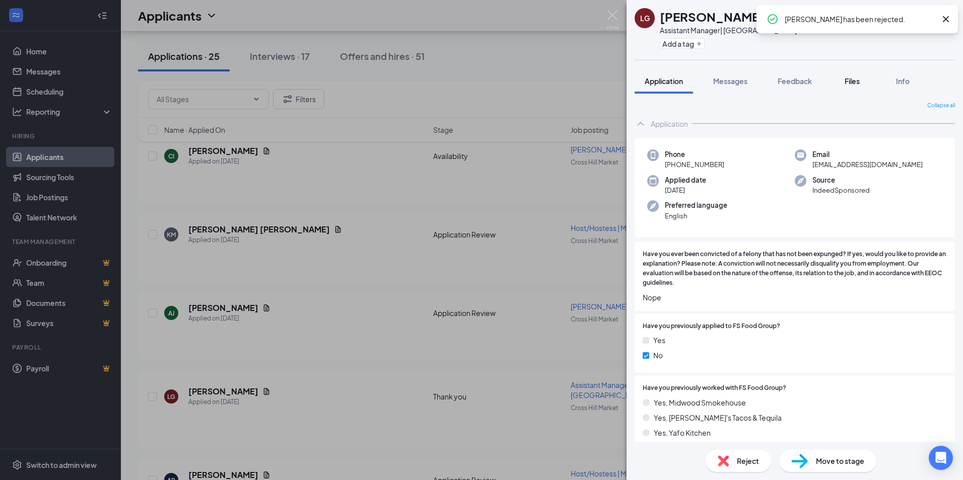
click at [852, 82] on span "Files" at bounding box center [852, 81] width 15 height 9
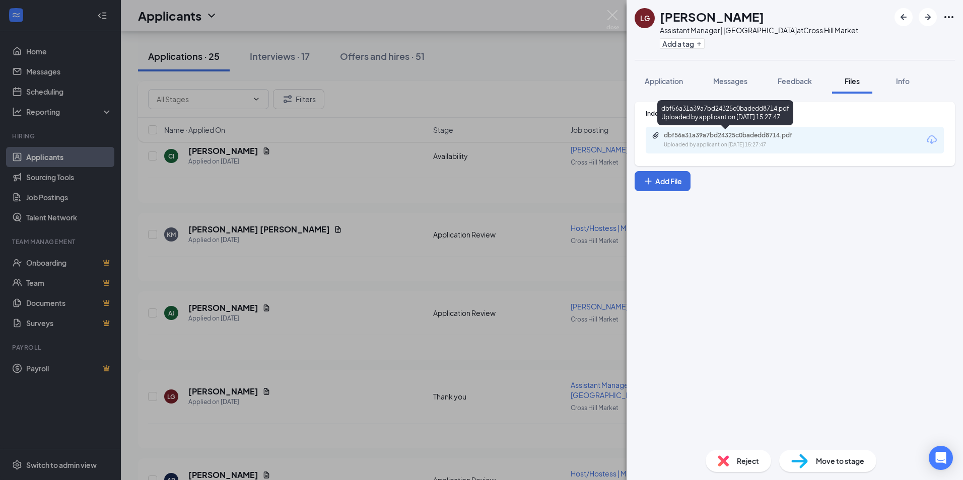
click at [693, 141] on div "dbf56a31a39a7bd24325c0badedd8714.pdf Uploaded by applicant on [DATE] 15:27:47" at bounding box center [733, 140] width 163 height 18
click at [744, 454] on div "Reject" at bounding box center [738, 461] width 65 height 22
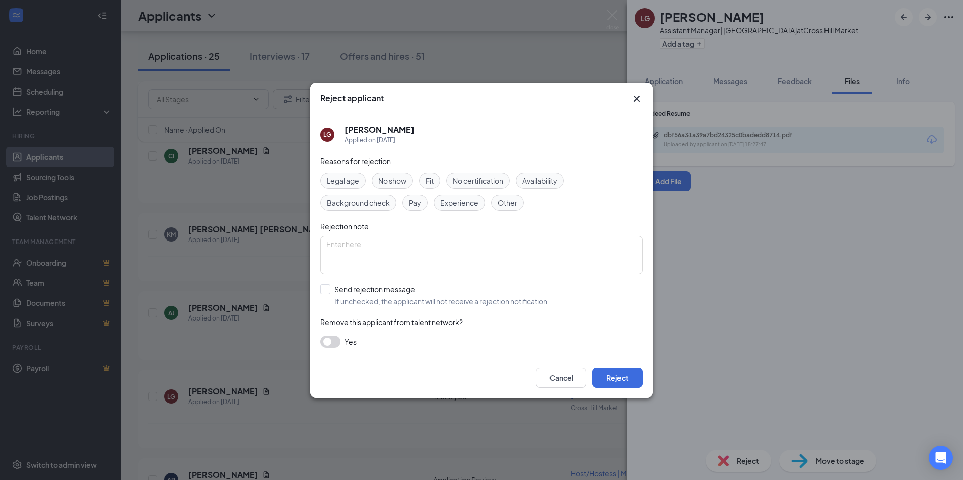
click at [452, 192] on div "Legal age No show Fit No certification Availability Background check Pay Experi…" at bounding box center [481, 192] width 322 height 38
click at [454, 200] on span "Experience" at bounding box center [459, 202] width 38 height 11
click at [629, 374] on button "Reject" at bounding box center [617, 378] width 50 height 20
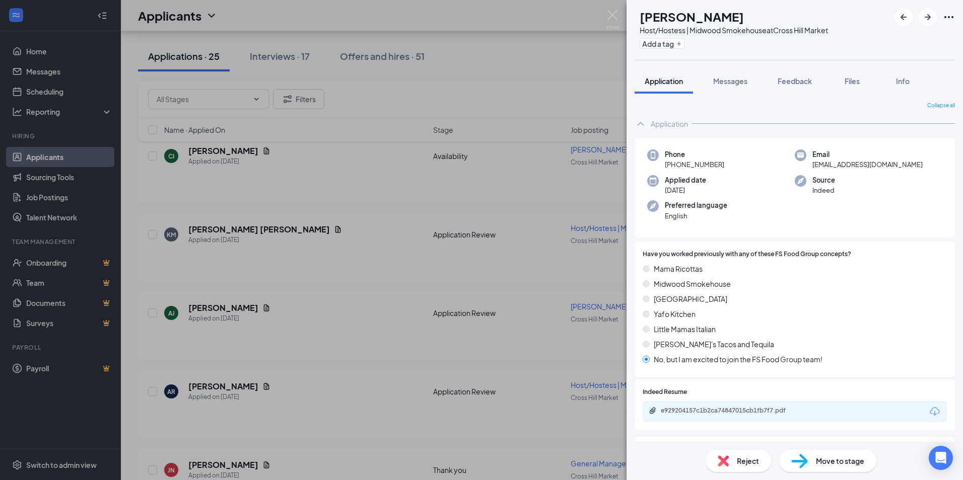
click at [614, 9] on div "AR [PERSON_NAME] Host/Hostess | Midwood Smokehouse at [GEOGRAPHIC_DATA] Add a t…" at bounding box center [481, 240] width 963 height 480
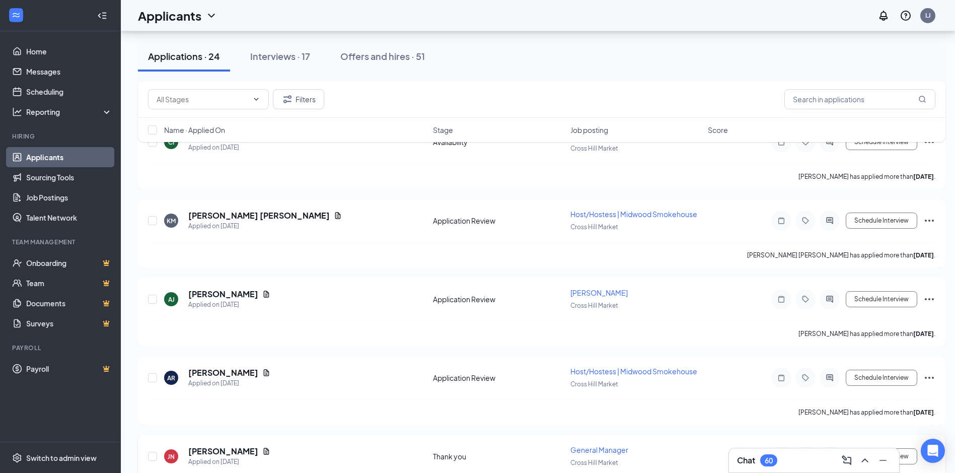
scroll to position [1007, 0]
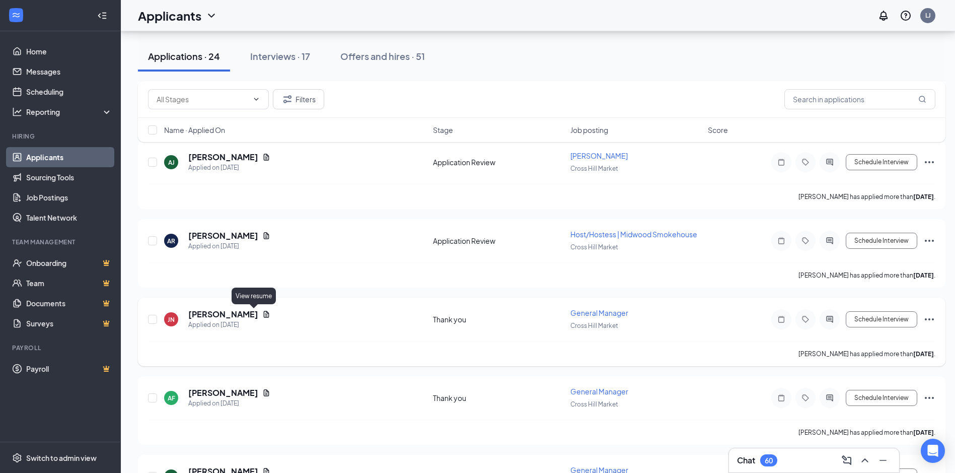
click at [264, 315] on icon "Document" at bounding box center [267, 314] width 6 height 7
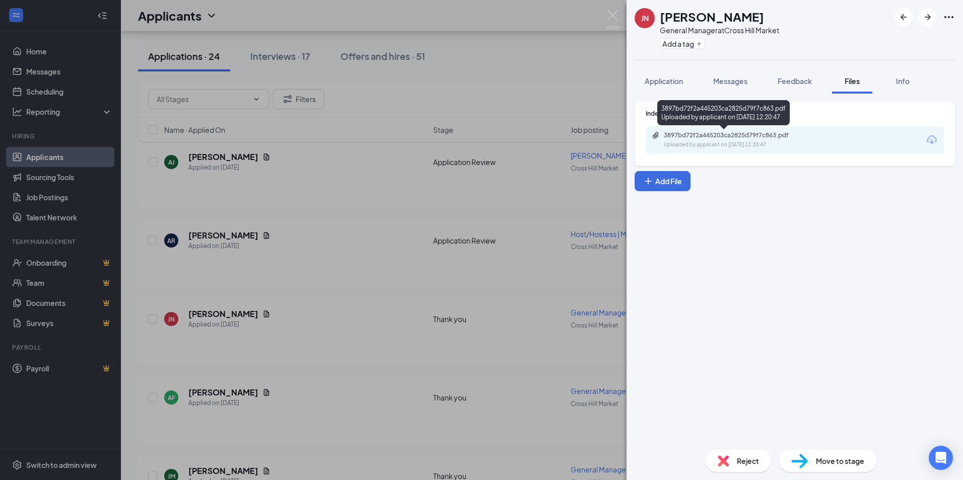
click at [694, 146] on div "Uploaded by applicant on [DATE] 12:20:47" at bounding box center [739, 145] width 151 height 8
click at [665, 83] on span "Application" at bounding box center [664, 81] width 38 height 9
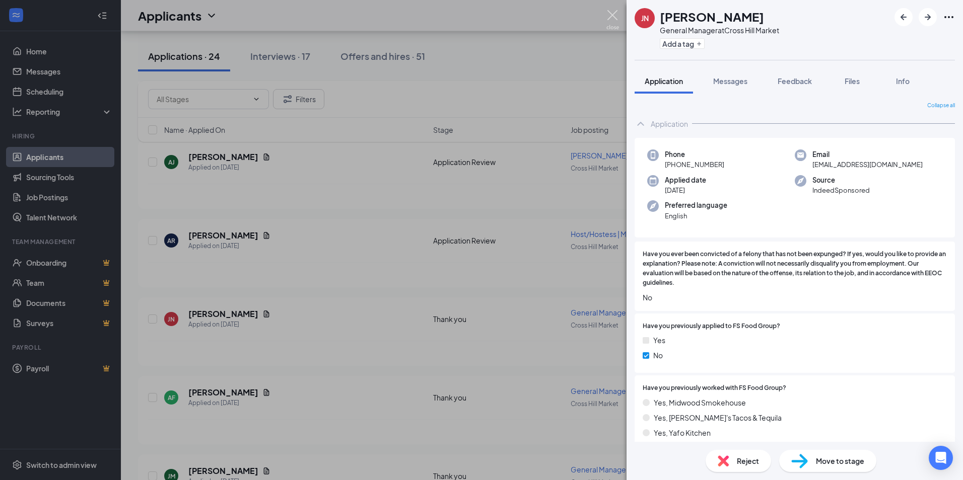
click at [612, 18] on img at bounding box center [612, 20] width 13 height 20
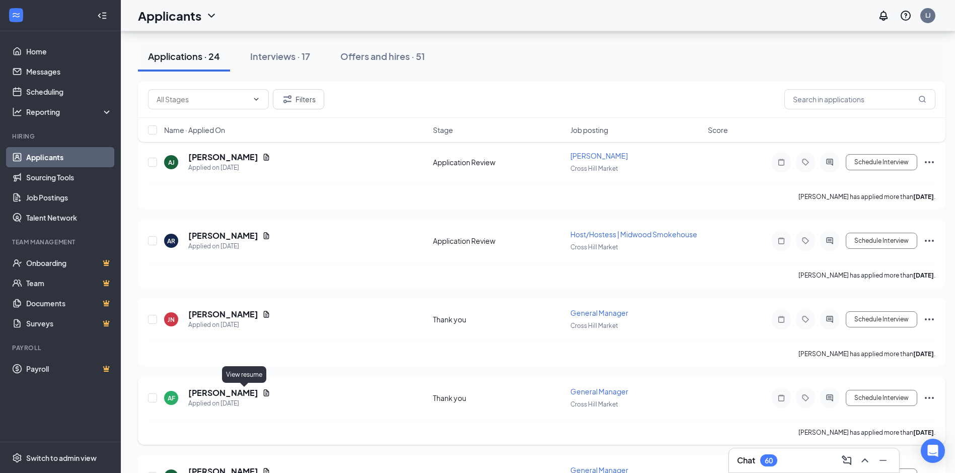
click at [262, 394] on icon "Document" at bounding box center [266, 393] width 8 height 8
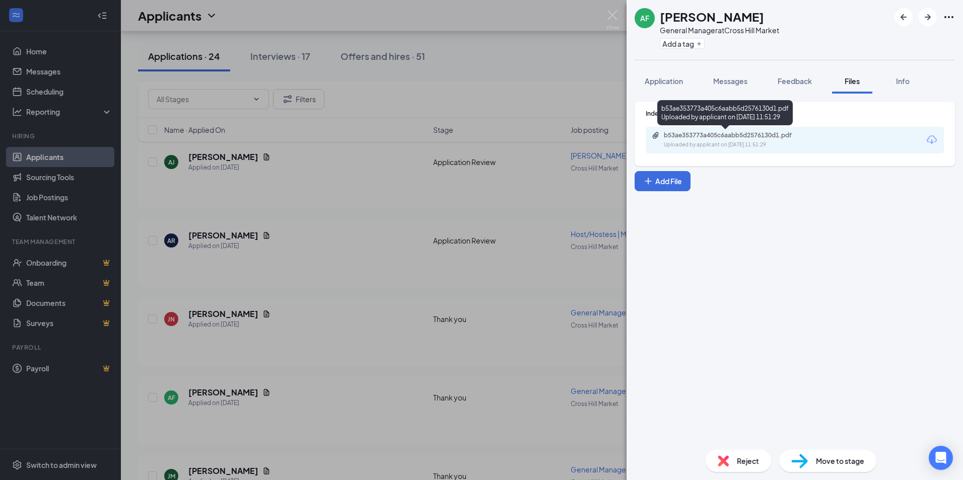
click at [766, 139] on div "b53ae353773a405c6aabb5d2576130d1.pdf" at bounding box center [734, 135] width 141 height 8
click at [724, 456] on img at bounding box center [723, 461] width 11 height 11
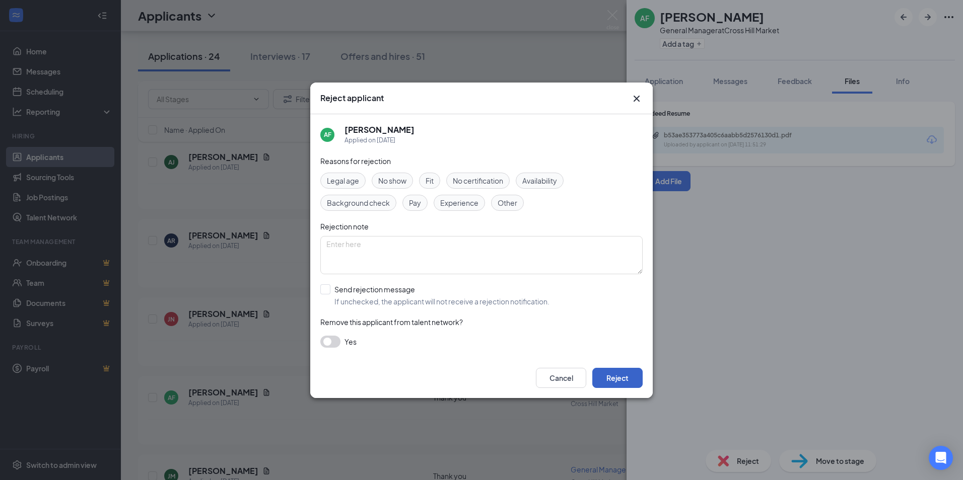
click at [627, 379] on button "Reject" at bounding box center [617, 378] width 50 height 20
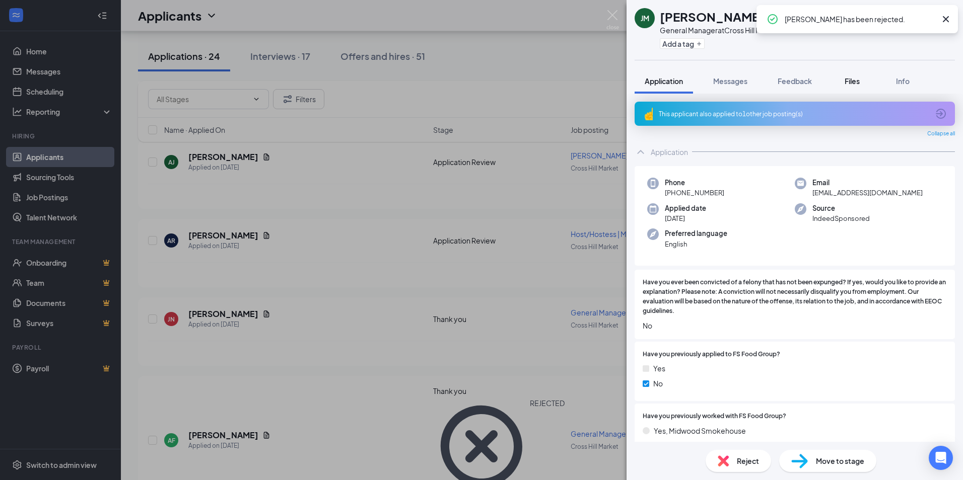
click at [854, 82] on span "Files" at bounding box center [852, 81] width 15 height 9
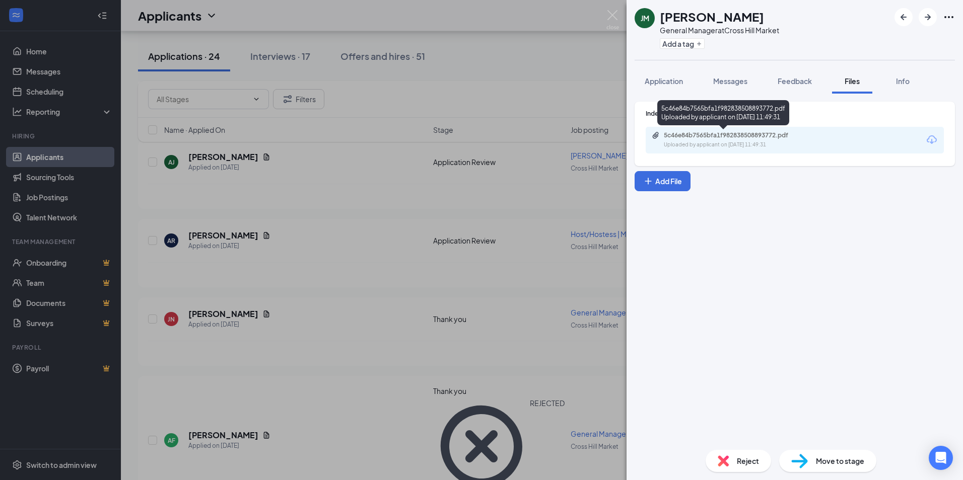
click at [696, 143] on div "Uploaded by applicant on [DATE] 11:49:31" at bounding box center [739, 145] width 151 height 8
click at [743, 462] on span "Reject" at bounding box center [748, 461] width 22 height 11
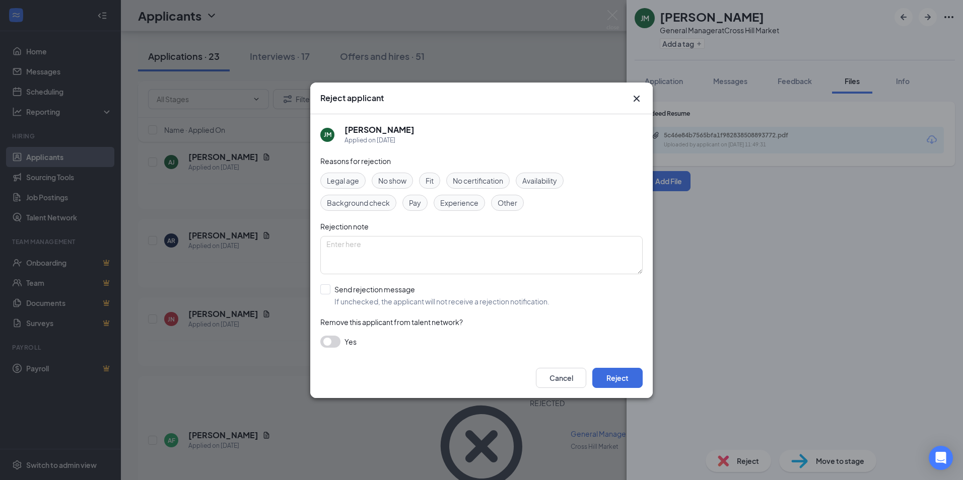
click at [461, 207] on span "Experience" at bounding box center [459, 202] width 38 height 11
click at [627, 379] on button "Reject" at bounding box center [617, 378] width 50 height 20
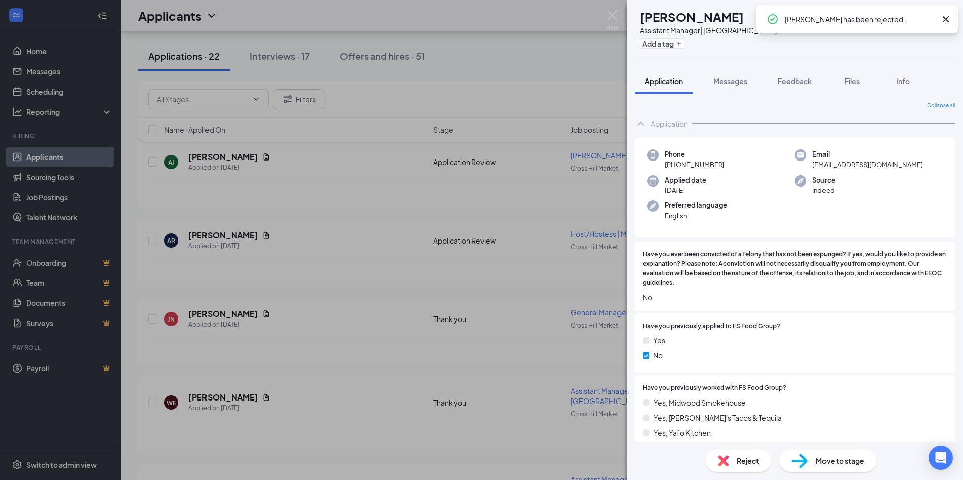
click at [857, 80] on span "Files" at bounding box center [852, 81] width 15 height 9
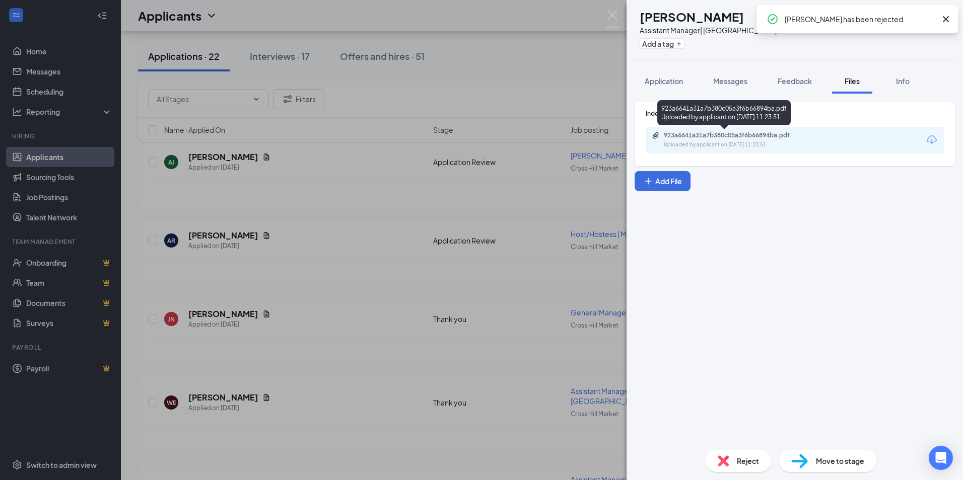
click at [675, 138] on div "923a6641a31a7b380c05a3f6b66894ba.pdf" at bounding box center [734, 135] width 141 height 8
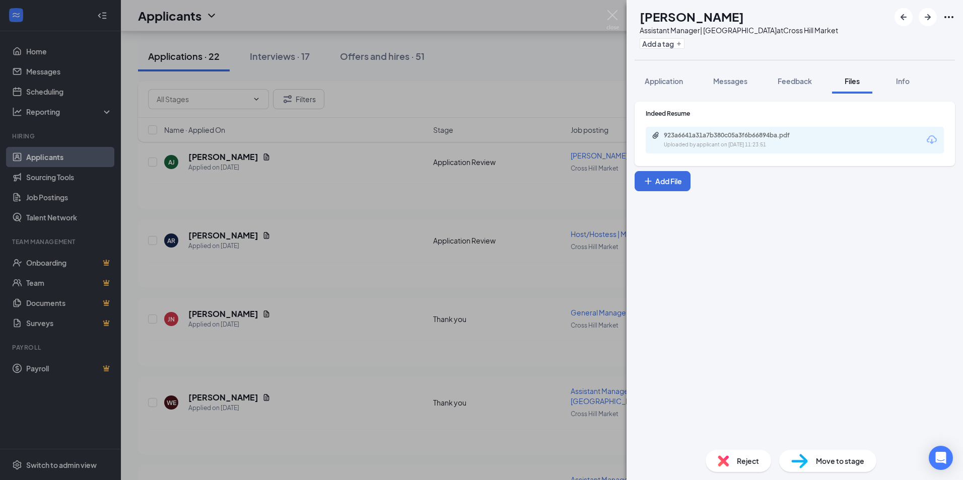
click at [743, 460] on span "Reject" at bounding box center [748, 461] width 22 height 11
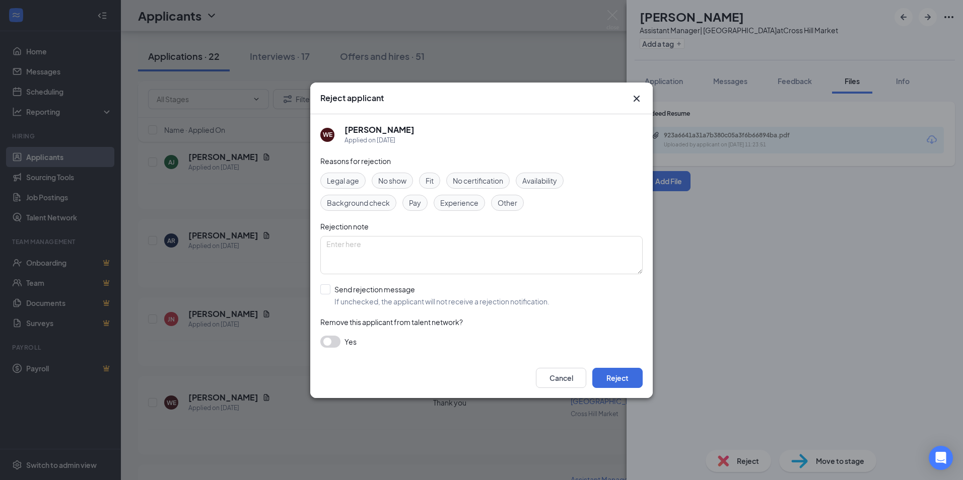
click at [449, 202] on span "Experience" at bounding box center [459, 202] width 38 height 11
click at [607, 374] on button "Reject" at bounding box center [617, 378] width 50 height 20
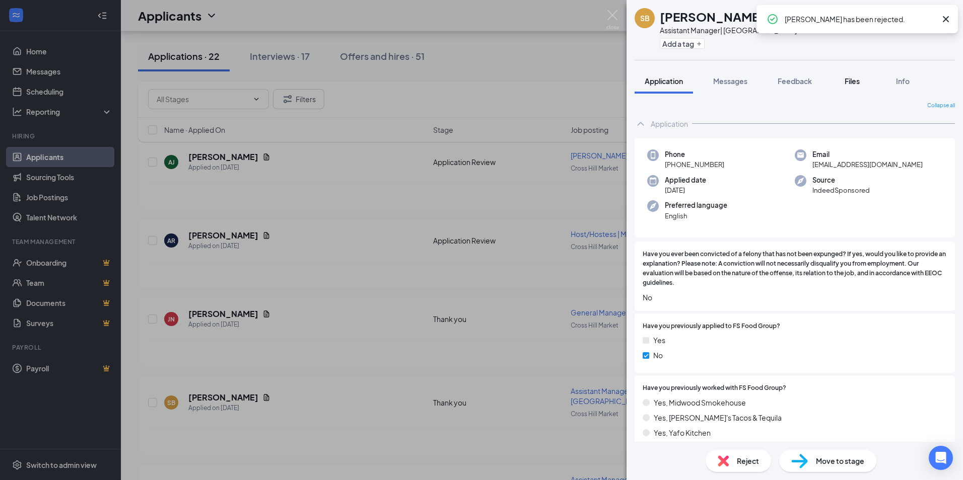
click at [856, 80] on span "Files" at bounding box center [852, 81] width 15 height 9
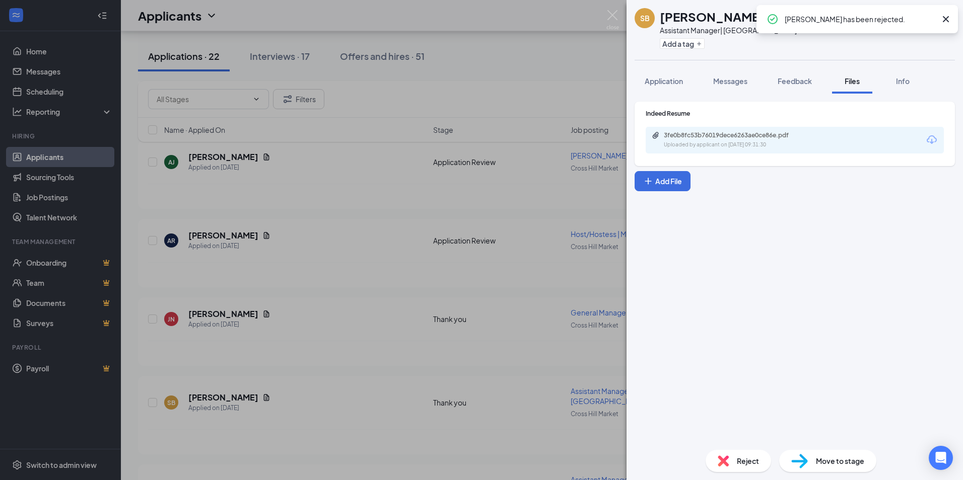
click at [713, 144] on div "Uploaded by applicant on [DATE] 09:31:30" at bounding box center [739, 145] width 151 height 8
click at [729, 460] on div "Reject" at bounding box center [738, 461] width 65 height 22
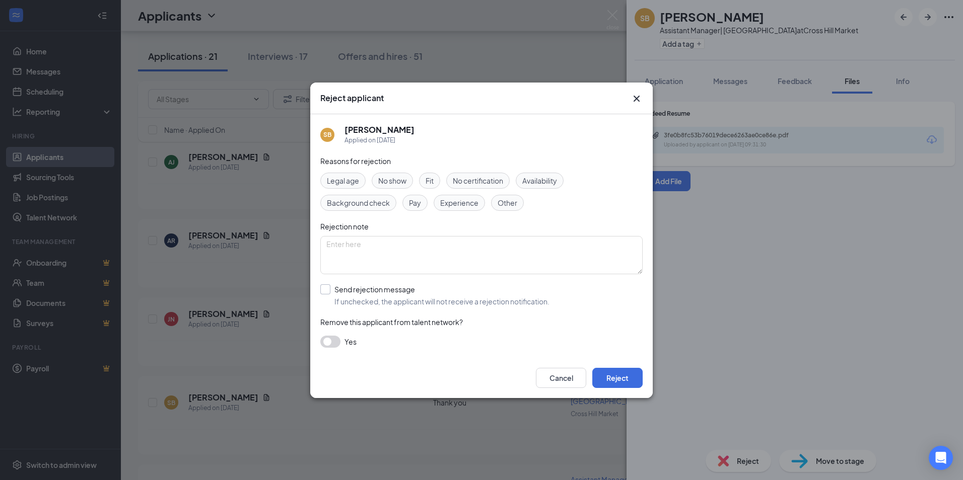
click at [328, 291] on input "Send rejection message If unchecked, the applicant will not receive a rejection…" at bounding box center [434, 296] width 229 height 22
checkbox input "true"
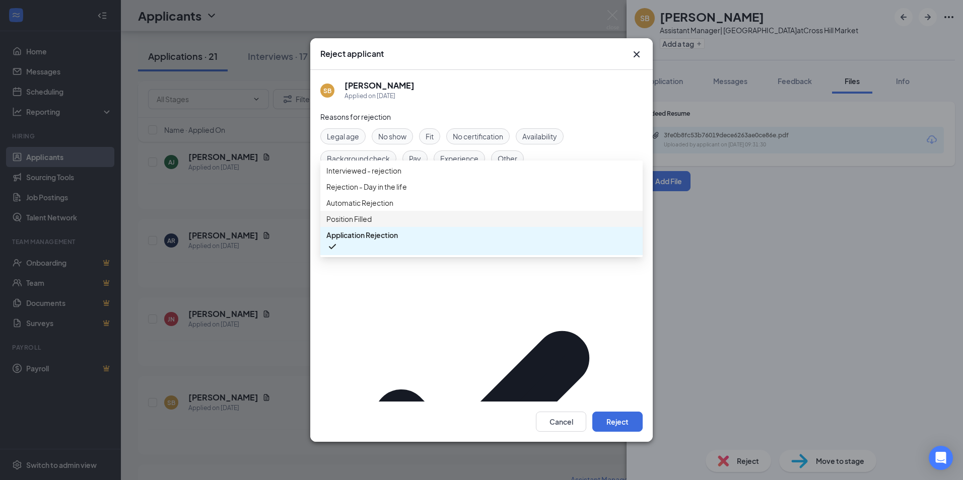
click at [357, 225] on span "Position Filled" at bounding box center [348, 219] width 45 height 11
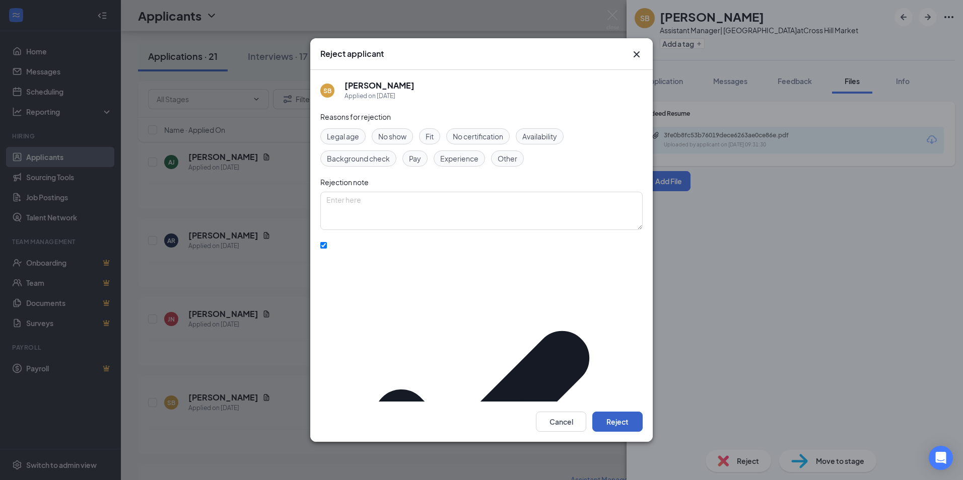
click at [626, 412] on button "Reject" at bounding box center [617, 422] width 50 height 20
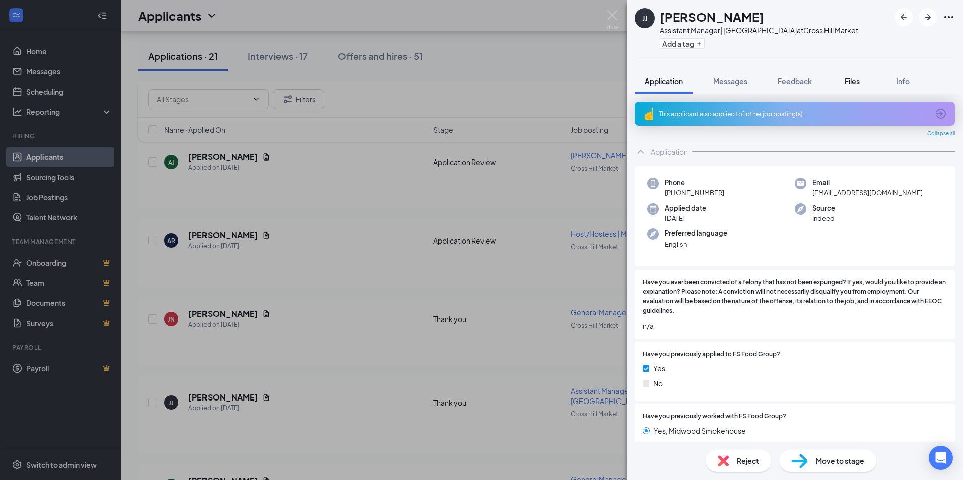
click at [852, 83] on span "Files" at bounding box center [852, 81] width 15 height 9
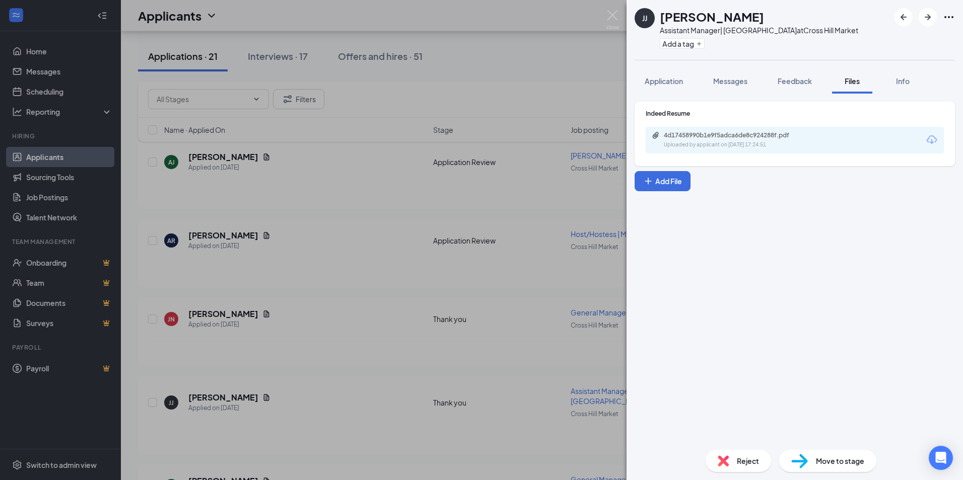
click at [706, 147] on div "Uploaded by applicant on [DATE] 17:24:51" at bounding box center [739, 145] width 151 height 8
click at [736, 455] on div "Reject" at bounding box center [738, 461] width 65 height 22
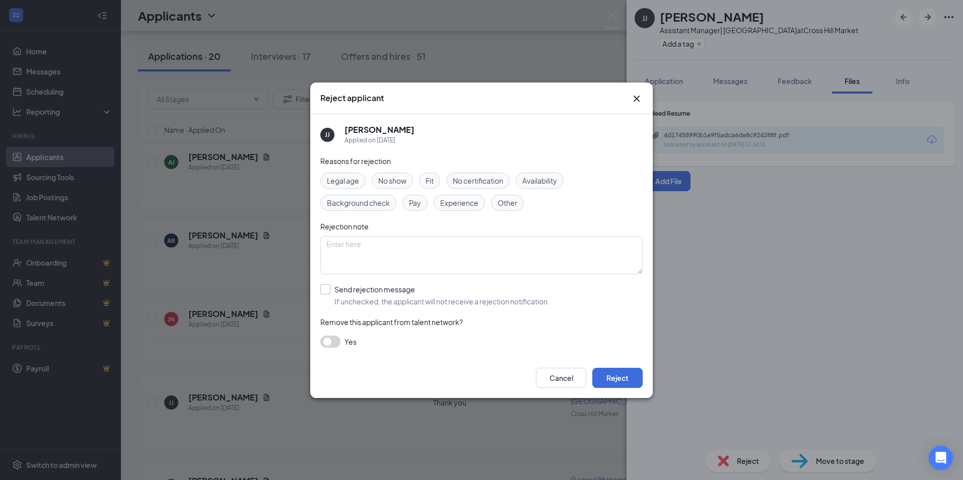
click at [324, 289] on input "Send rejection message If unchecked, the applicant will not receive a rejection…" at bounding box center [434, 296] width 229 height 22
checkbox input "true"
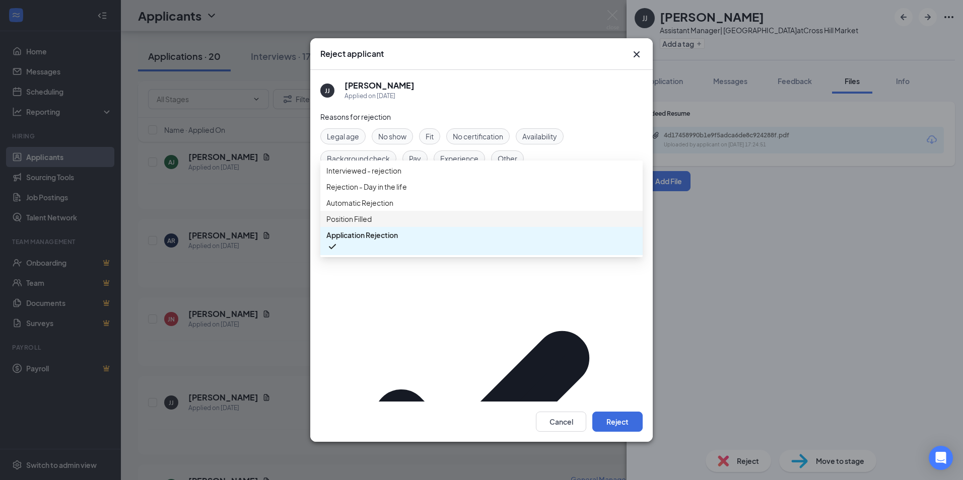
click at [367, 225] on span "Position Filled" at bounding box center [348, 219] width 45 height 11
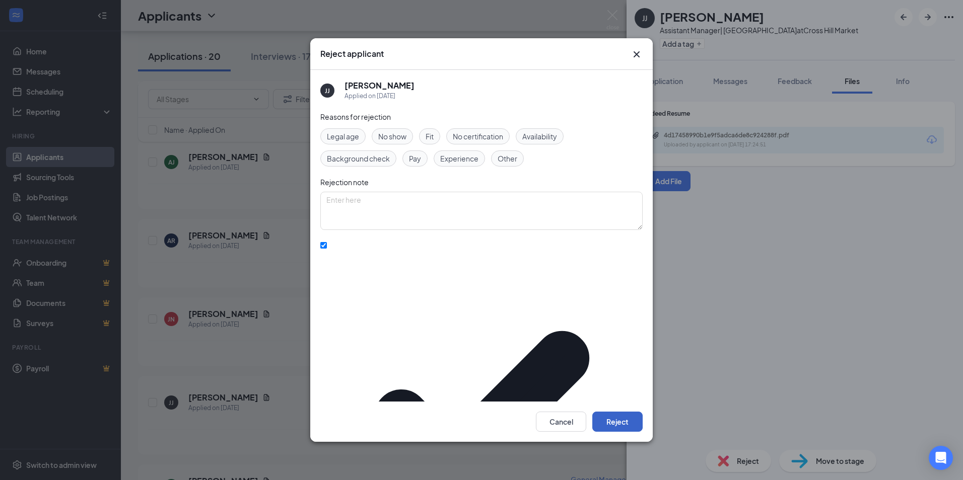
click at [623, 412] on button "Reject" at bounding box center [617, 422] width 50 height 20
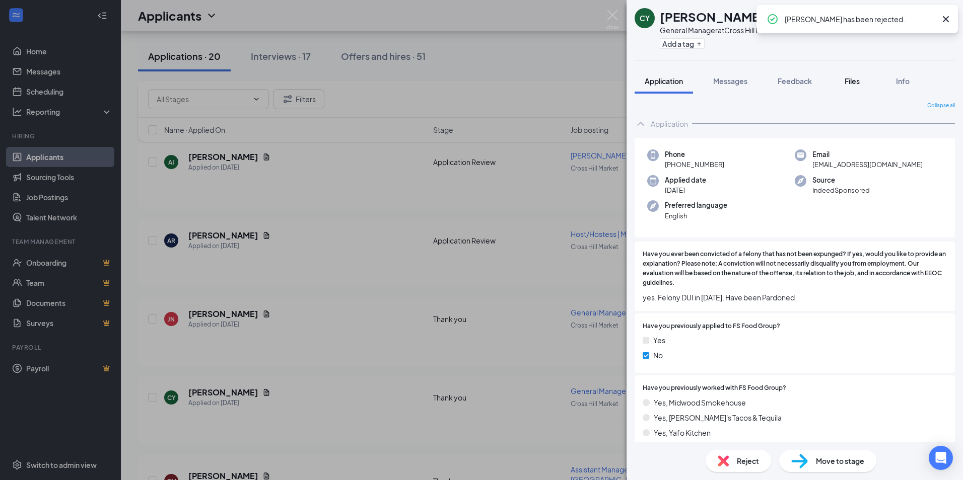
click at [860, 83] on span "Files" at bounding box center [852, 81] width 15 height 9
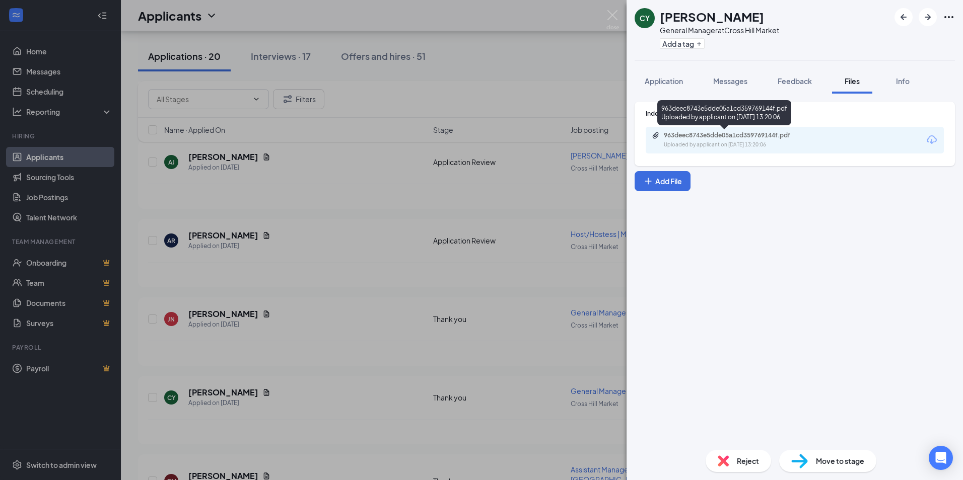
click at [717, 141] on div "Uploaded by applicant on [DATE] 13:20:06" at bounding box center [739, 145] width 151 height 8
click at [737, 462] on span "Reject" at bounding box center [748, 461] width 22 height 11
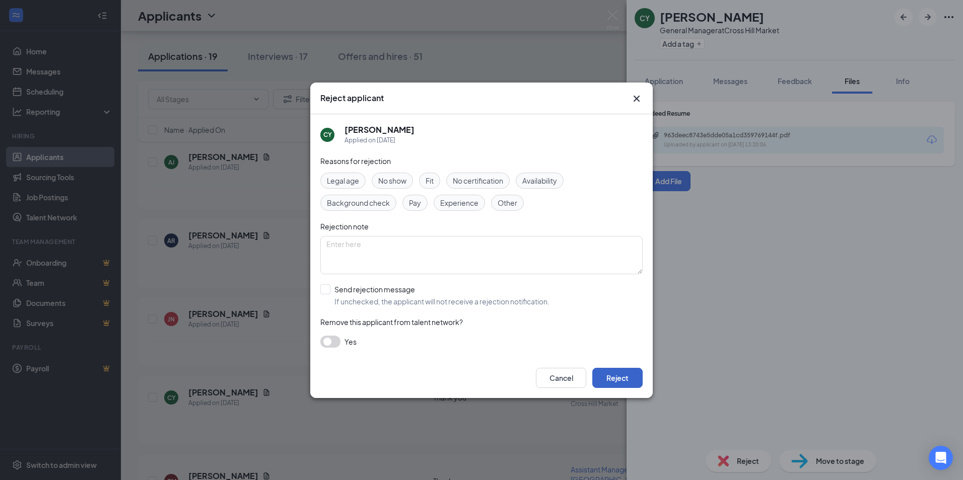
click at [626, 376] on button "Reject" at bounding box center [617, 378] width 50 height 20
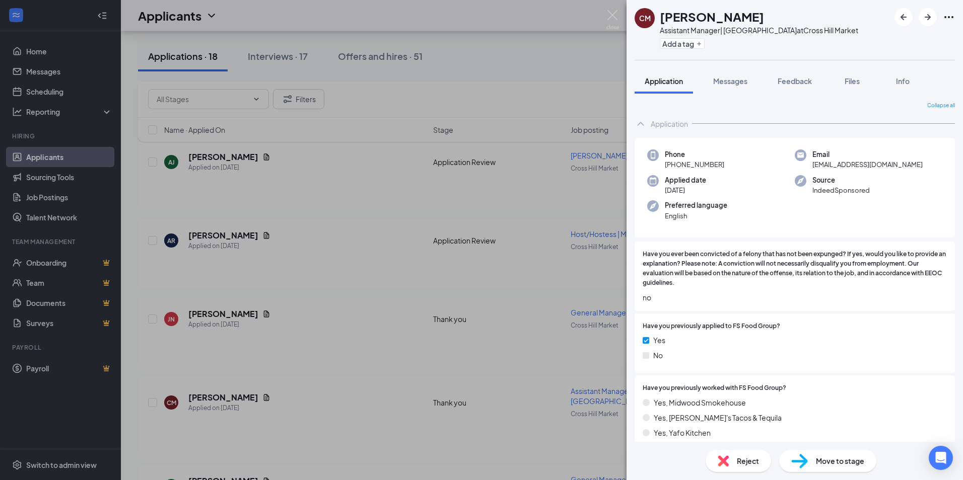
click at [738, 461] on span "Reject" at bounding box center [748, 461] width 22 height 11
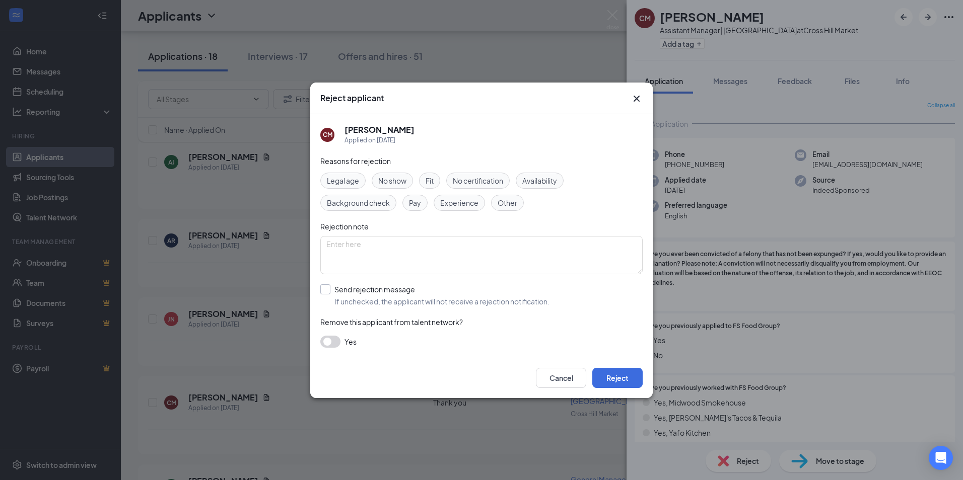
click at [328, 289] on input "Send rejection message If unchecked, the applicant will not receive a rejection…" at bounding box center [434, 296] width 229 height 22
checkbox input "true"
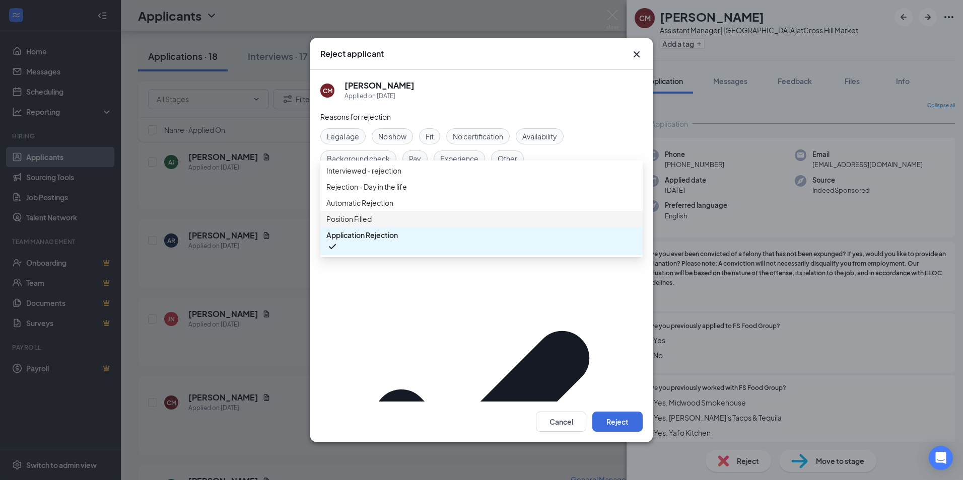
click at [387, 225] on span "Position Filled" at bounding box center [481, 219] width 310 height 11
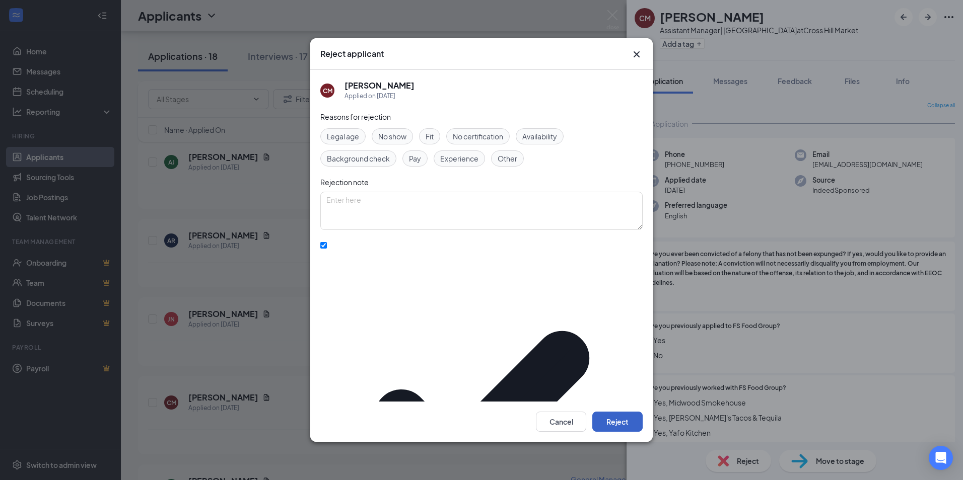
click at [608, 412] on button "Reject" at bounding box center [617, 422] width 50 height 20
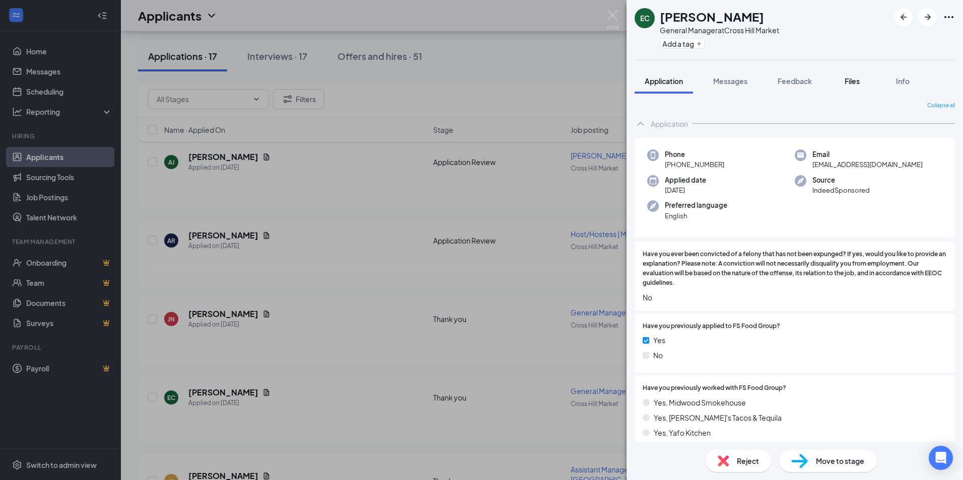
click at [854, 83] on span "Files" at bounding box center [852, 81] width 15 height 9
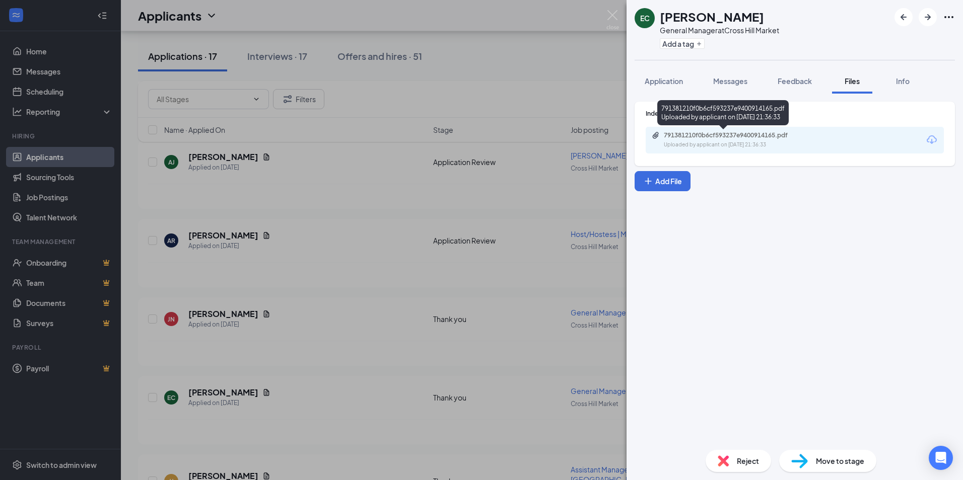
click at [697, 139] on div "791381210f0b6cf593237e9400914165.pdf" at bounding box center [734, 135] width 141 height 8
click at [613, 19] on img at bounding box center [612, 20] width 13 height 20
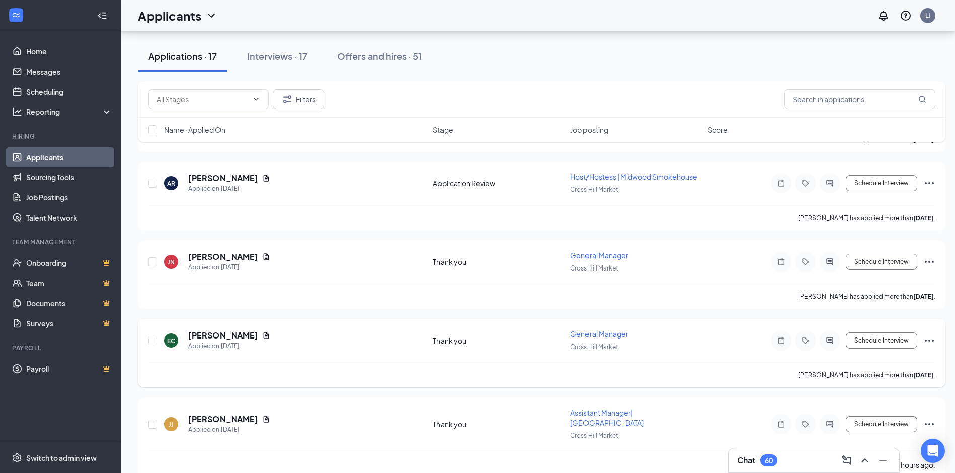
scroll to position [1108, 0]
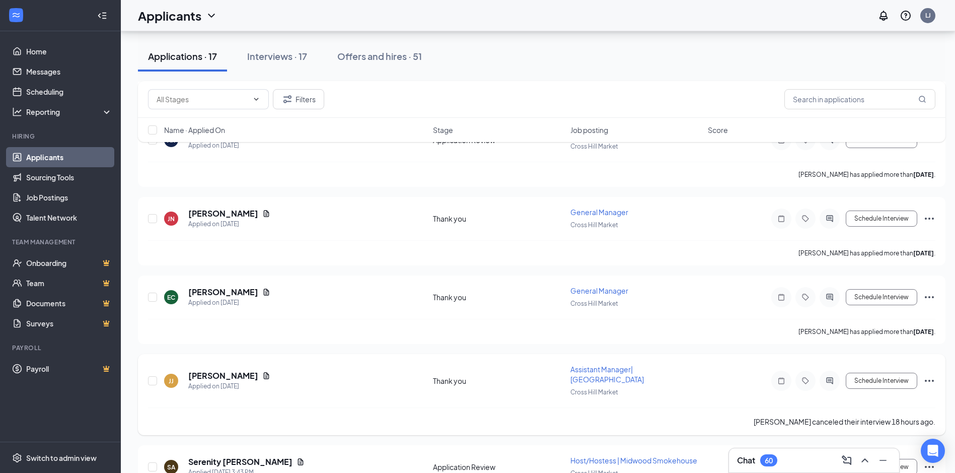
click at [929, 378] on icon "Ellipses" at bounding box center [930, 381] width 12 height 12
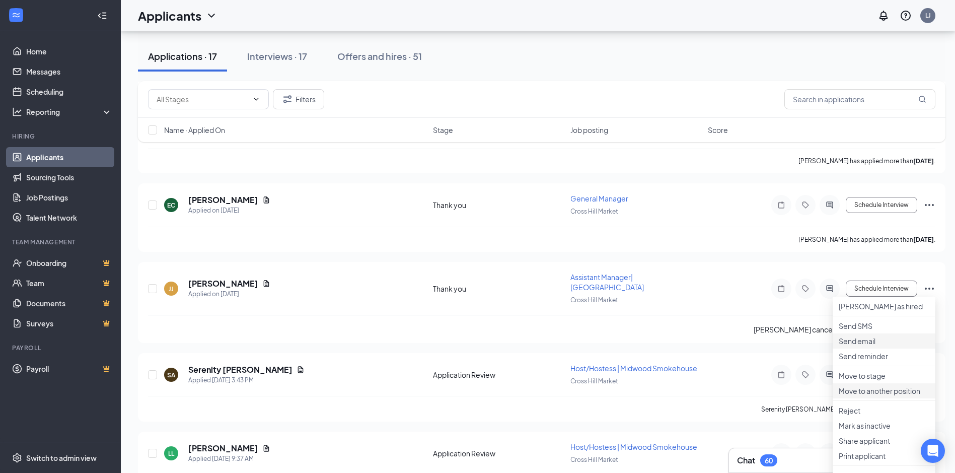
scroll to position [1209, 0]
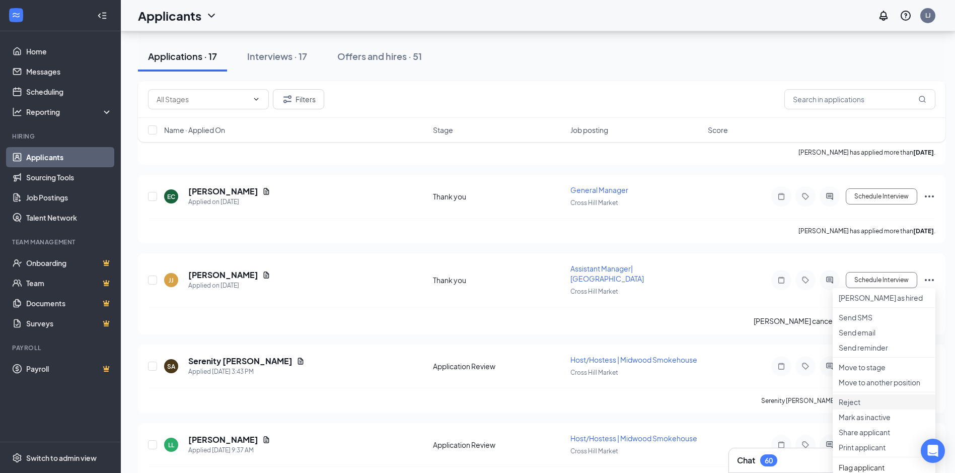
click at [856, 407] on p "Reject" at bounding box center [884, 402] width 91 height 10
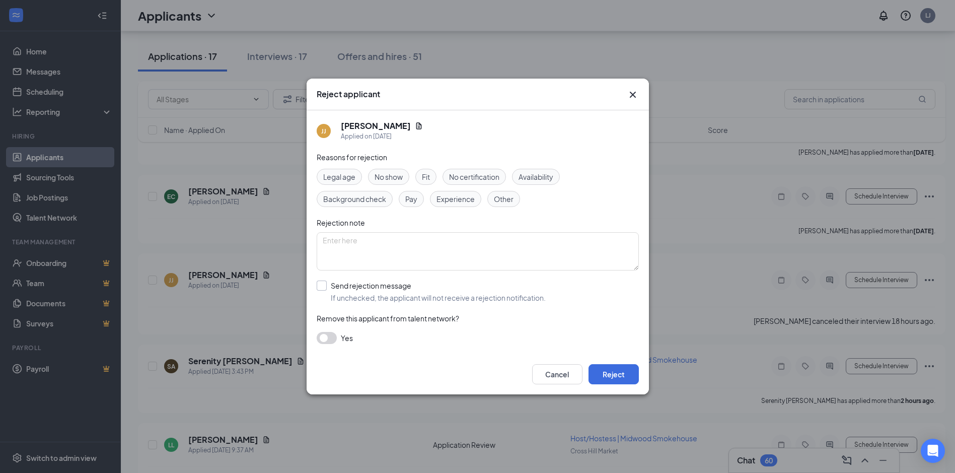
click at [322, 287] on input "Send rejection message If unchecked, the applicant will not receive a rejection…" at bounding box center [431, 292] width 229 height 22
checkbox input "true"
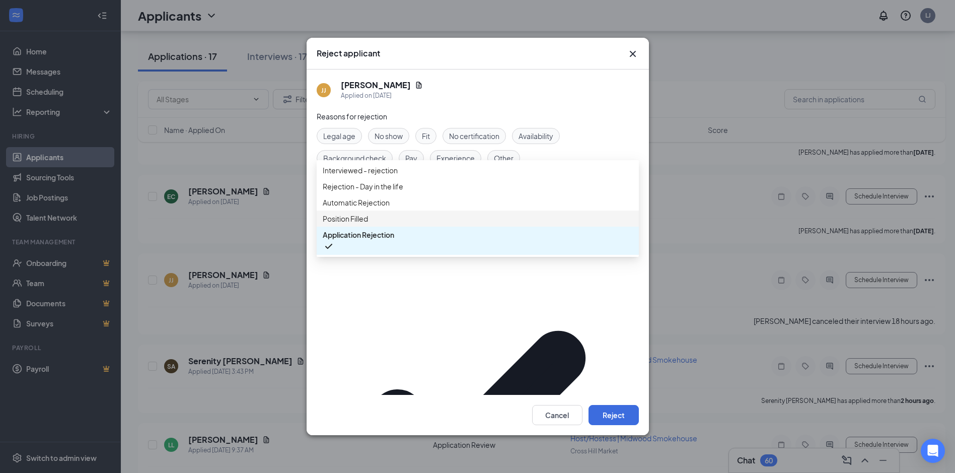
click at [364, 224] on span "Position Filled" at bounding box center [345, 218] width 45 height 11
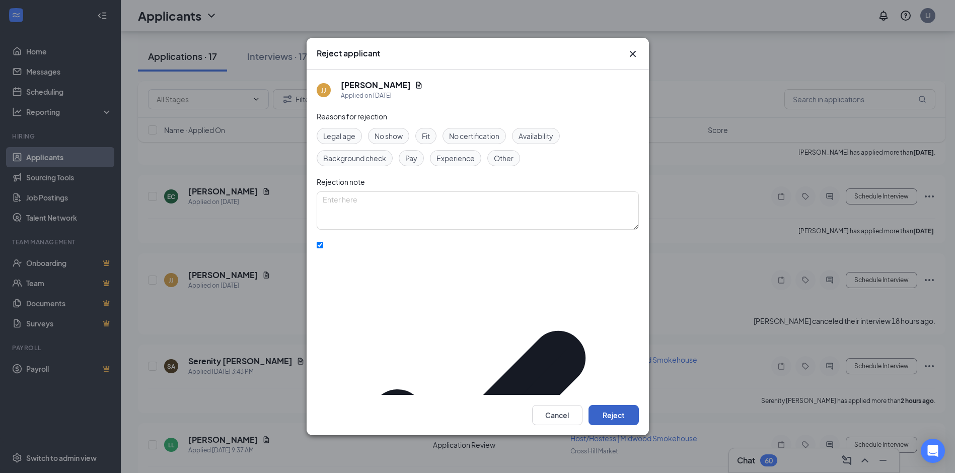
click at [629, 405] on button "Reject" at bounding box center [614, 415] width 50 height 20
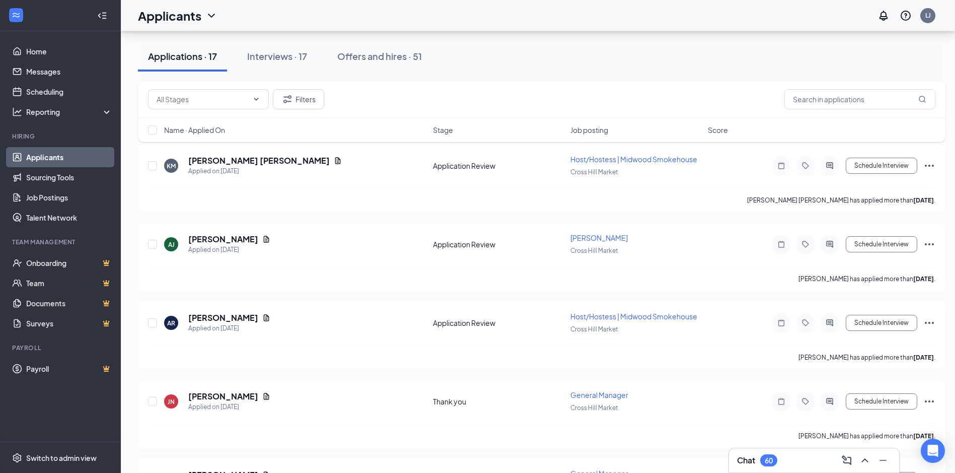
scroll to position [2248, 0]
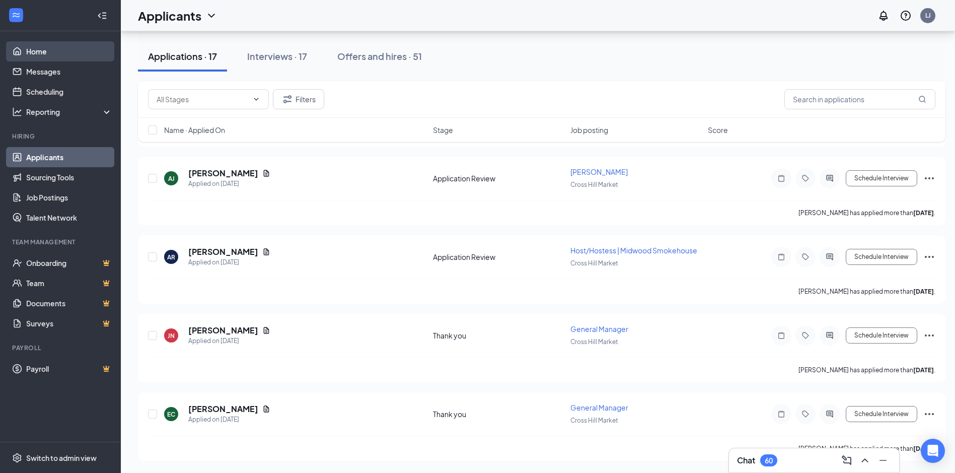
click at [34, 44] on link "Home" at bounding box center [69, 51] width 86 height 20
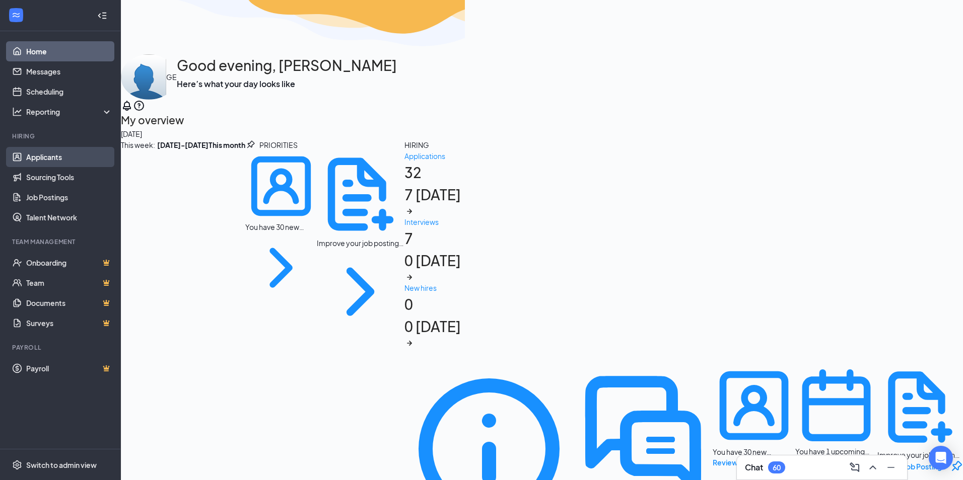
click at [60, 161] on link "Applicants" at bounding box center [69, 157] width 86 height 20
